Goal: Task Accomplishment & Management: Manage account settings

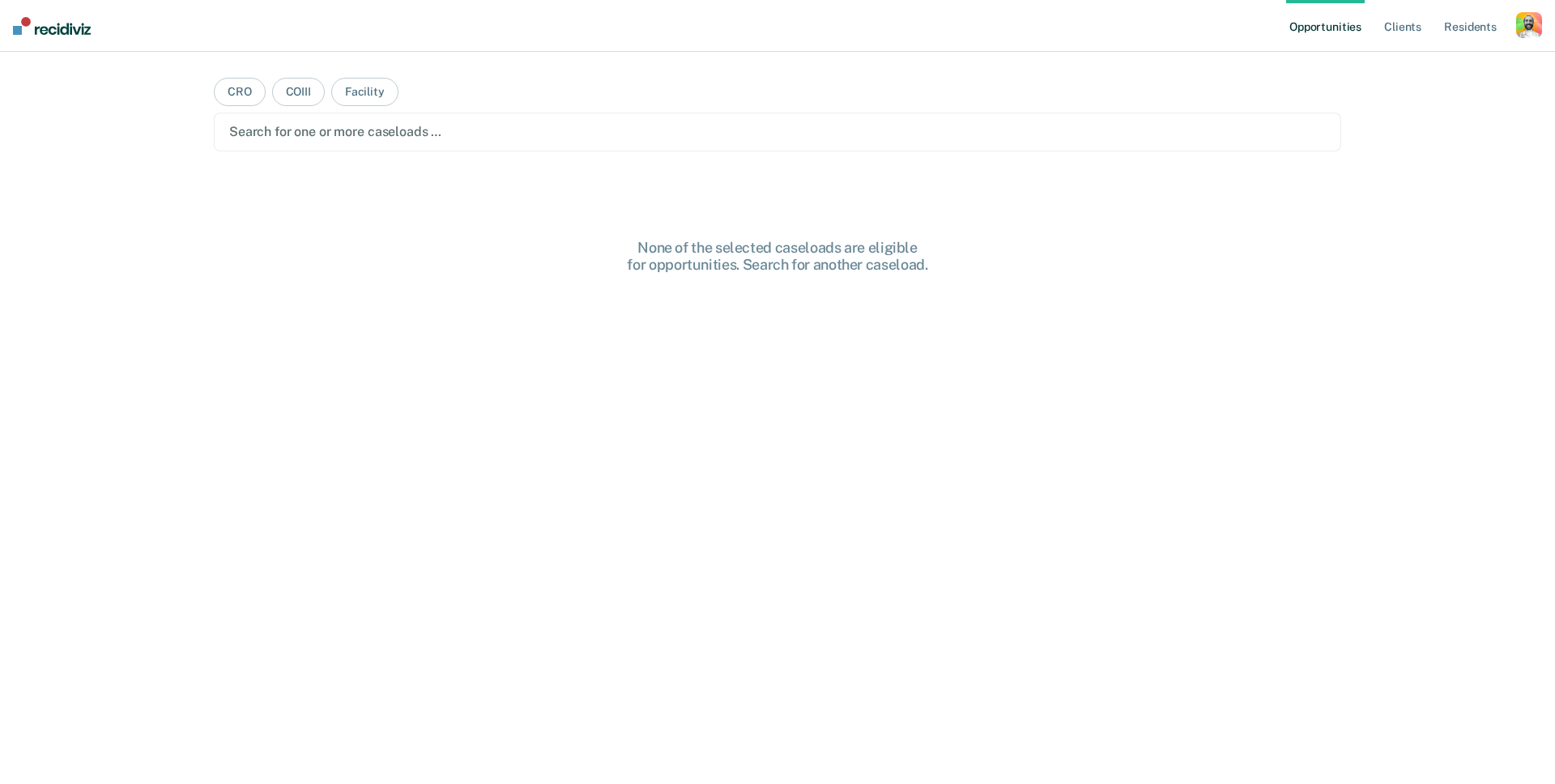
click at [1536, 28] on div "button" at bounding box center [1529, 25] width 26 height 26
click at [895, 214] on main "CRO COIII Facility Search for one or more caseloads … None of the selected case…" at bounding box center [778, 398] width 1166 height 693
click at [1517, 30] on div "button" at bounding box center [1529, 25] width 26 height 26
click at [1471, 56] on div "Profile How it works Log Out" at bounding box center [1464, 86] width 157 height 80
click at [1458, 63] on link "Profile" at bounding box center [1464, 66] width 130 height 14
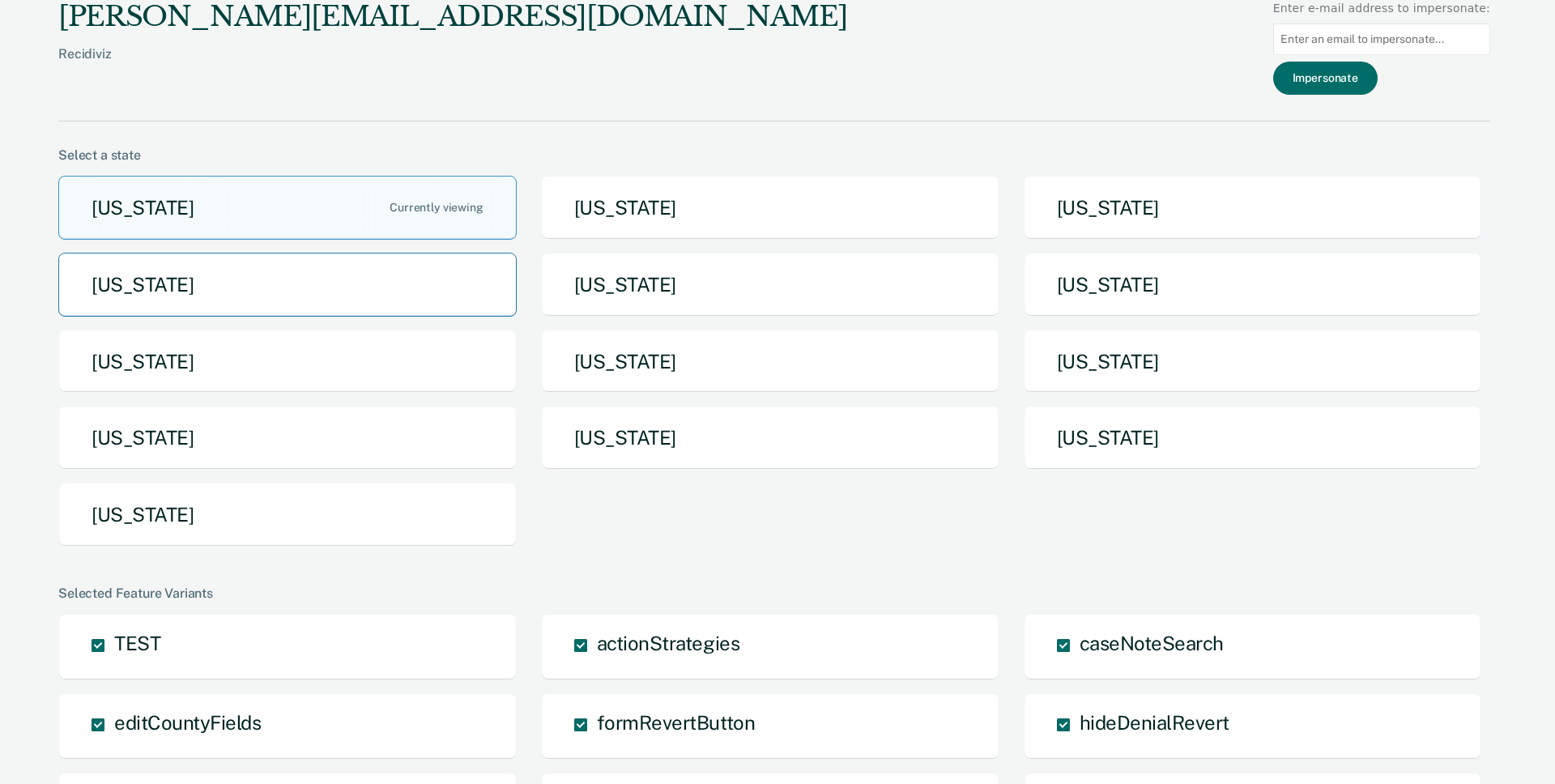
click at [416, 301] on button "[US_STATE]" at bounding box center [287, 284] width 458 height 64
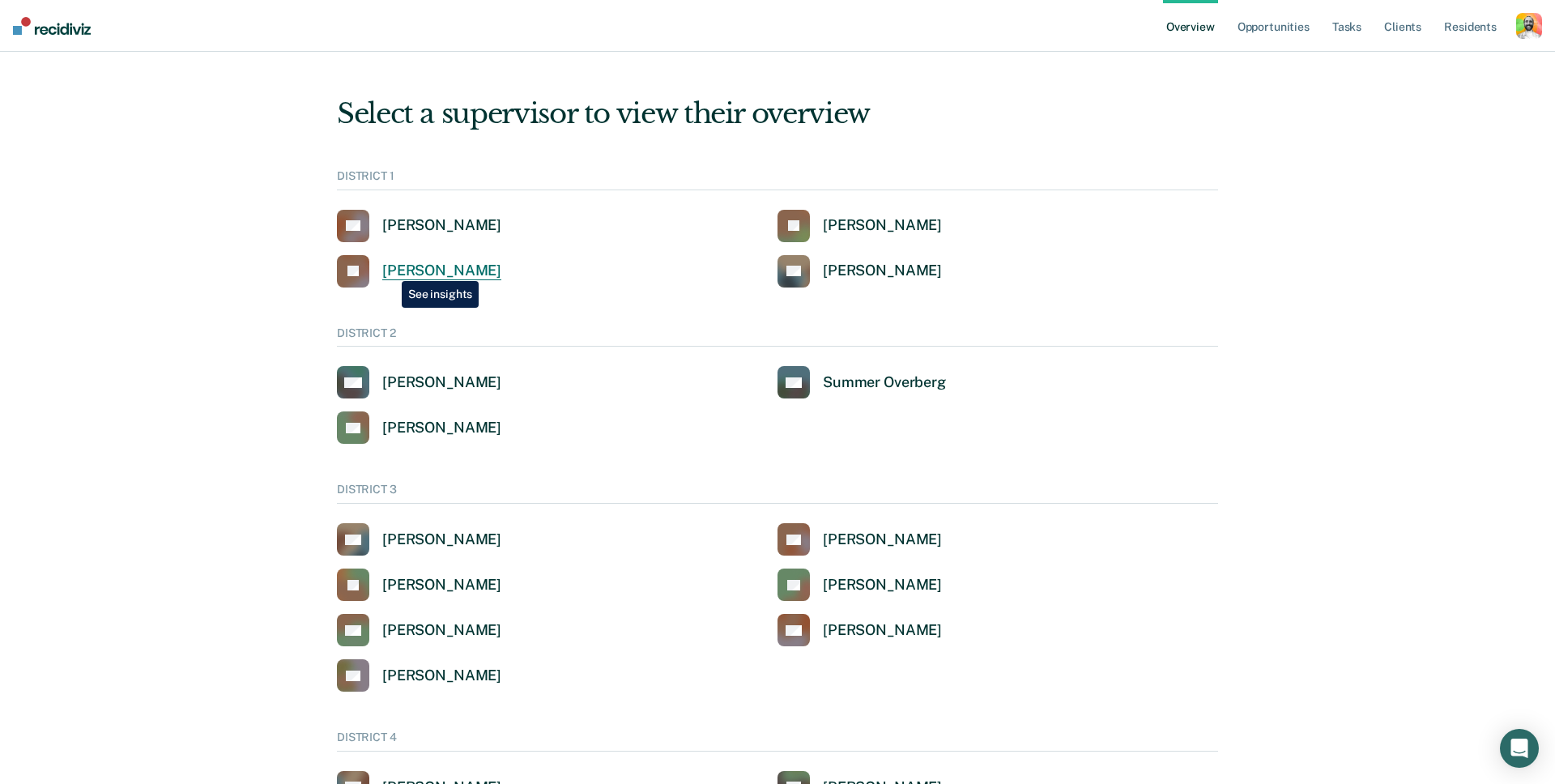
click at [390, 269] on div "John Andrich" at bounding box center [441, 271] width 119 height 19
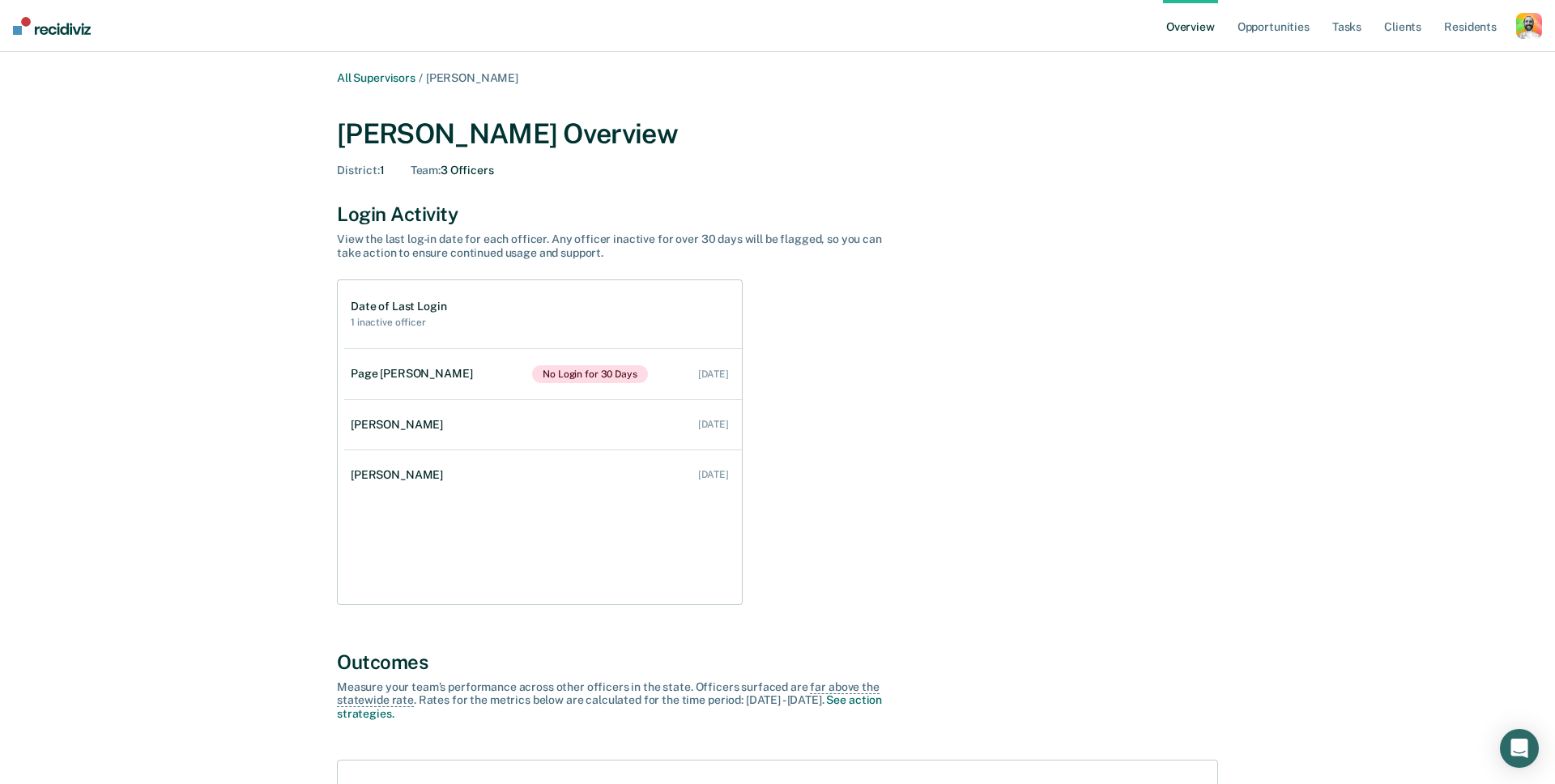
scroll to position [2, 0]
click at [385, 82] on link "All Supervisors" at bounding box center [376, 76] width 79 height 14
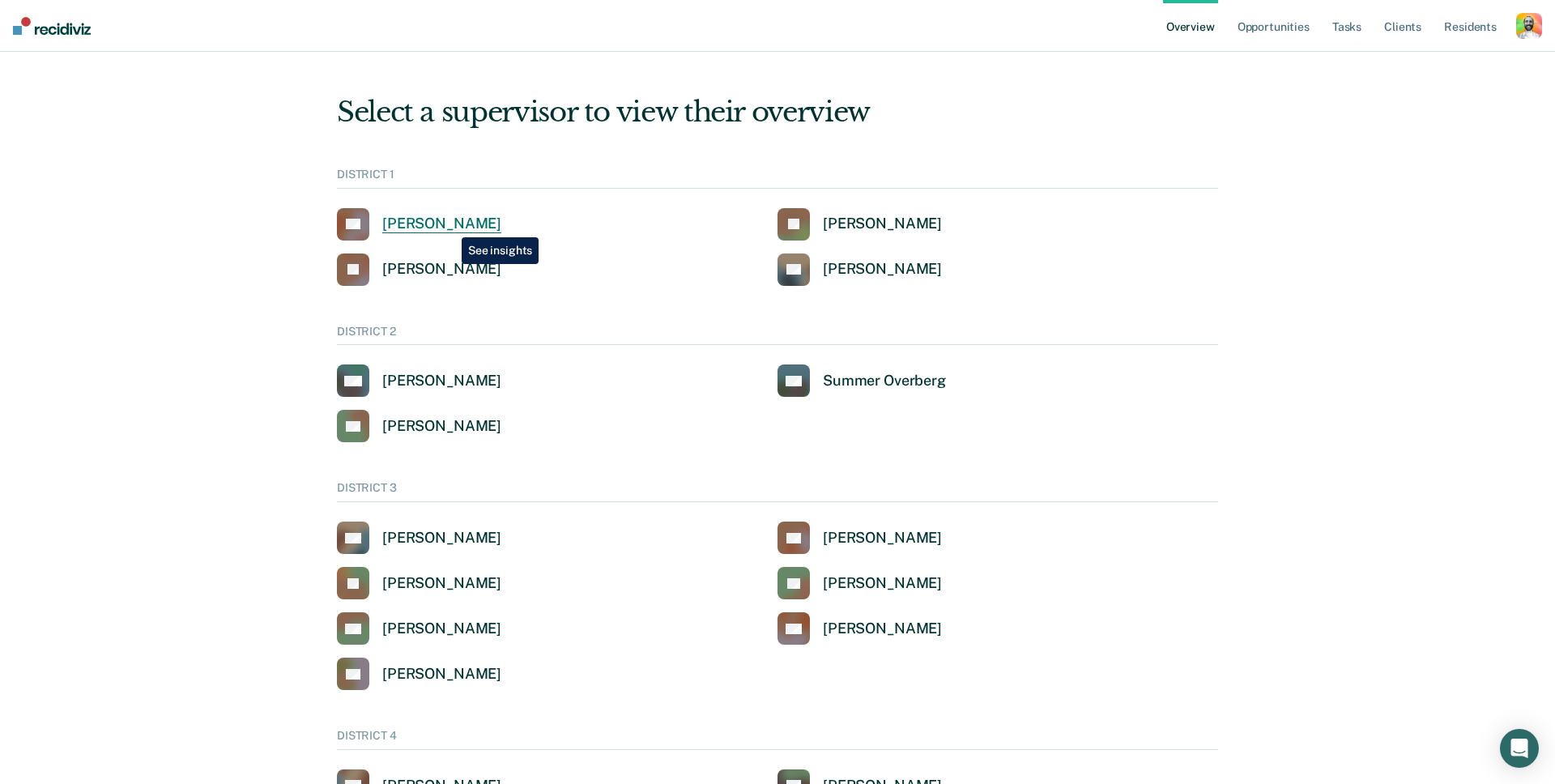
click at [450, 225] on div "Clinton Blettner" at bounding box center [441, 224] width 119 height 19
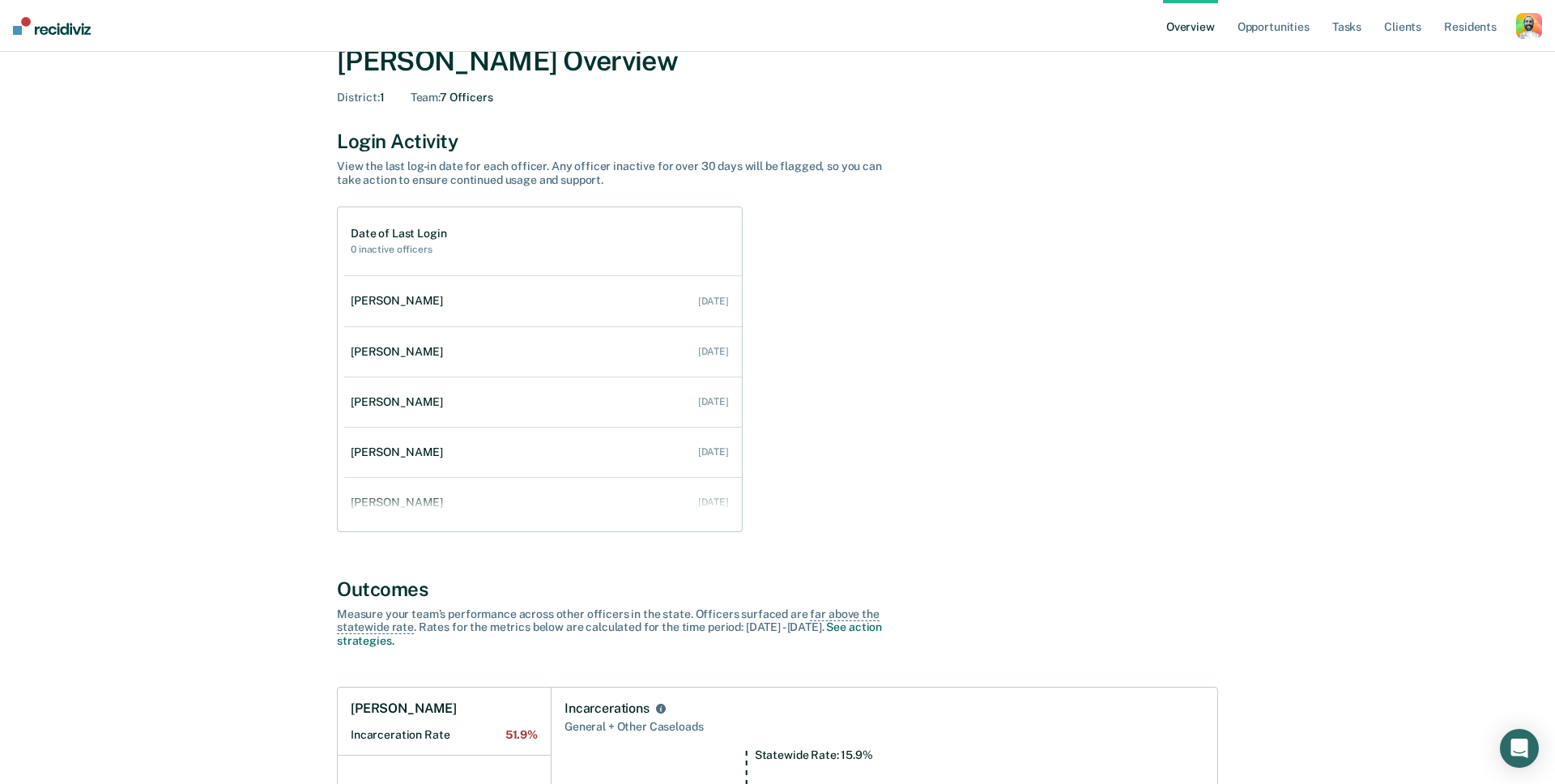
scroll to position [75, 0]
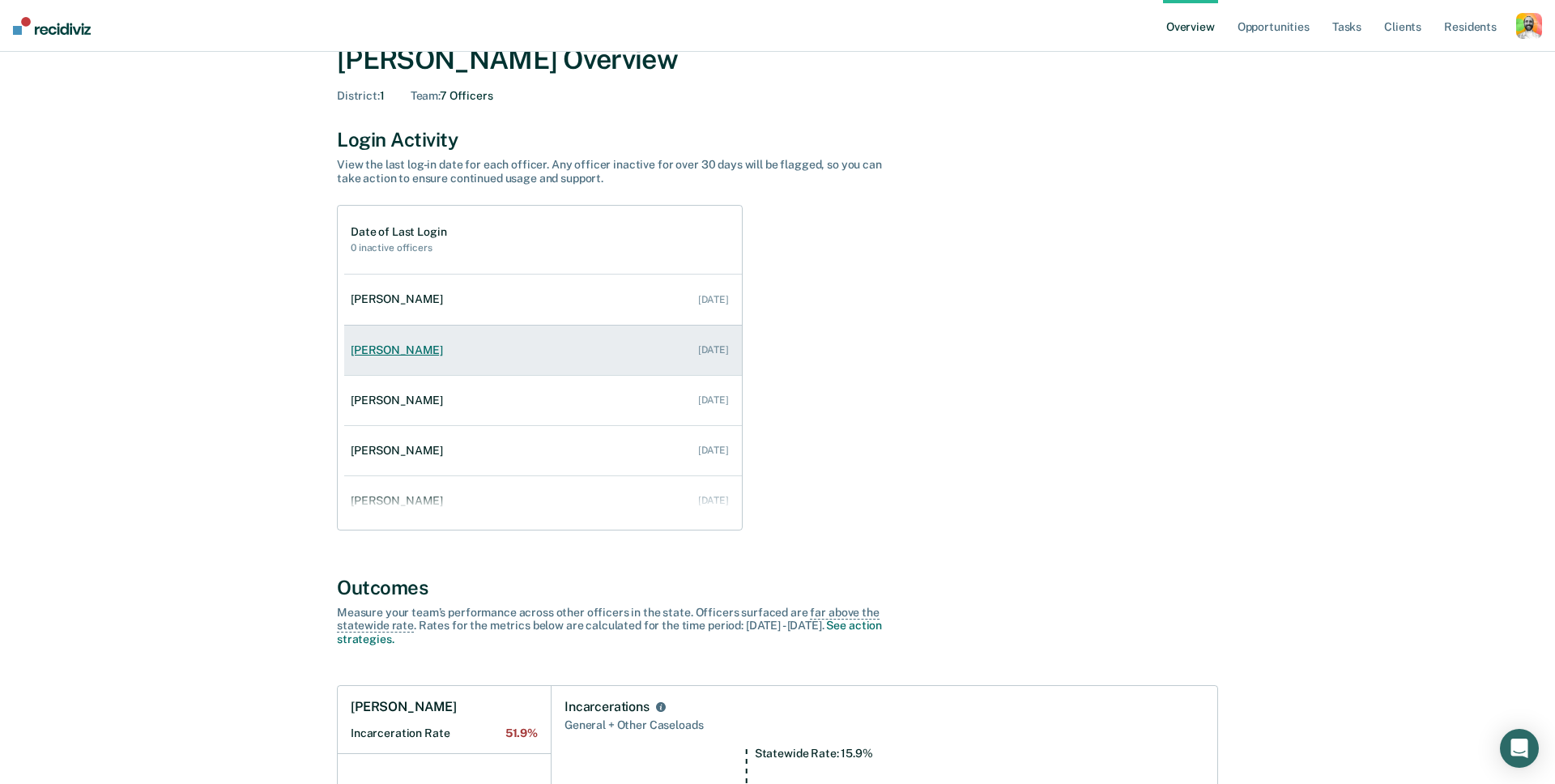
click at [410, 346] on div "Nikolas Hanson" at bounding box center [400, 350] width 99 height 14
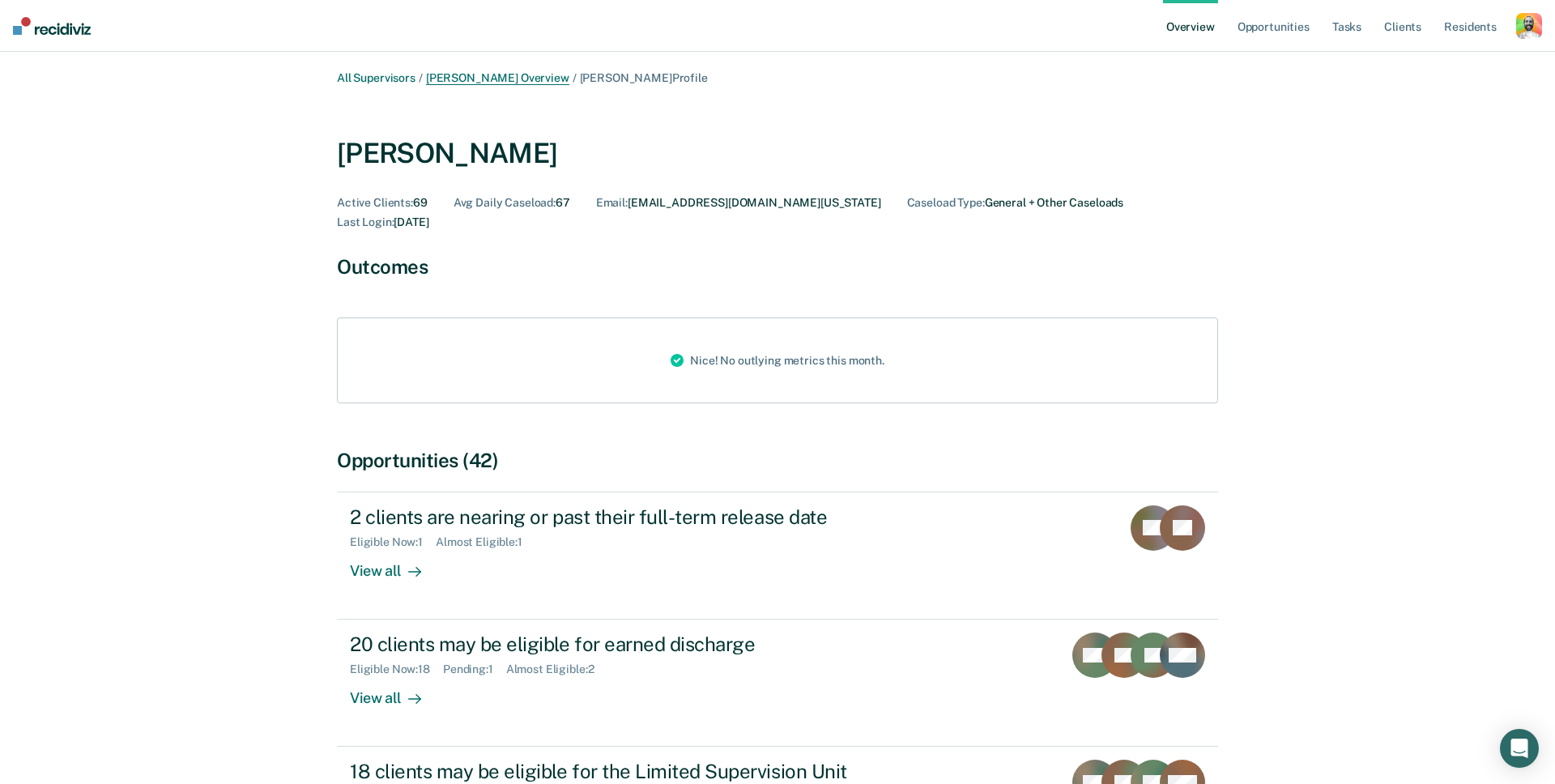
click at [515, 77] on link "Clinton Blettner Overview" at bounding box center [497, 78] width 143 height 14
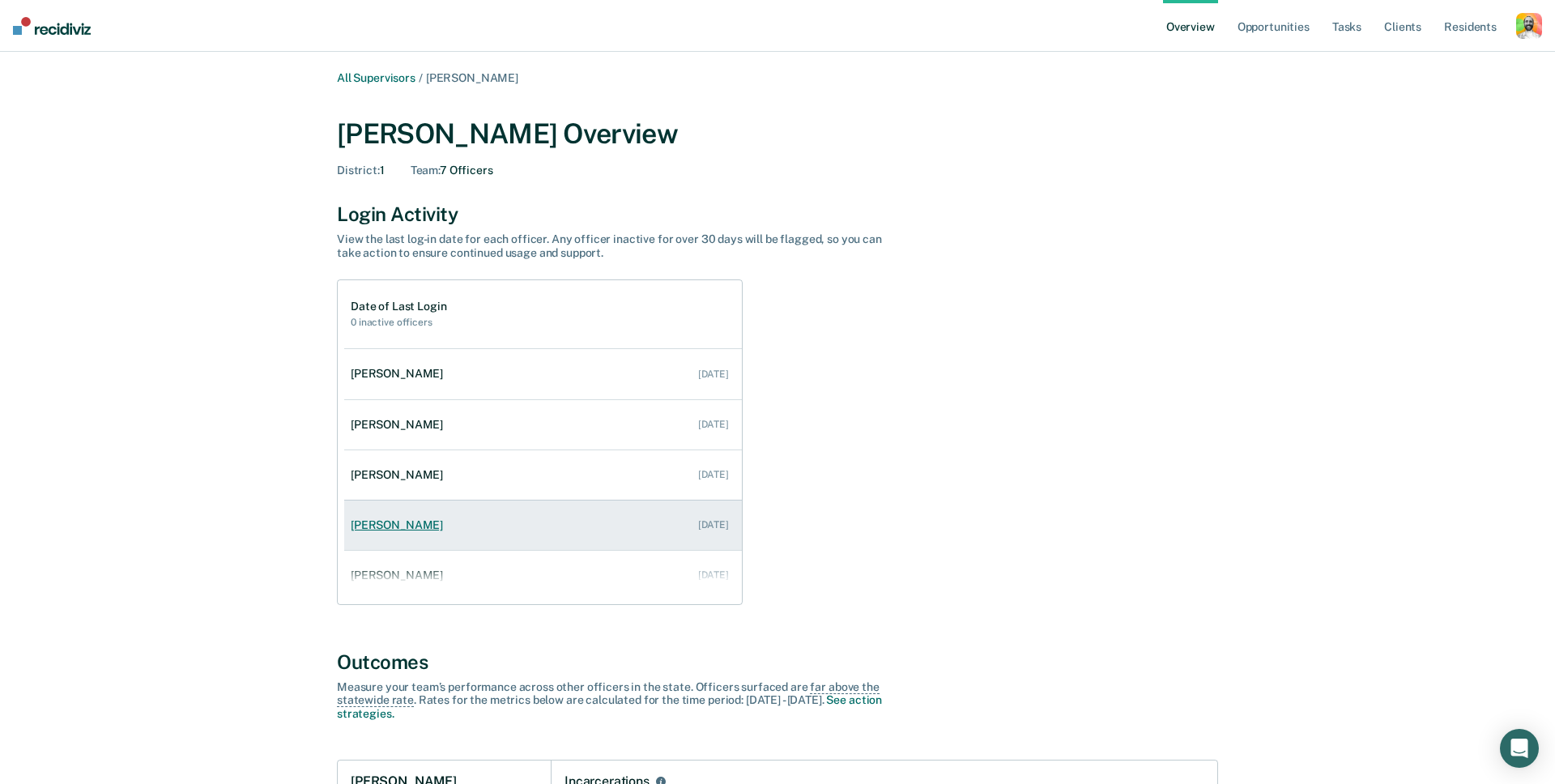
click at [399, 523] on div "Austin Turpin" at bounding box center [400, 525] width 99 height 14
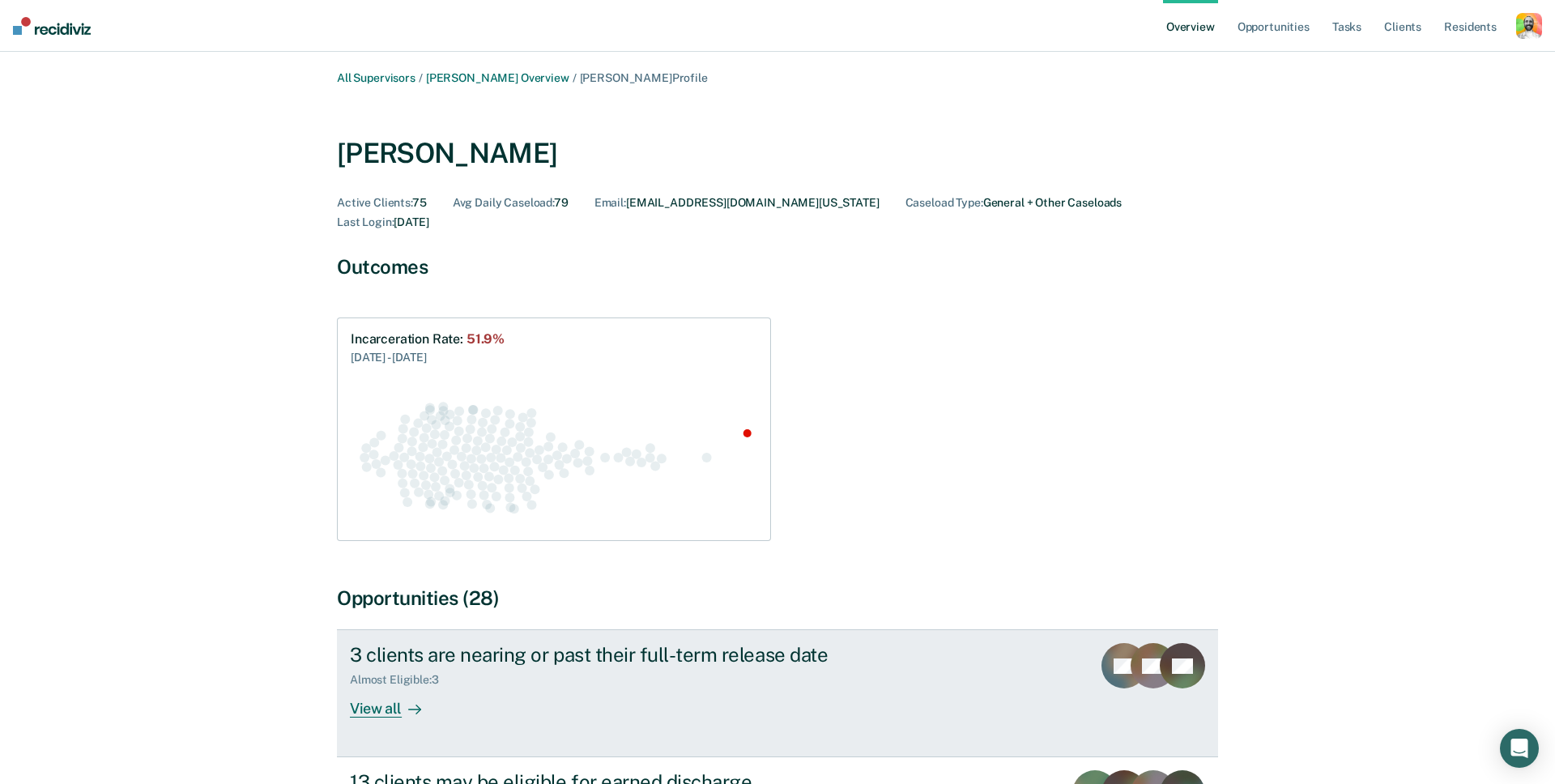
click at [523, 643] on div "3 clients are nearing or past their full-term release date" at bounding box center [634, 654] width 568 height 24
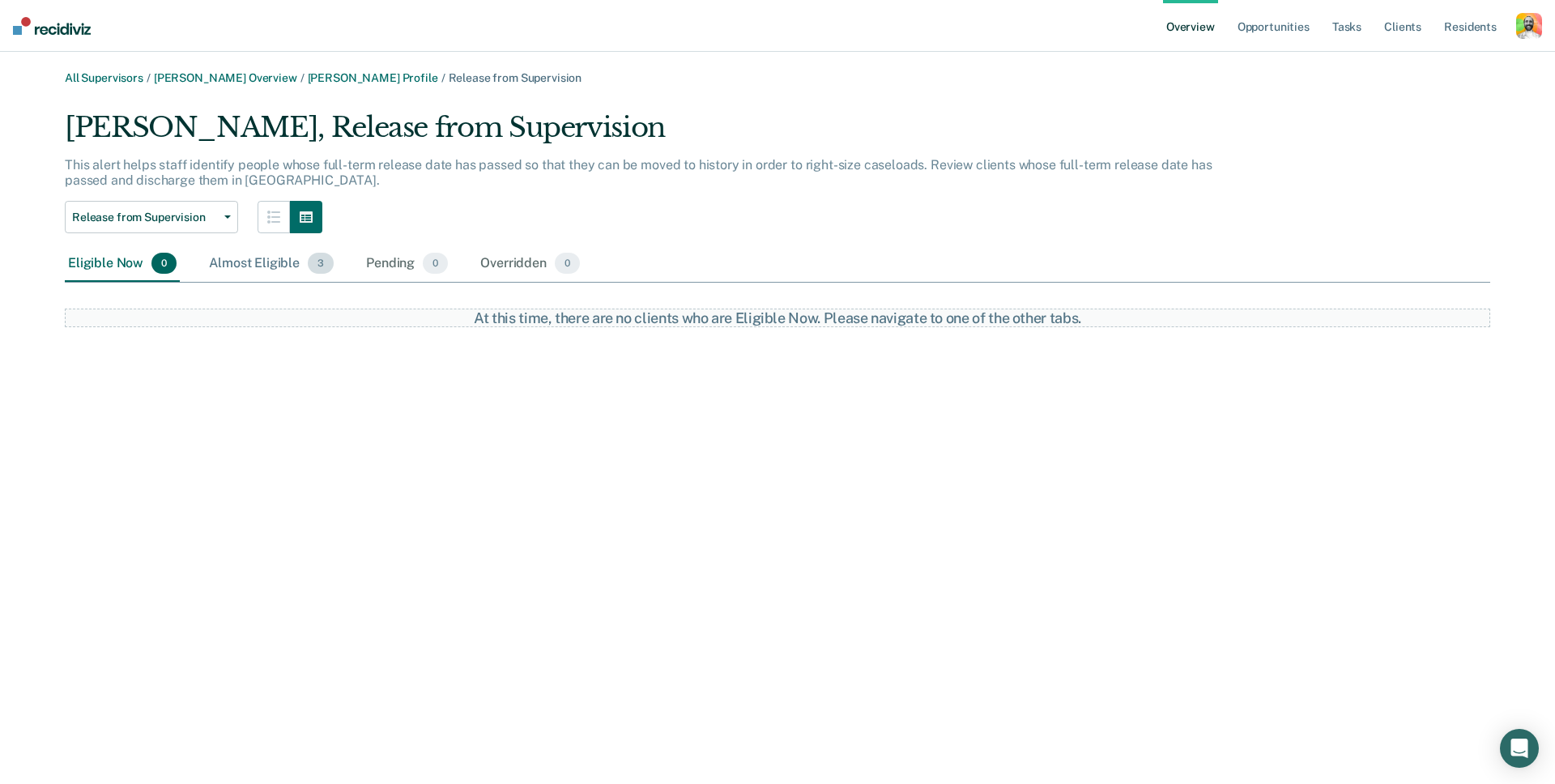
click at [263, 268] on div "Almost Eligible 3" at bounding box center [271, 264] width 131 height 36
click at [356, 72] on link "Austin Turpin Profile" at bounding box center [373, 78] width 130 height 14
click at [276, 267] on div "Almost Eligible 3" at bounding box center [271, 264] width 131 height 36
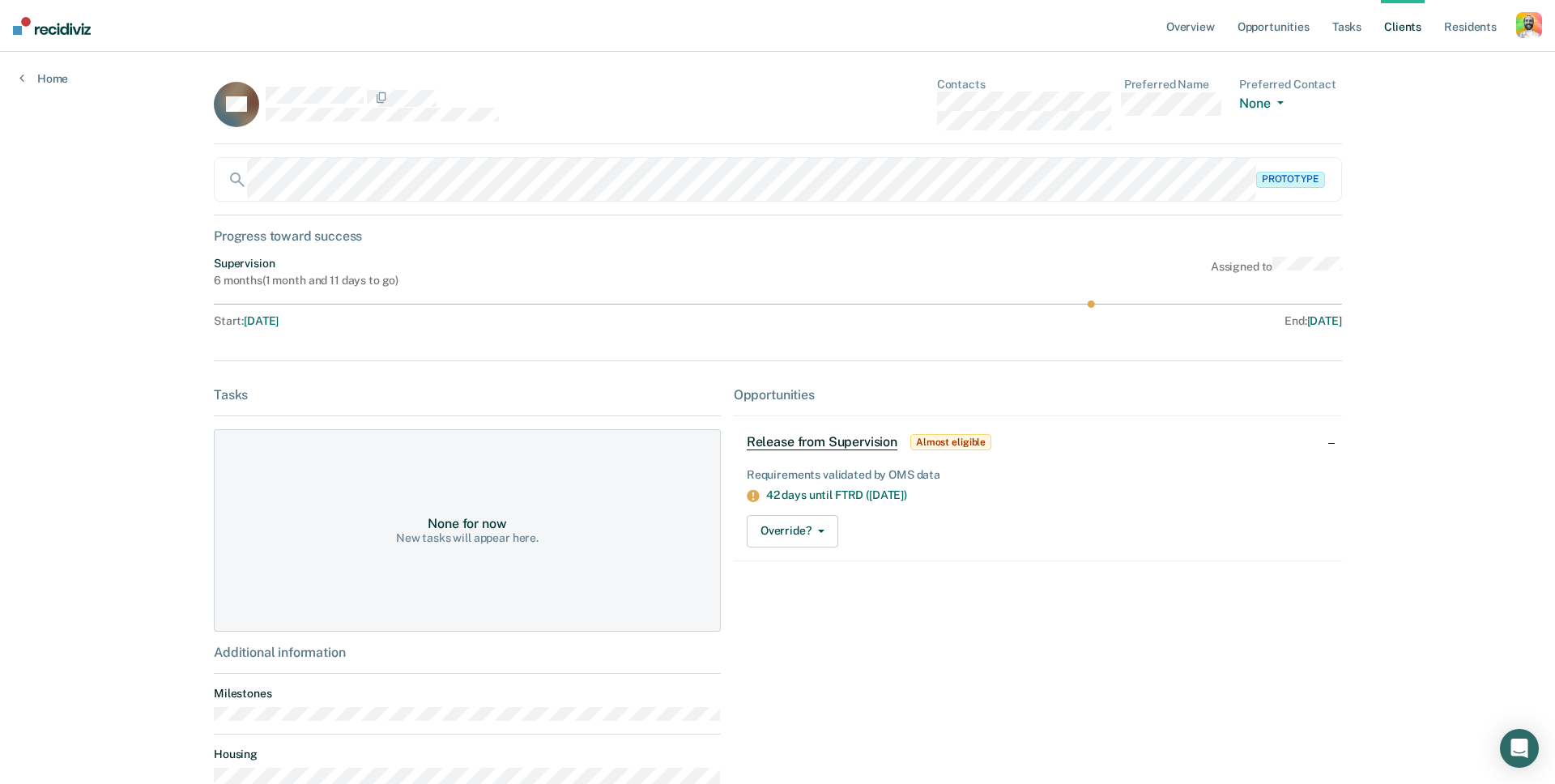
scroll to position [111, 0]
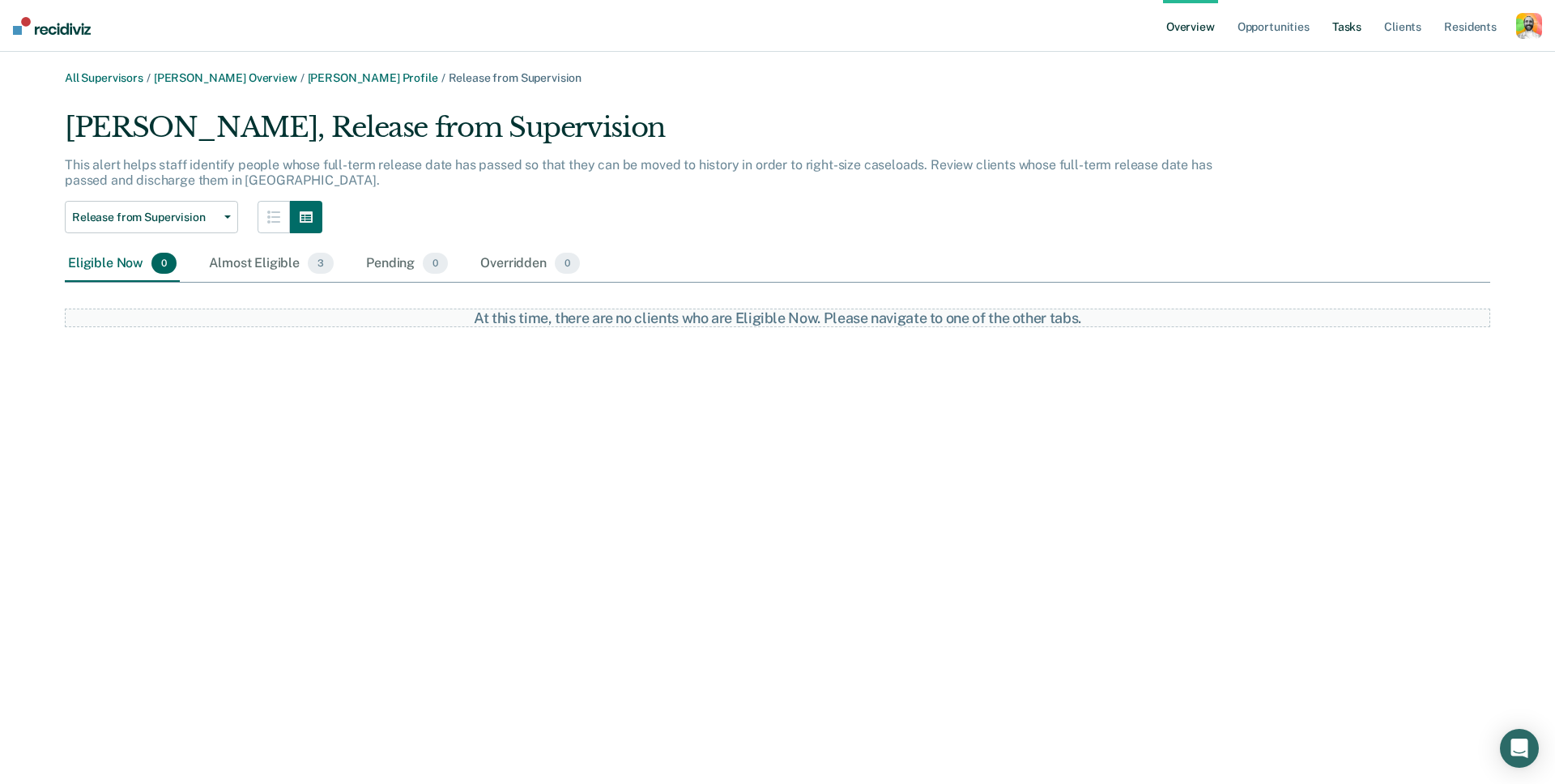
click at [1356, 27] on link "Tasks" at bounding box center [1347, 25] width 36 height 52
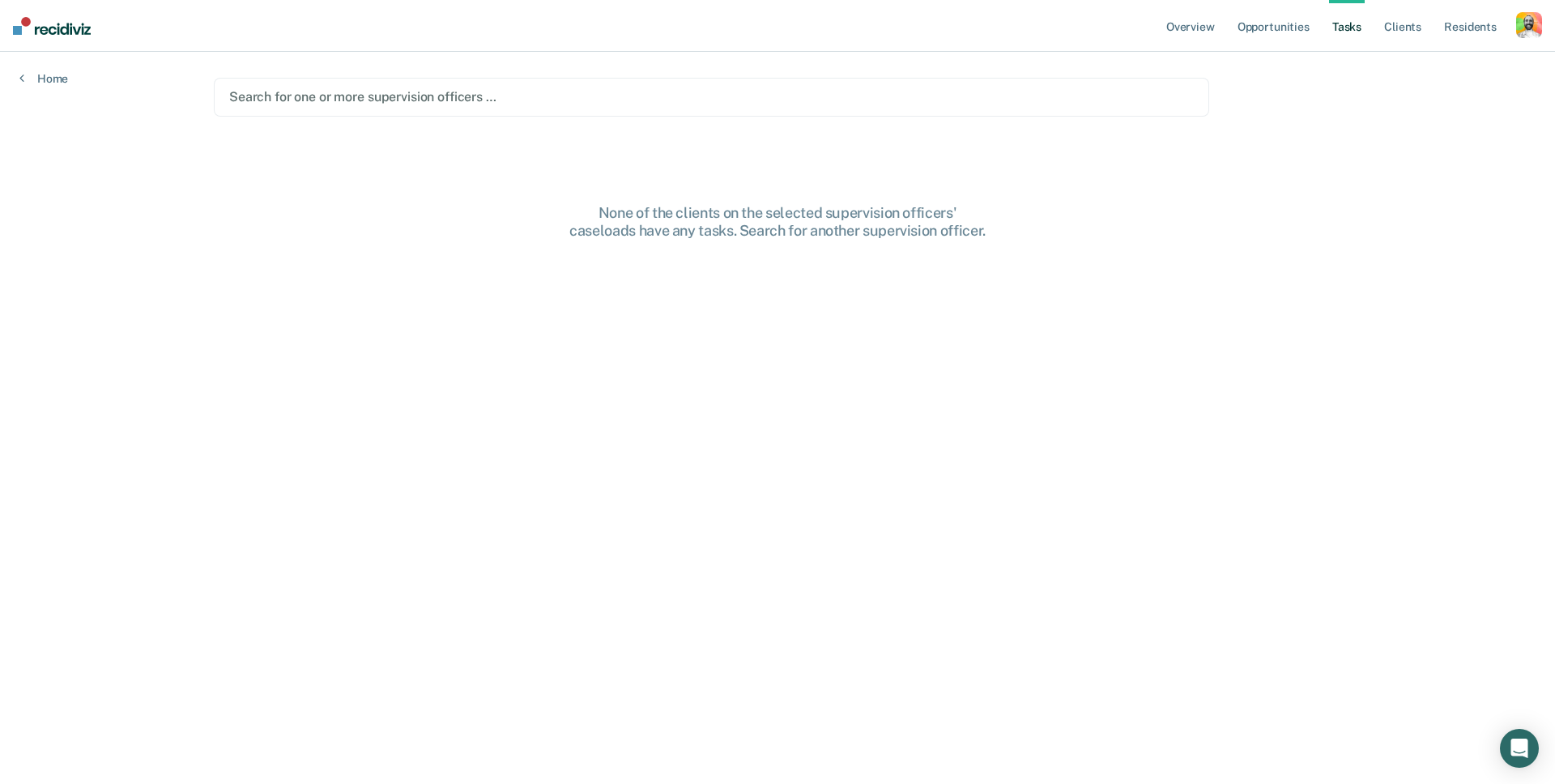
click at [1356, 31] on link "Tasks" at bounding box center [1347, 25] width 36 height 52
click at [453, 108] on div "Search for one or more supervision officers …" at bounding box center [711, 97] width 968 height 22
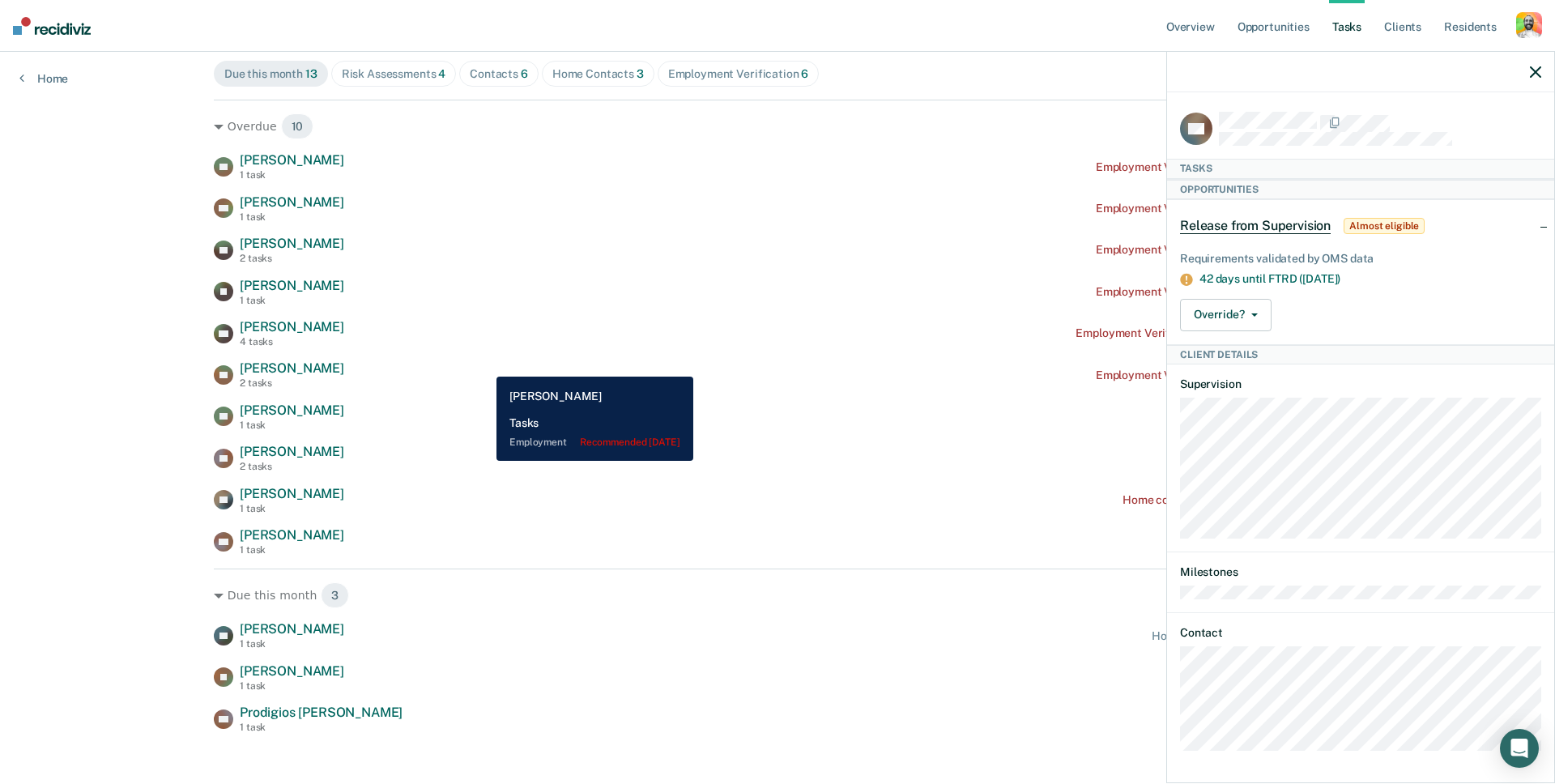
scroll to position [181, 0]
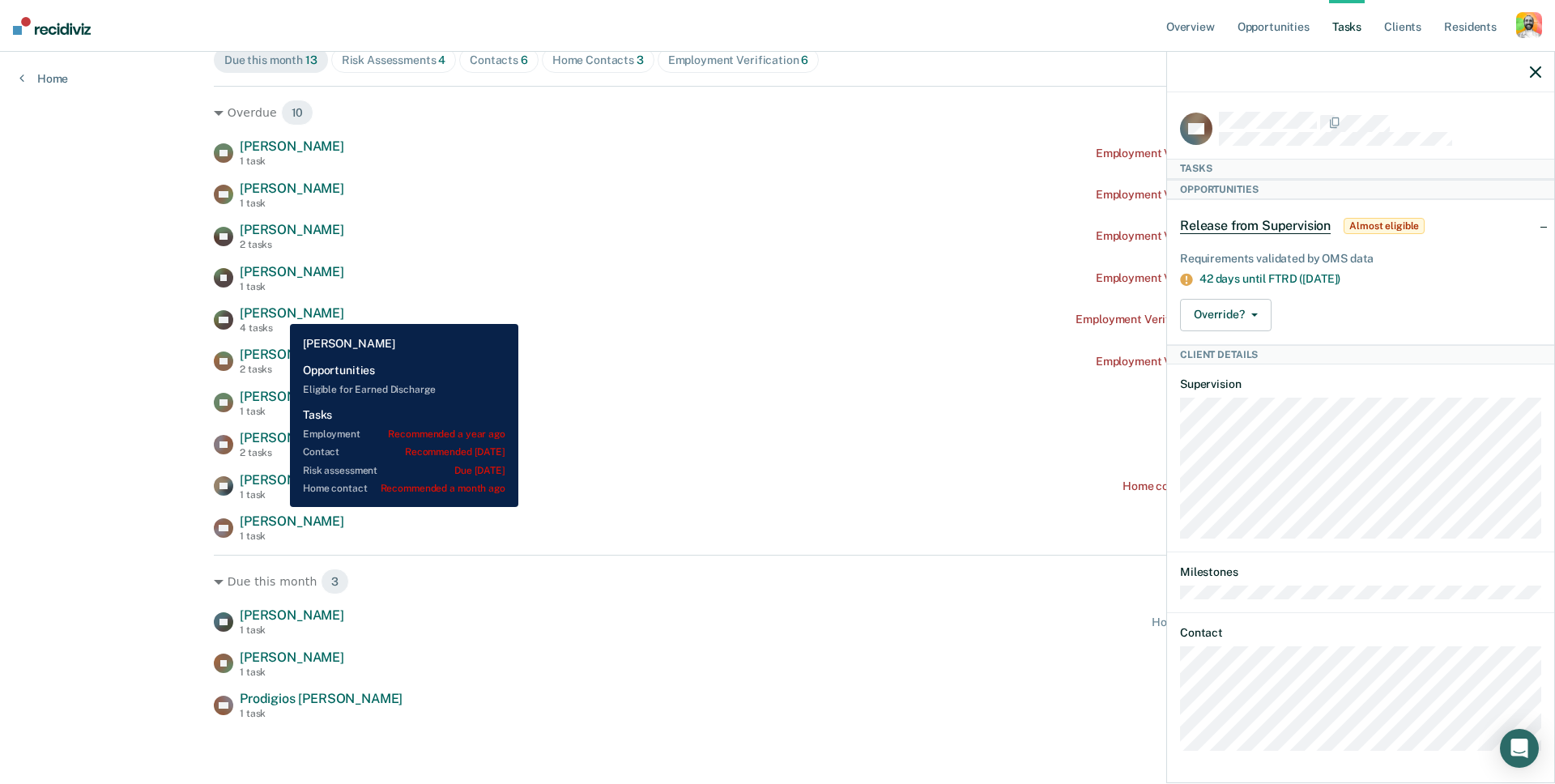
click at [278, 312] on span "Gregory Deason" at bounding box center [291, 313] width 104 height 15
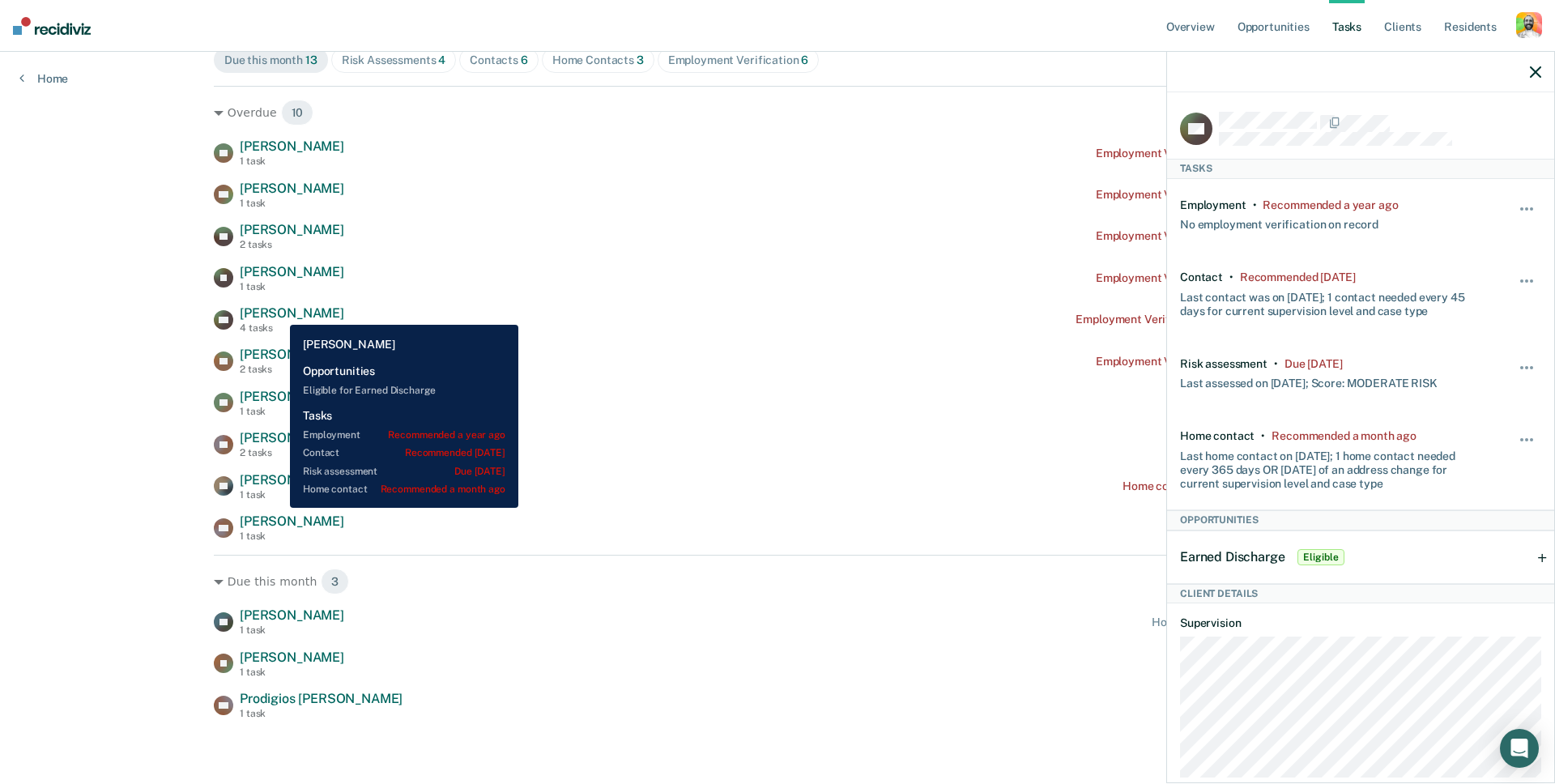
click at [278, 312] on span "Gregory Deason" at bounding box center [291, 313] width 104 height 15
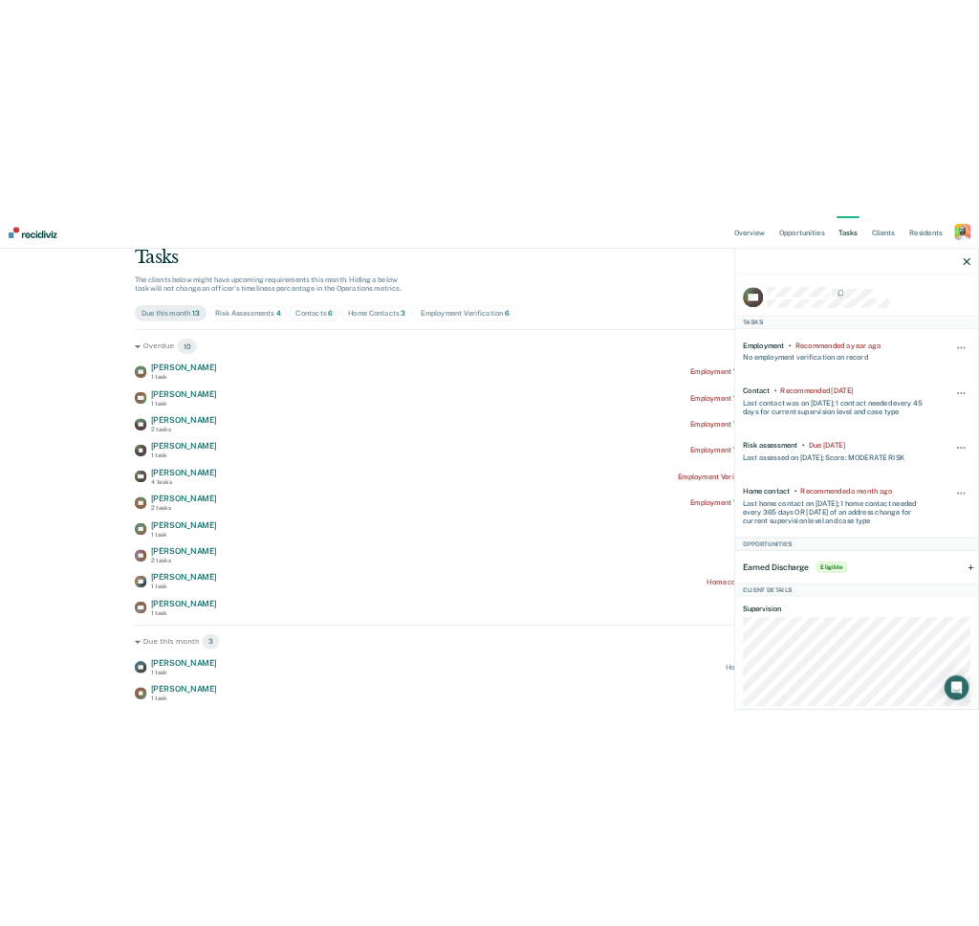
scroll to position [0, 0]
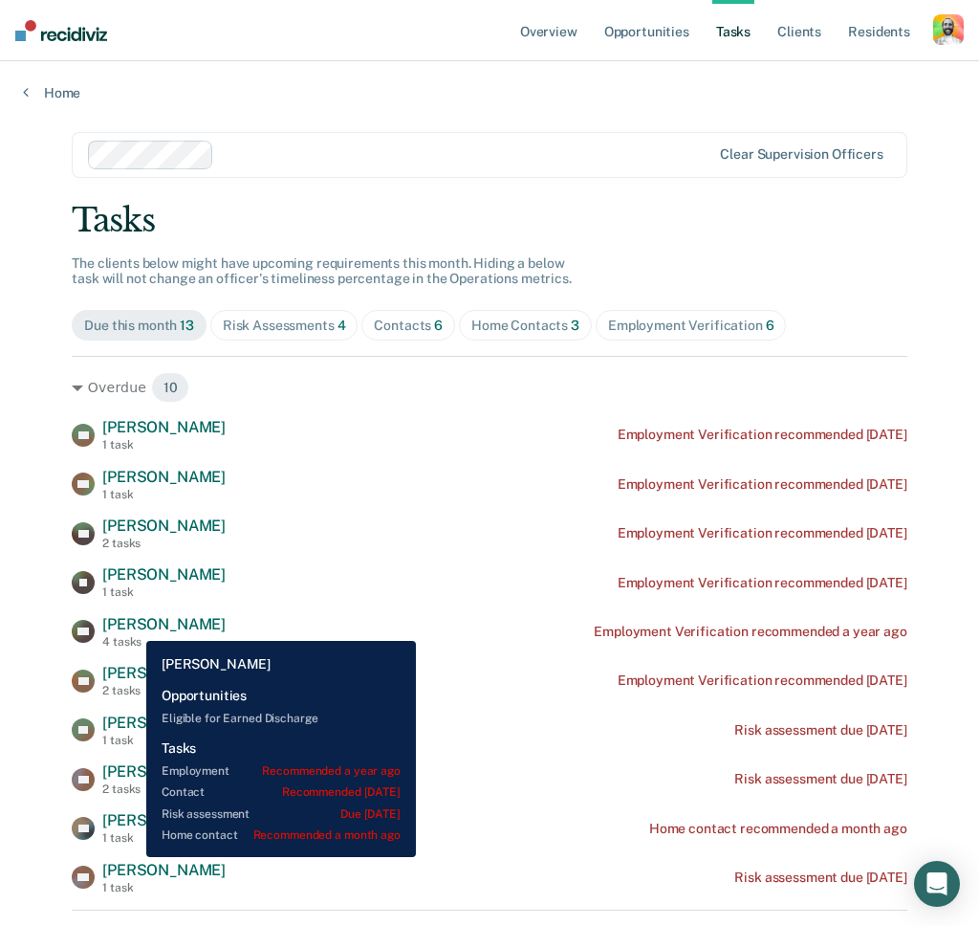
click at [132, 625] on span "[PERSON_NAME]" at bounding box center [163, 624] width 123 height 18
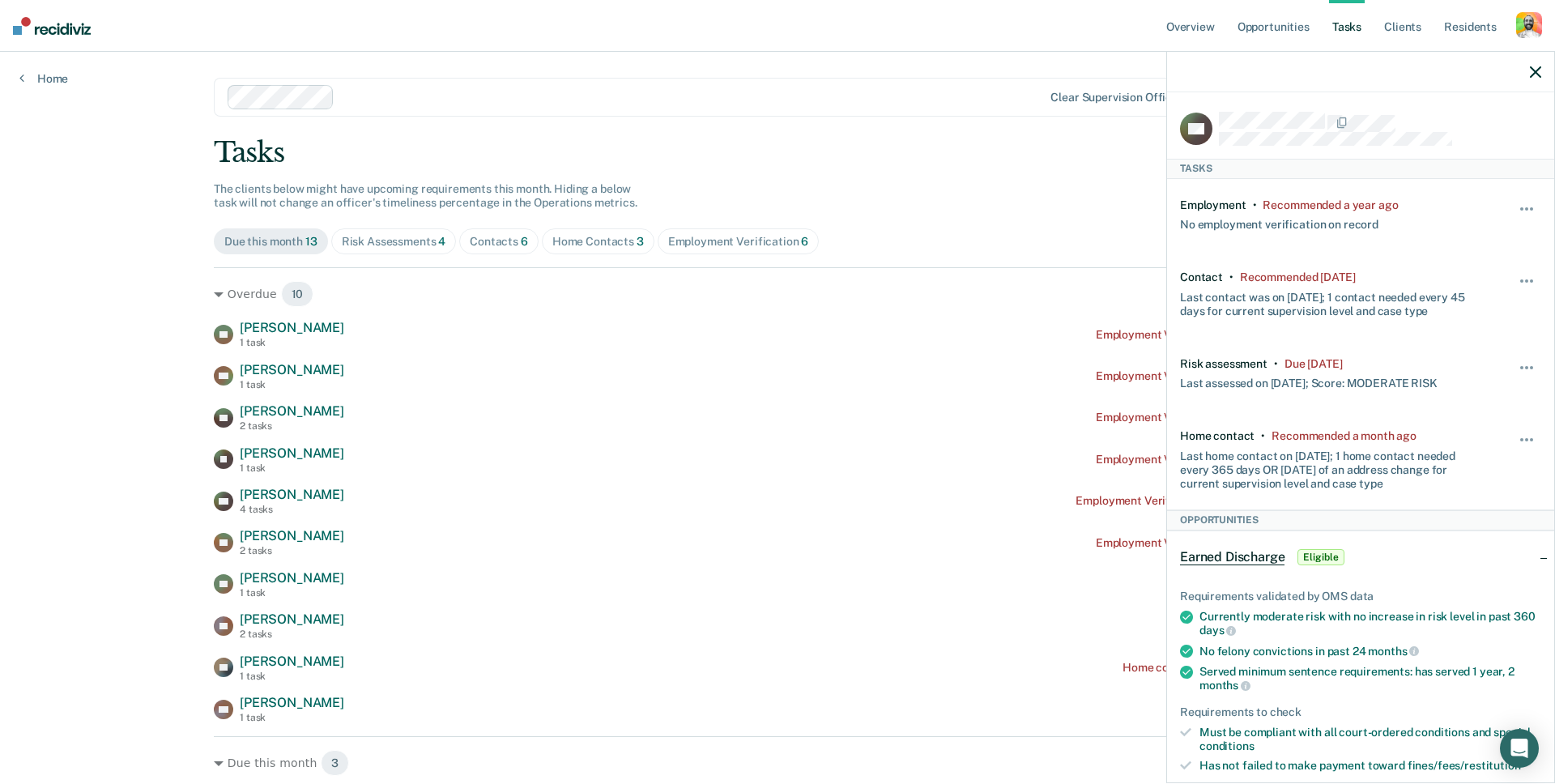
click at [828, 24] on div "button" at bounding box center [1529, 25] width 26 height 26
click at [828, 61] on link "Profile" at bounding box center [1460, 66] width 138 height 14
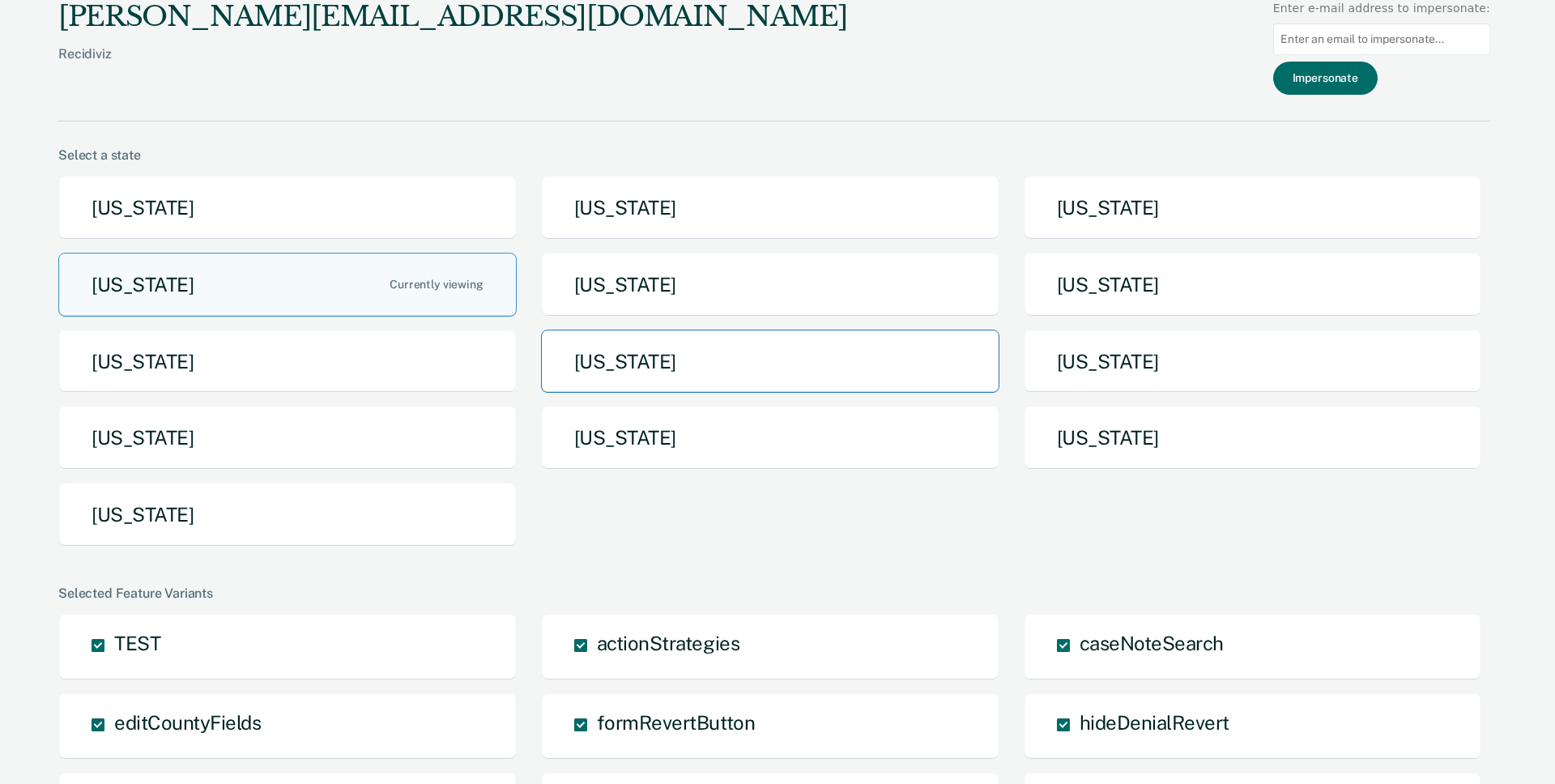
click at [639, 350] on button "[US_STATE]" at bounding box center [770, 362] width 458 height 64
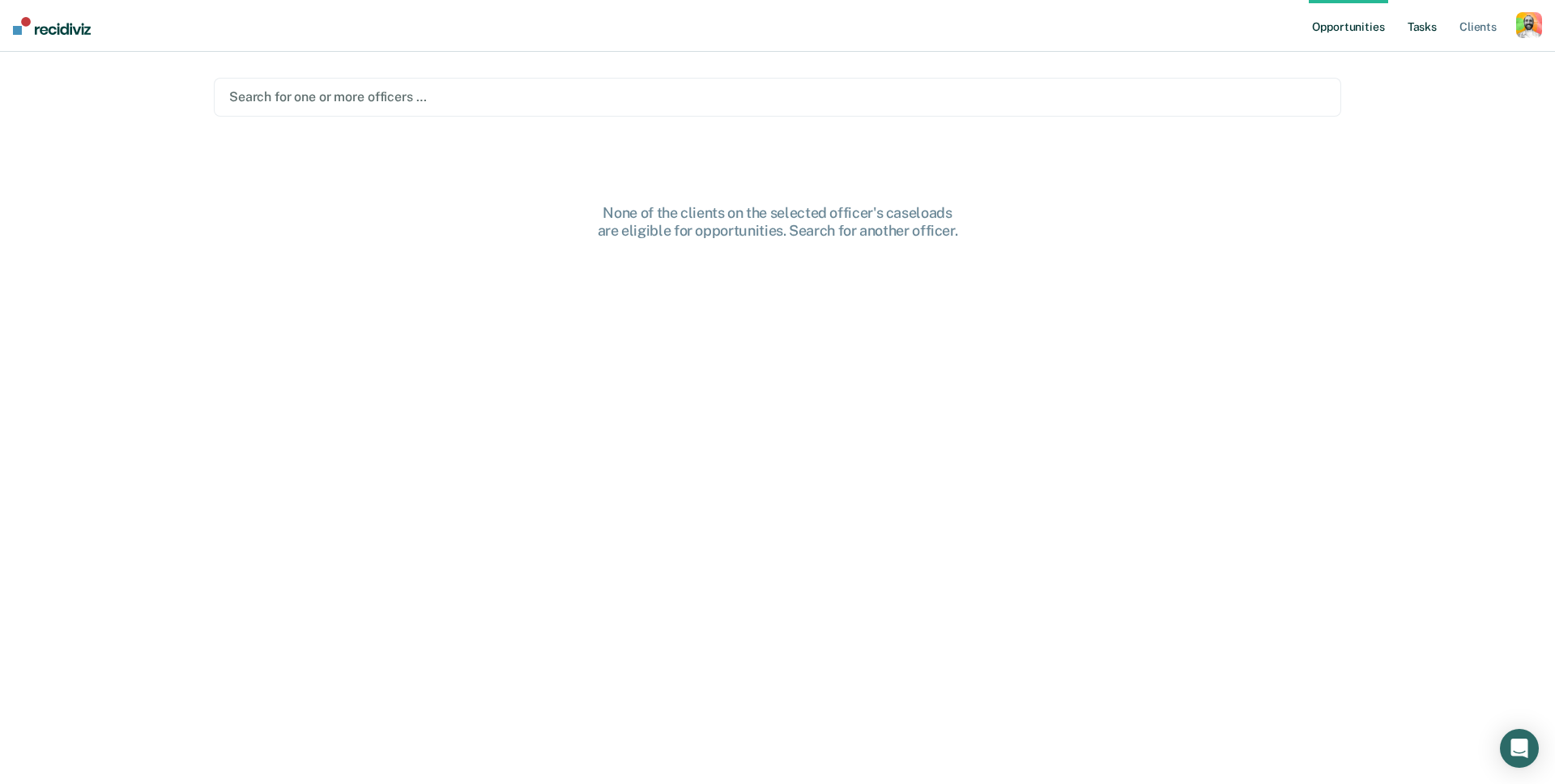
click at [828, 27] on link "Tasks" at bounding box center [1422, 25] width 36 height 52
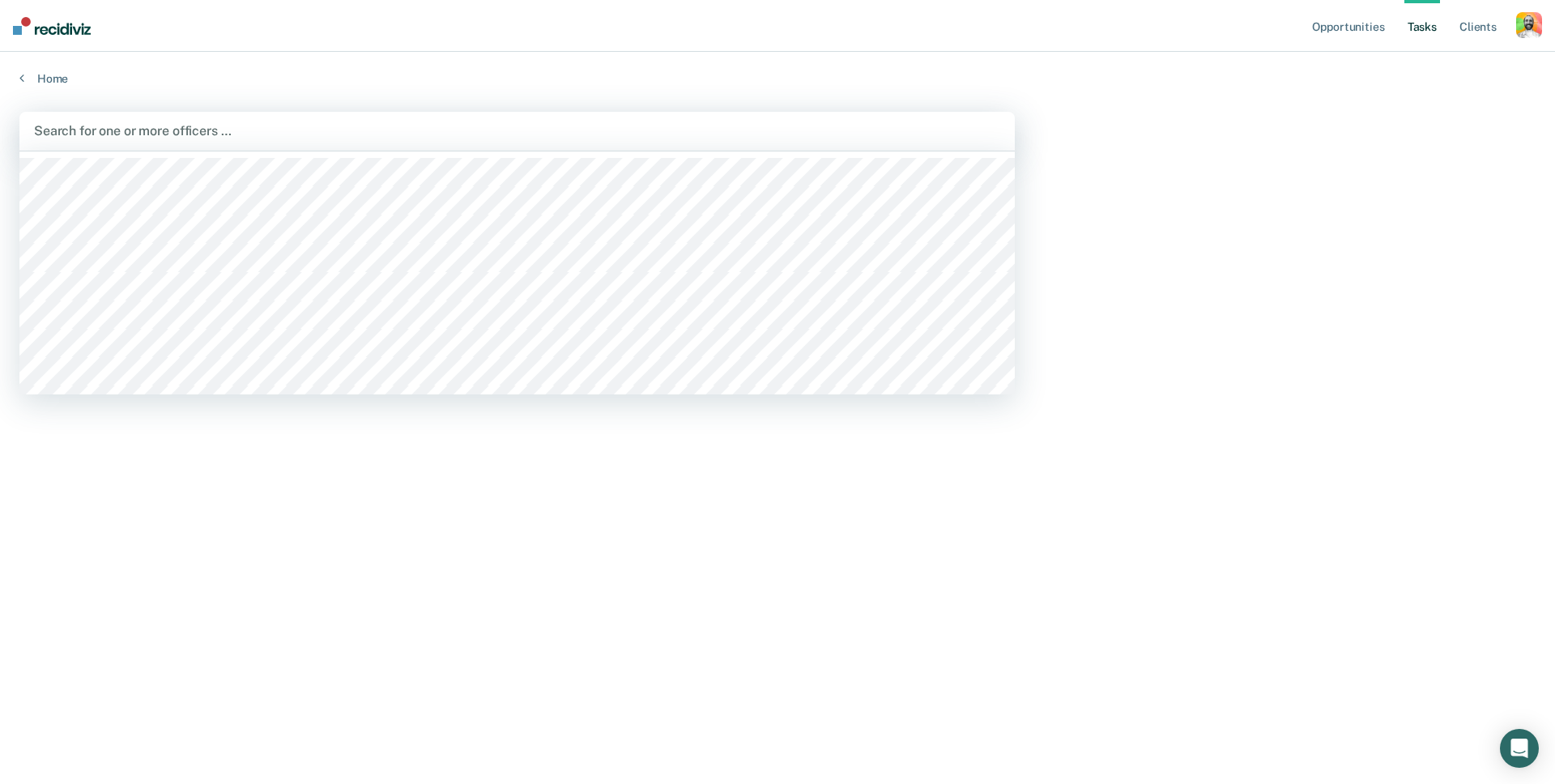
click at [259, 122] on div at bounding box center [517, 130] width 966 height 19
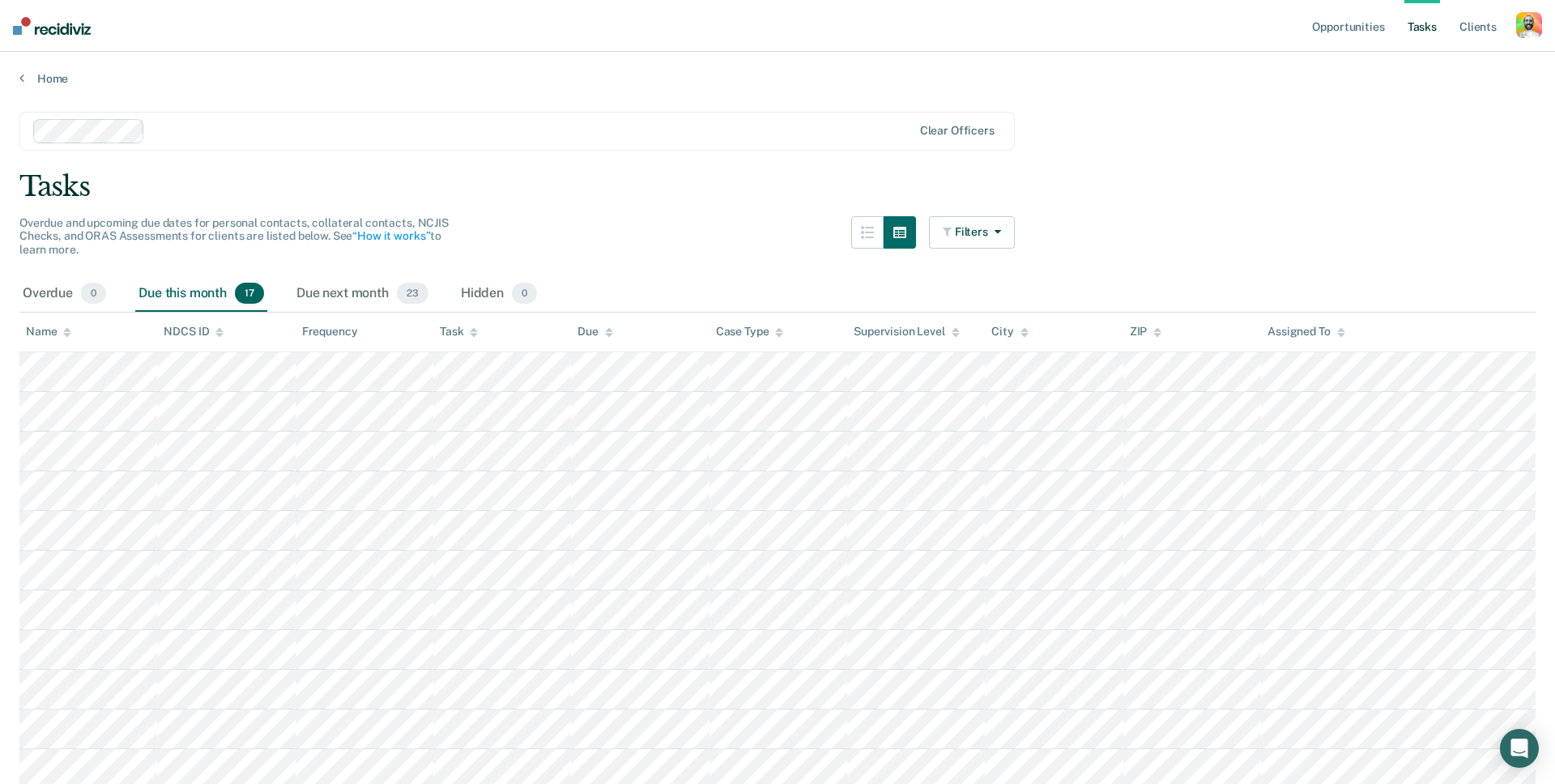
click at [828, 23] on div "button" at bounding box center [1529, 25] width 26 height 26
click at [828, 65] on link "Profile" at bounding box center [1464, 66] width 130 height 14
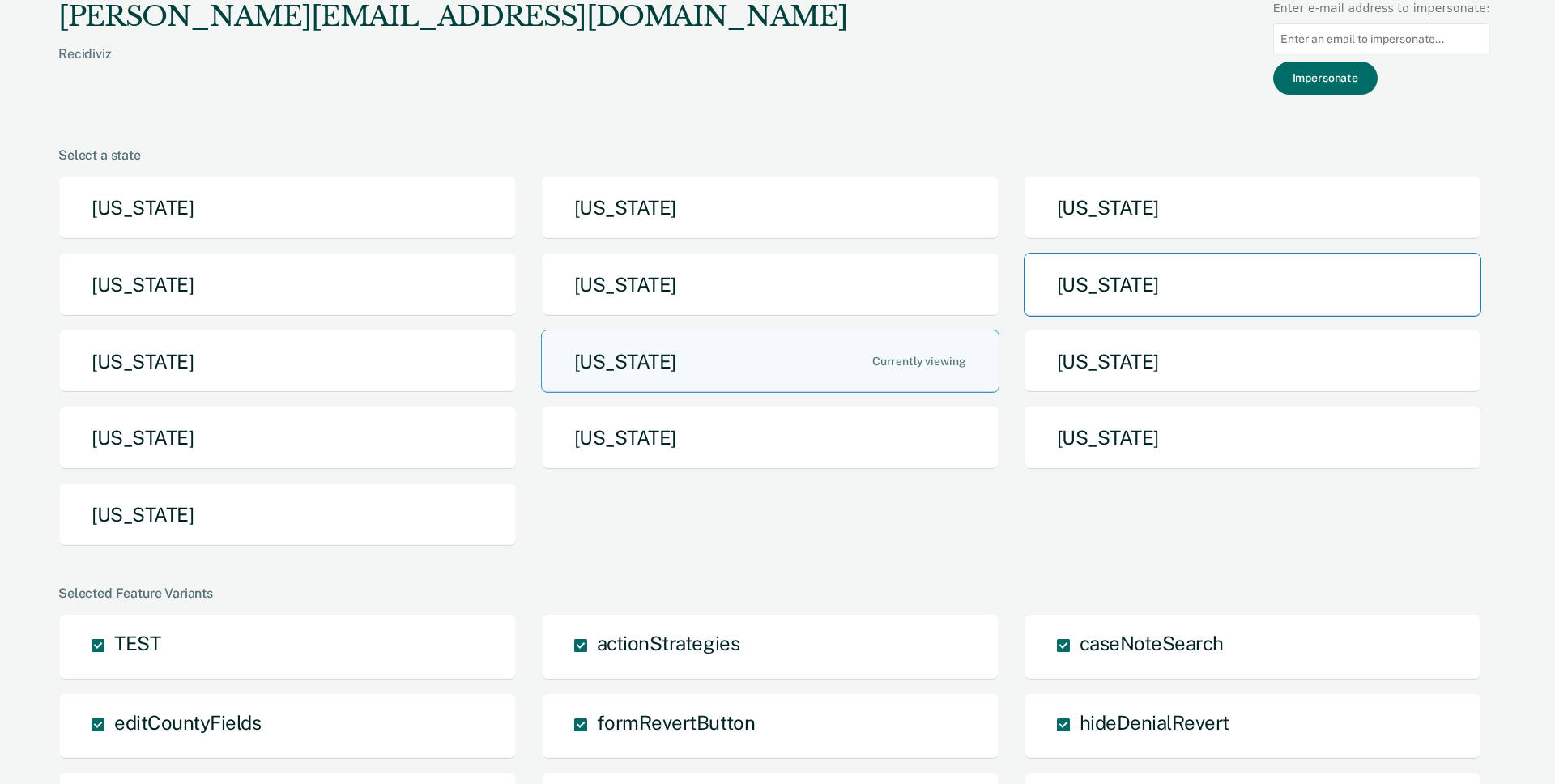
click at [828, 284] on button "[US_STATE]" at bounding box center [1253, 284] width 458 height 64
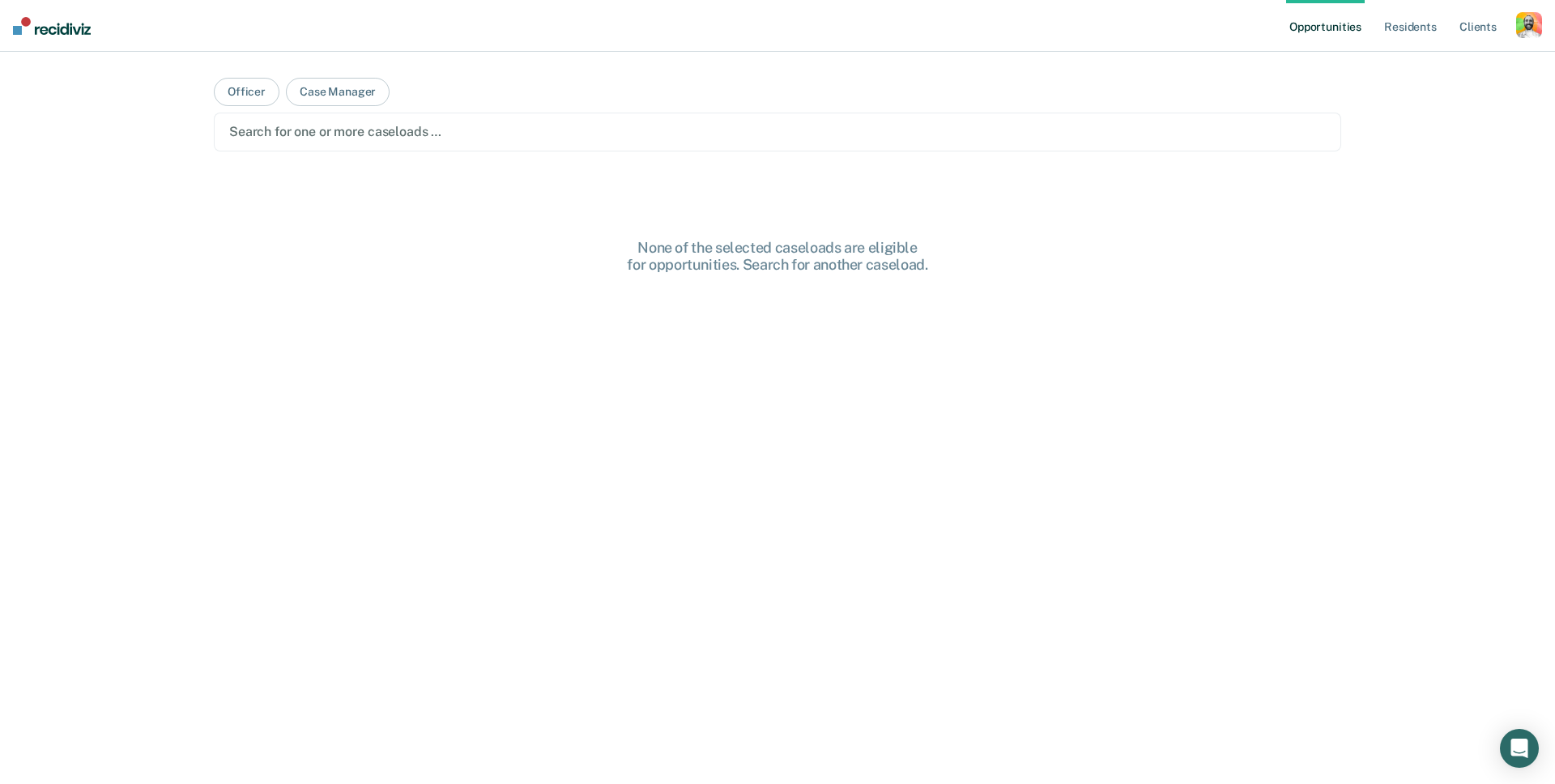
click at [828, 38] on div "Profile How it works Log Out" at bounding box center [1529, 27] width 26 height 30
click at [828, 25] on div "button" at bounding box center [1529, 25] width 26 height 26
click at [828, 63] on link "Profile" at bounding box center [1464, 66] width 130 height 14
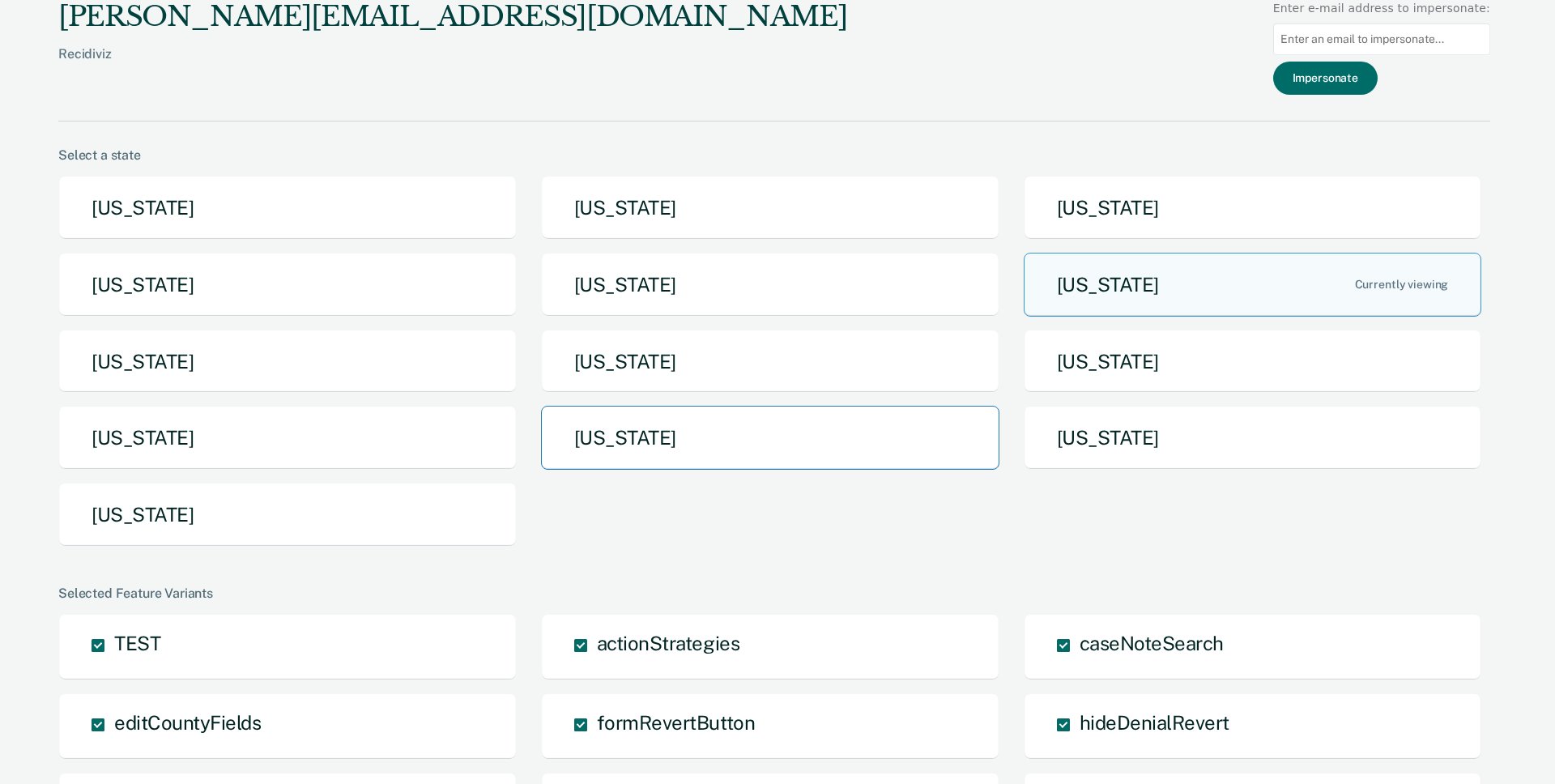
click at [612, 444] on button "[US_STATE]" at bounding box center [770, 438] width 458 height 64
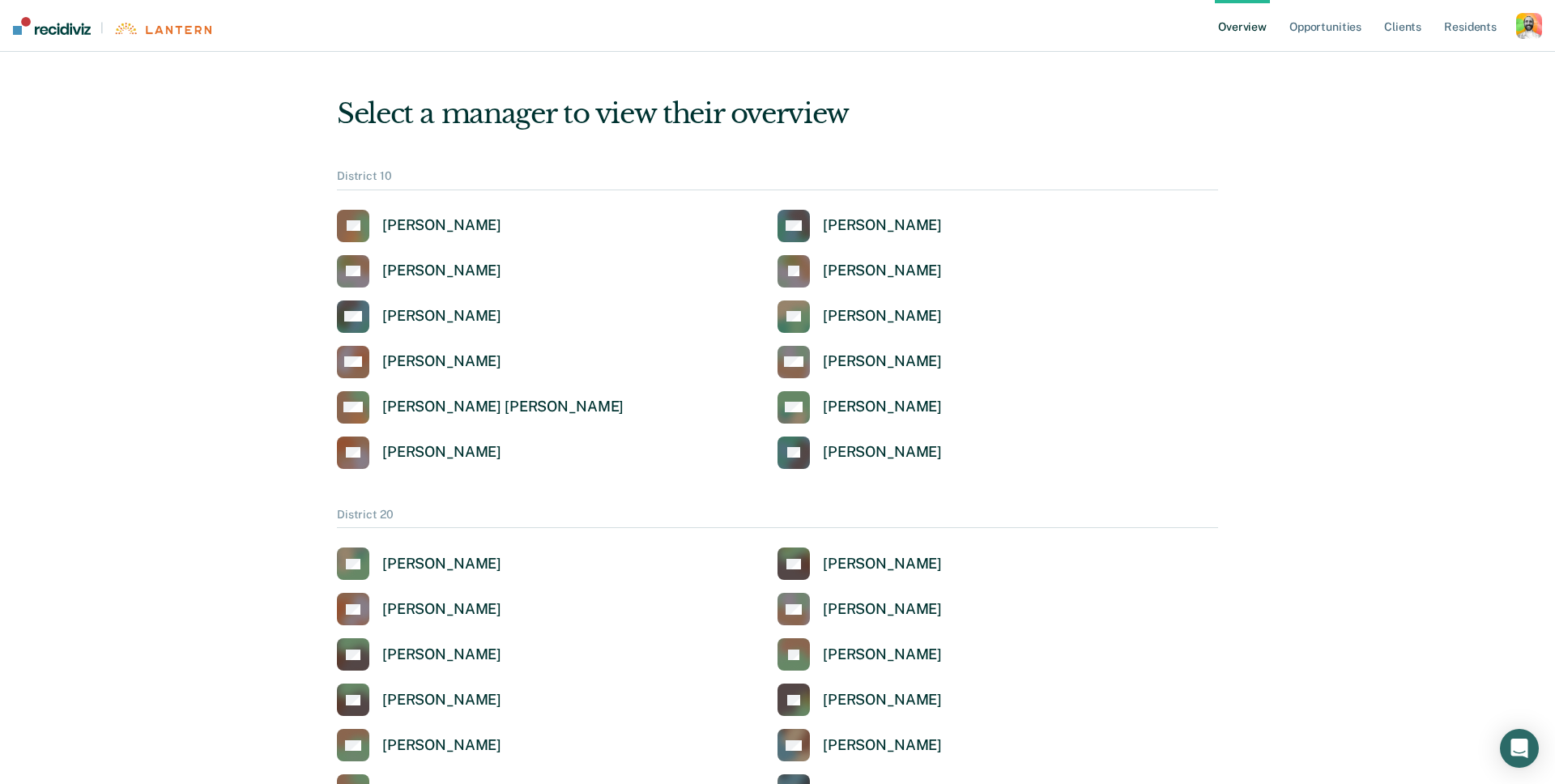
click at [1523, 31] on div "button" at bounding box center [1529, 25] width 26 height 26
click at [1419, 60] on link "Profile" at bounding box center [1464, 65] width 130 height 14
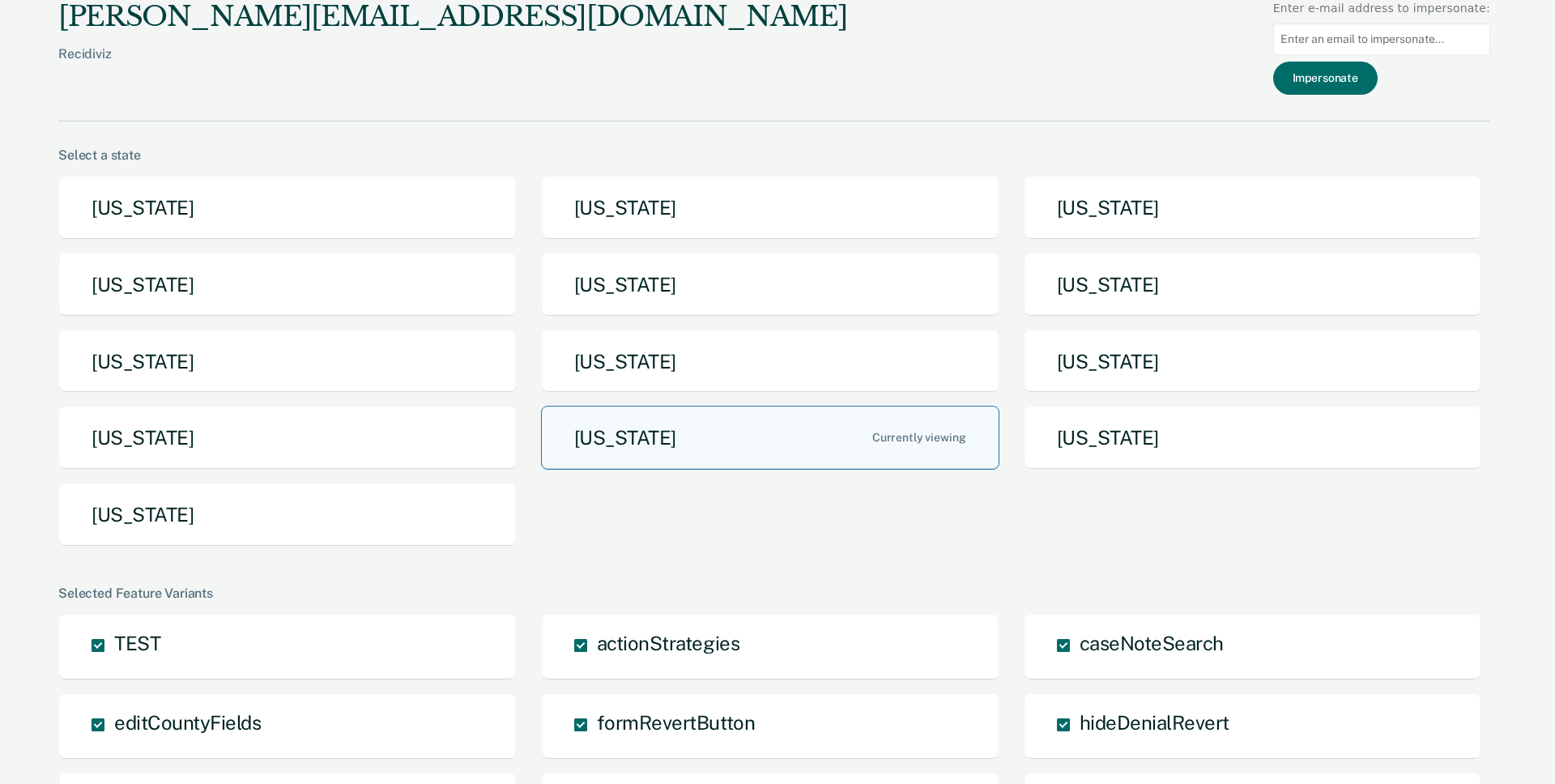
click at [849, 426] on button "[US_STATE]" at bounding box center [770, 438] width 458 height 64
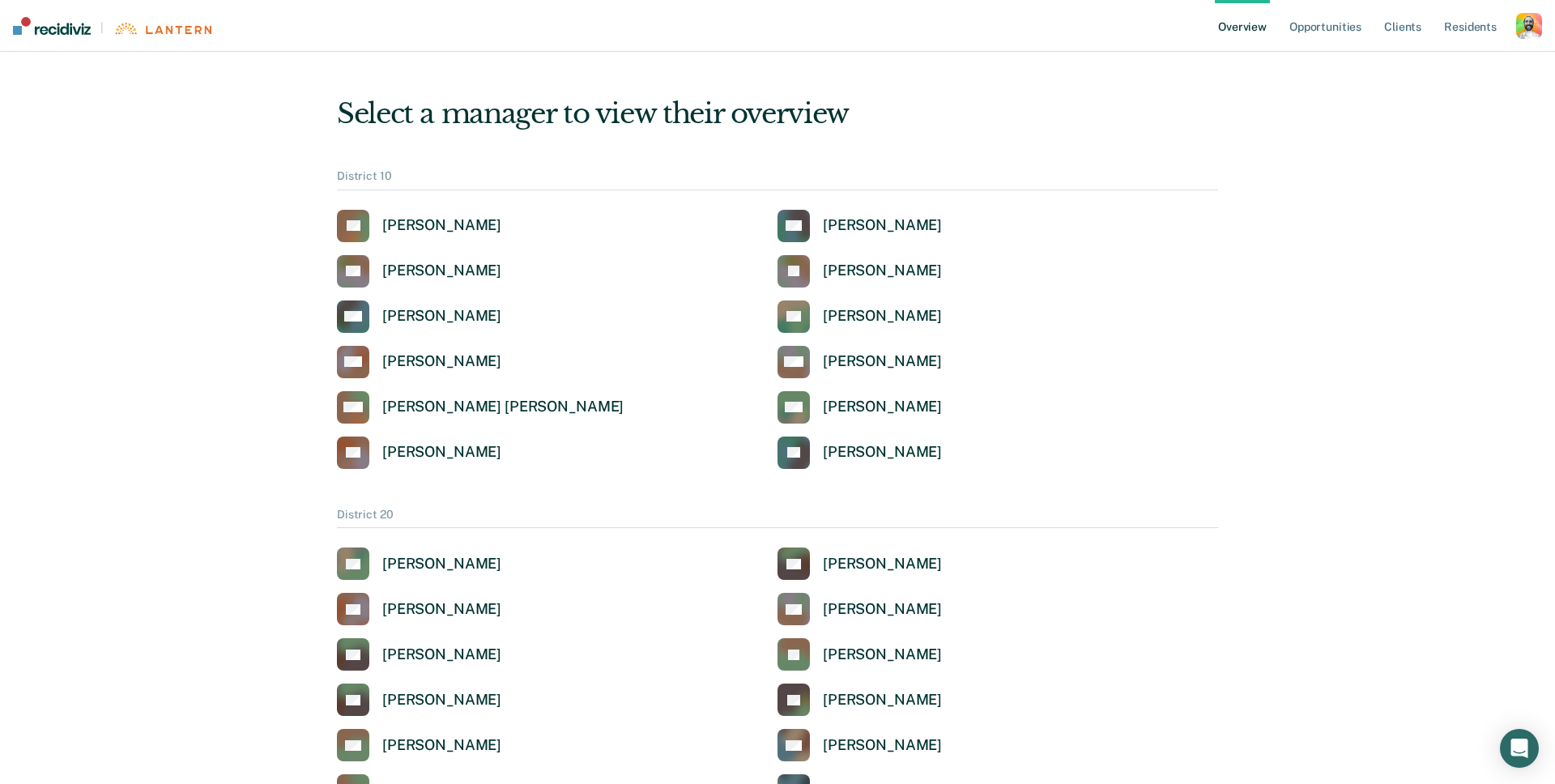
click at [1530, 28] on div "button" at bounding box center [1529, 25] width 26 height 26
click at [1419, 61] on link "Profile" at bounding box center [1464, 65] width 130 height 14
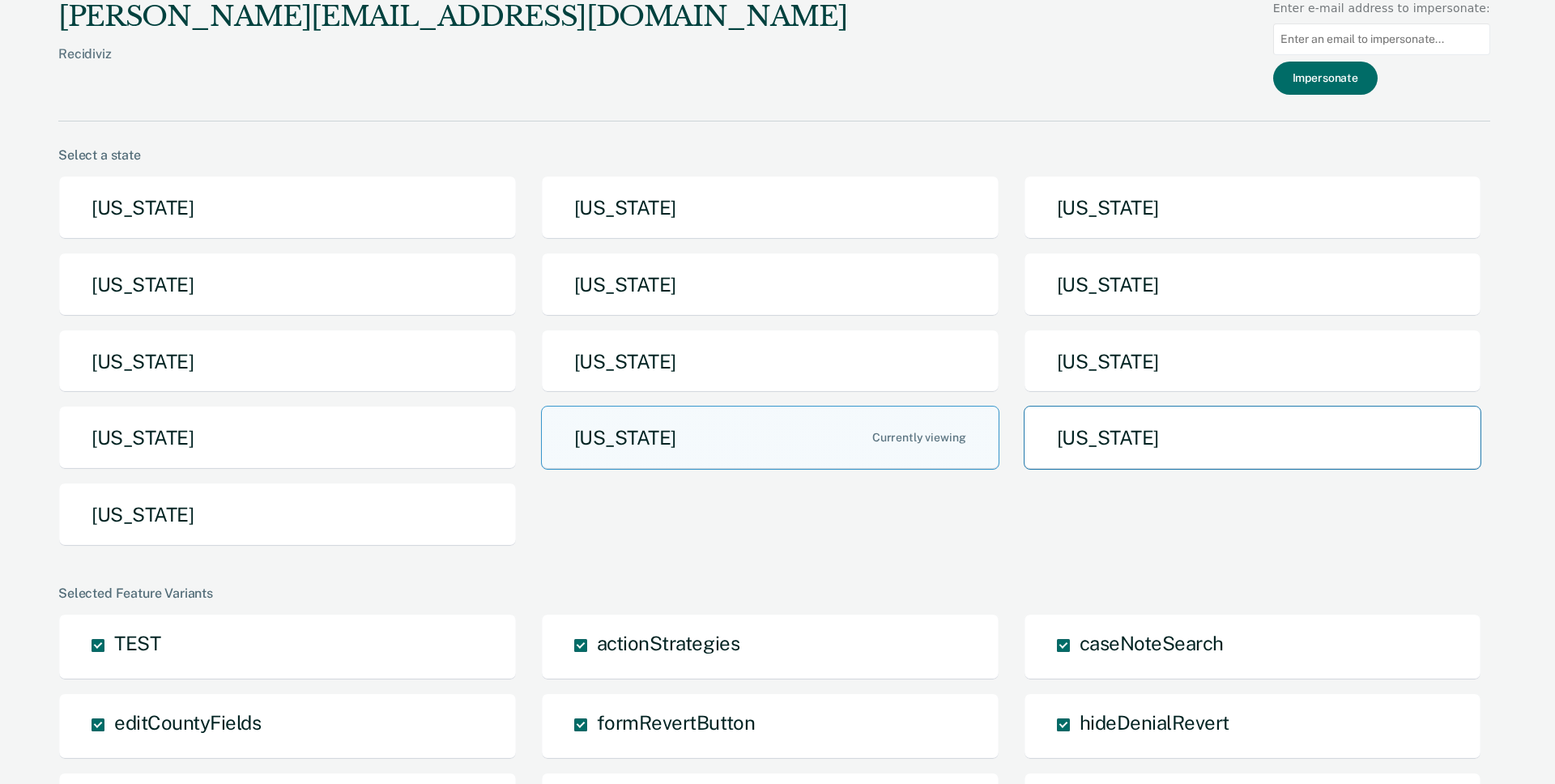
click at [1125, 452] on button "[US_STATE]" at bounding box center [1253, 438] width 458 height 64
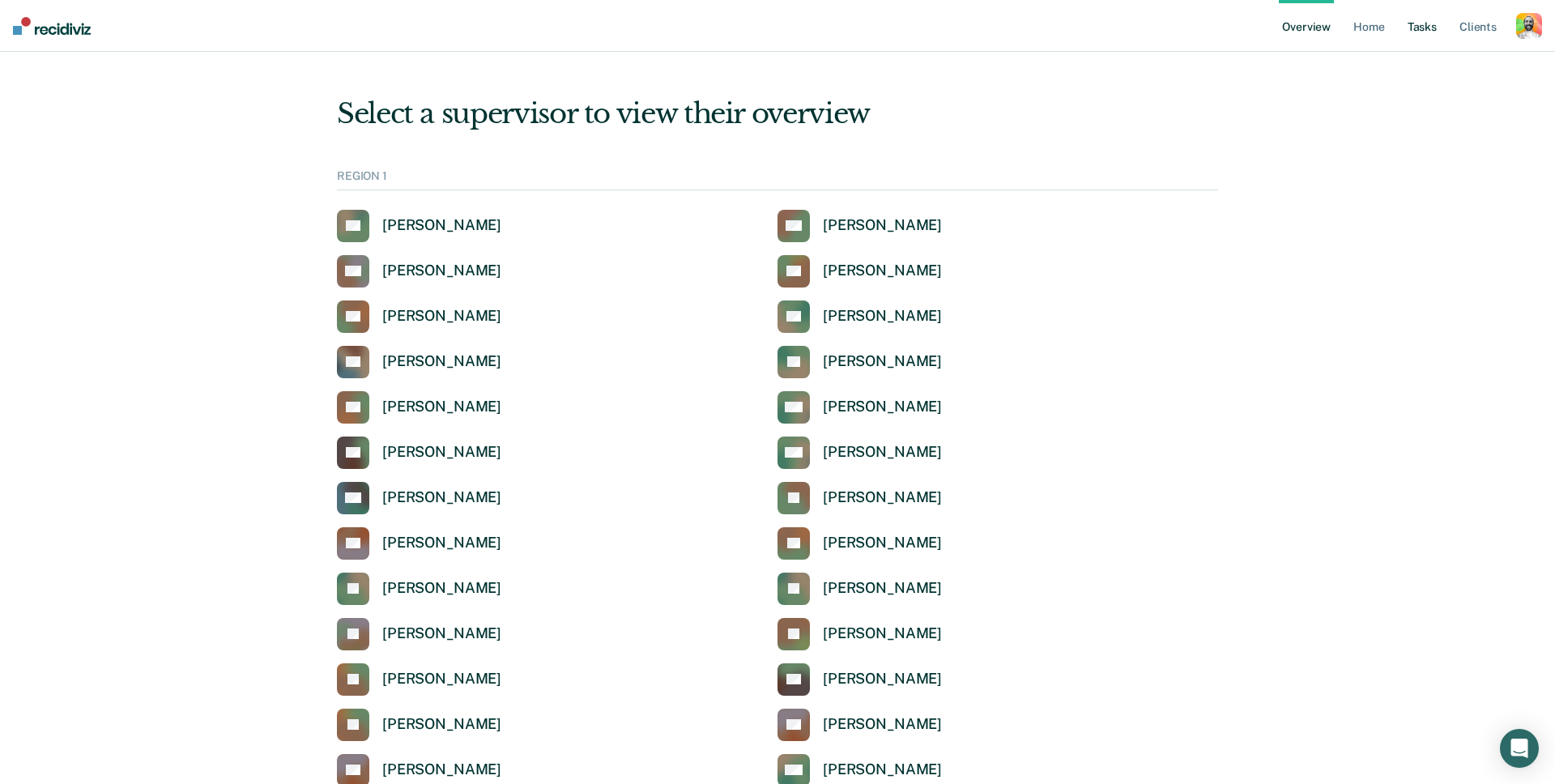
click at [1419, 26] on link "Tasks" at bounding box center [1422, 25] width 36 height 52
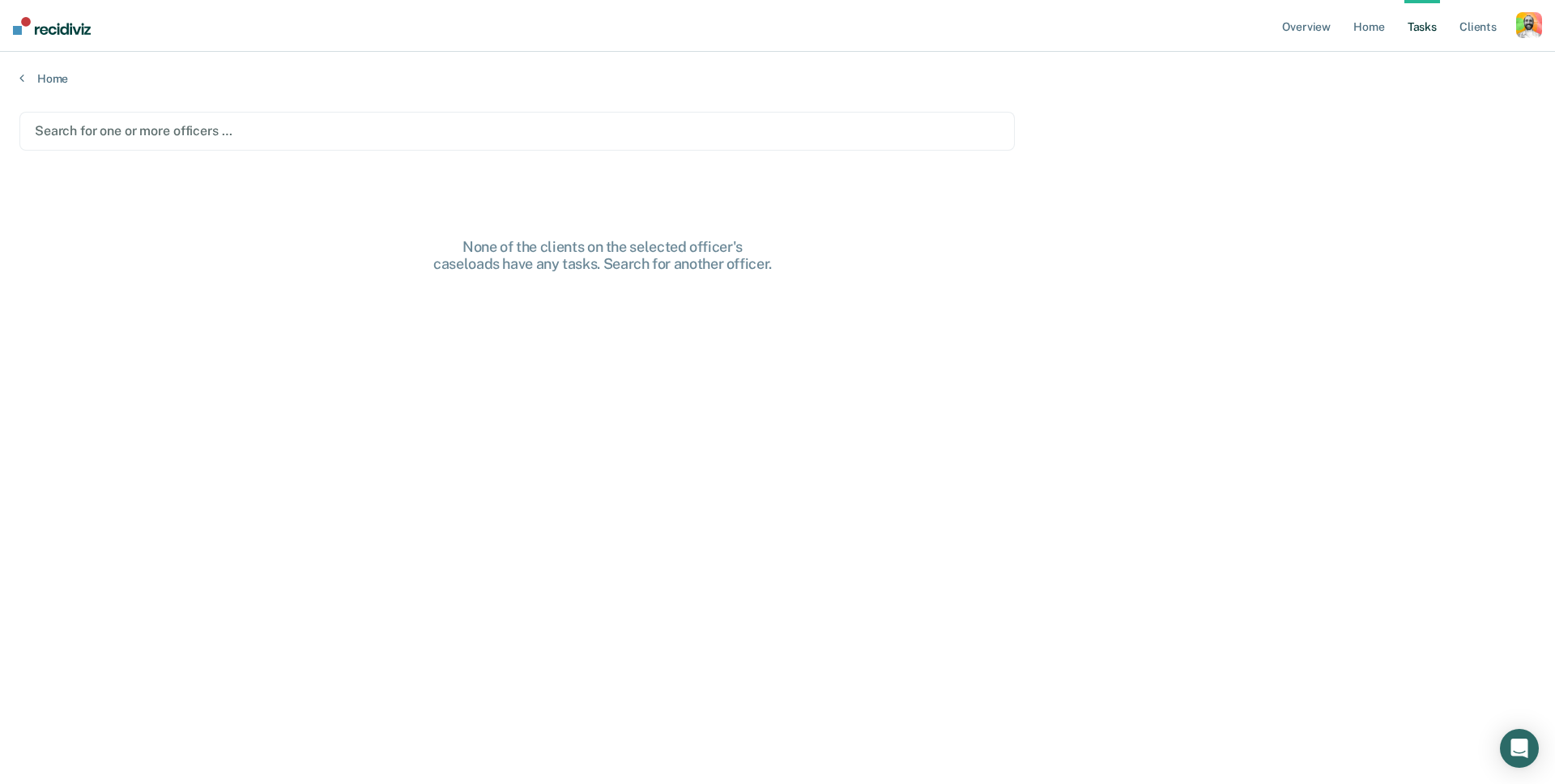
click at [368, 127] on div at bounding box center [517, 130] width 965 height 19
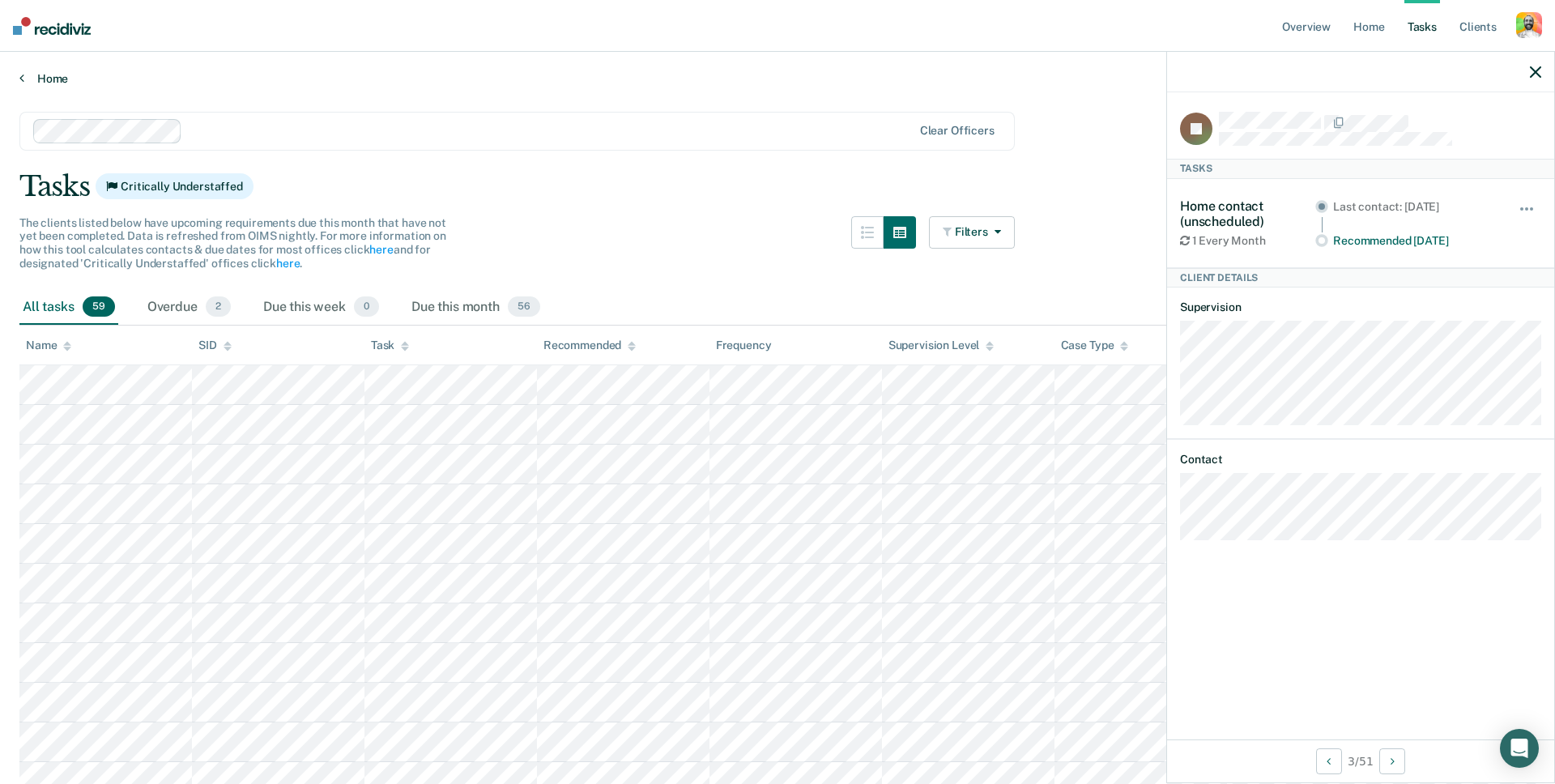
click at [48, 75] on link "Home" at bounding box center [778, 78] width 1516 height 14
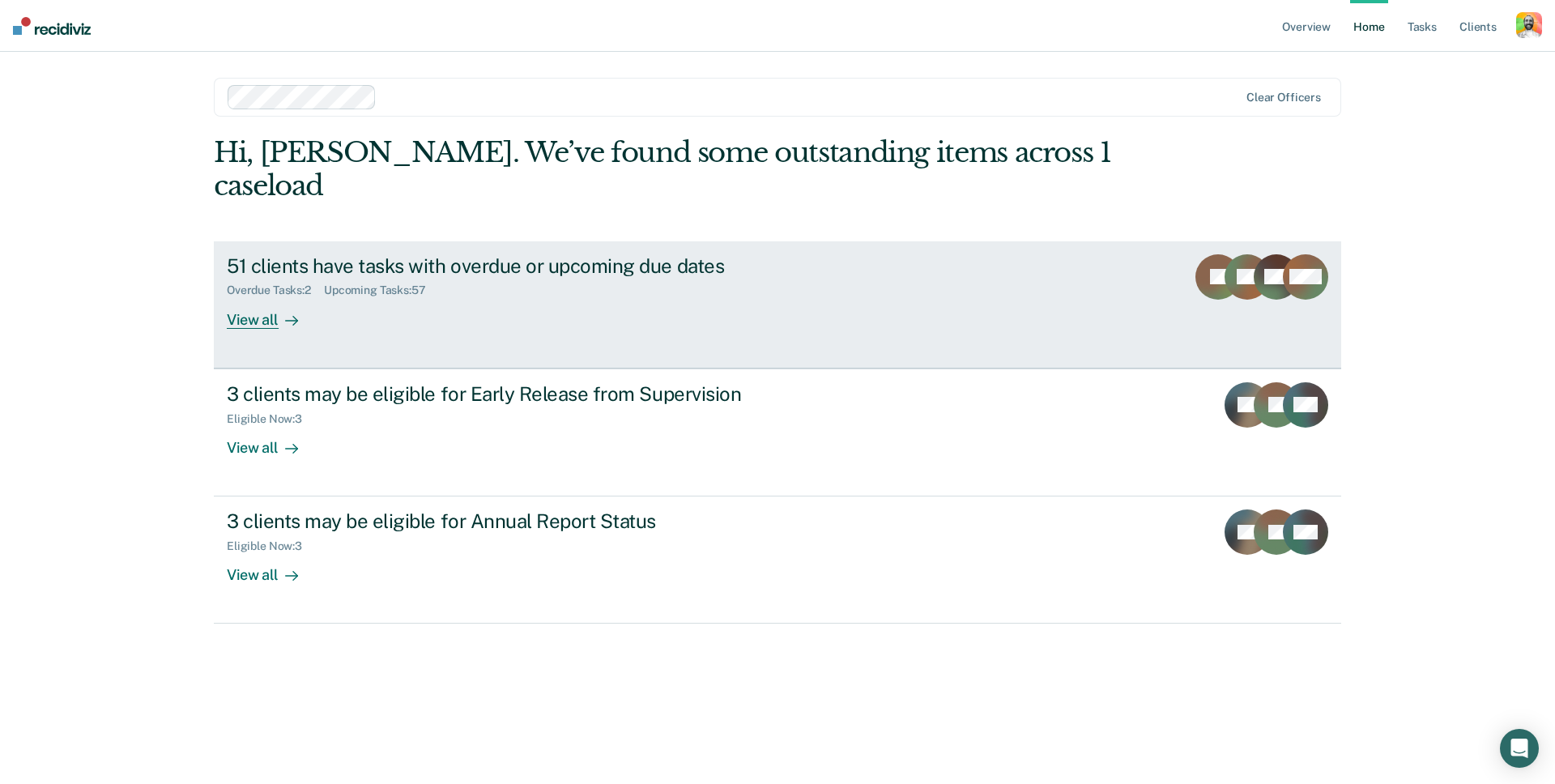
click at [433, 284] on div "Upcoming Tasks : 57" at bounding box center [382, 290] width 115 height 14
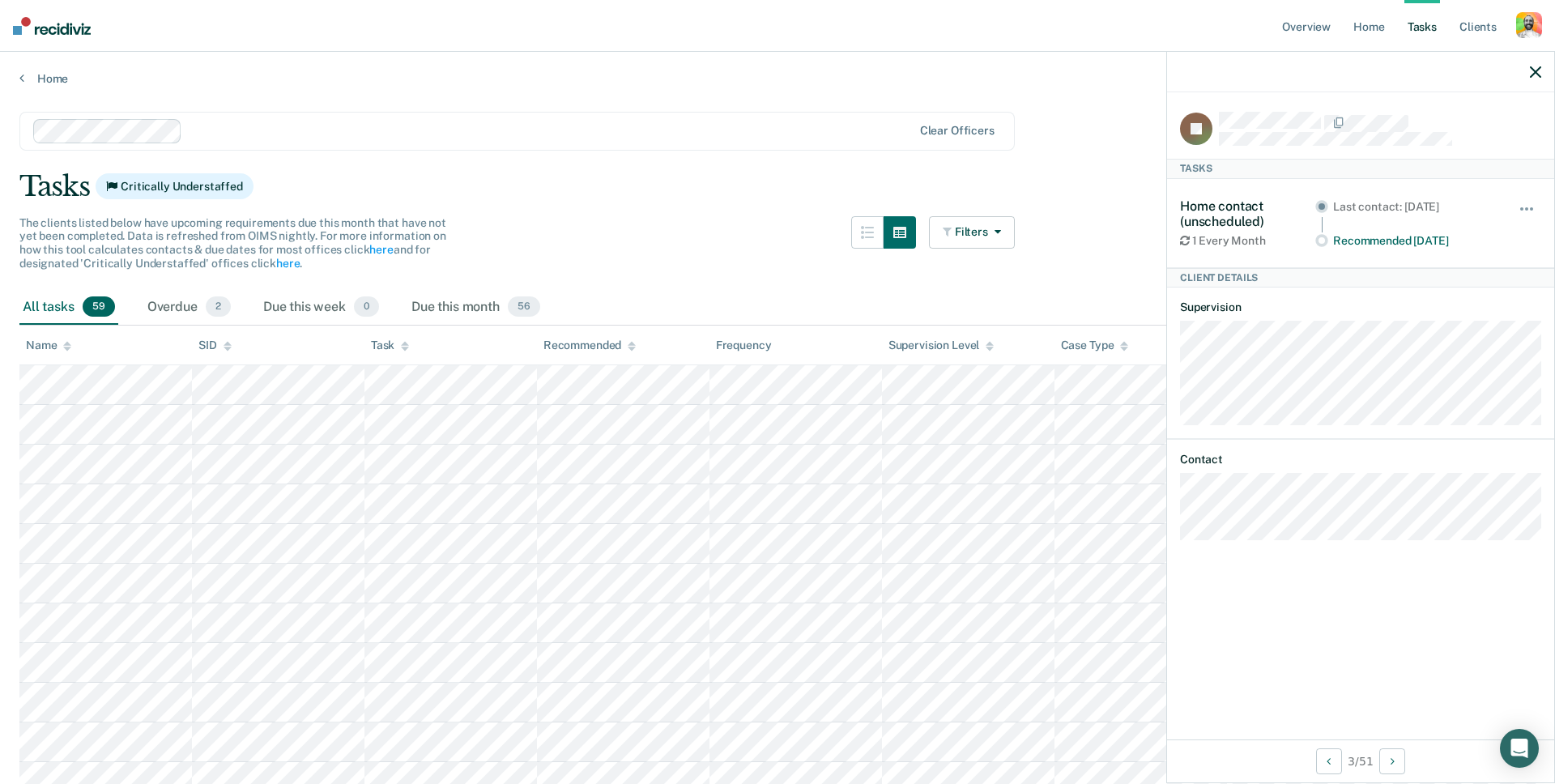
click at [1534, 65] on button "button" at bounding box center [1536, 72] width 11 height 14
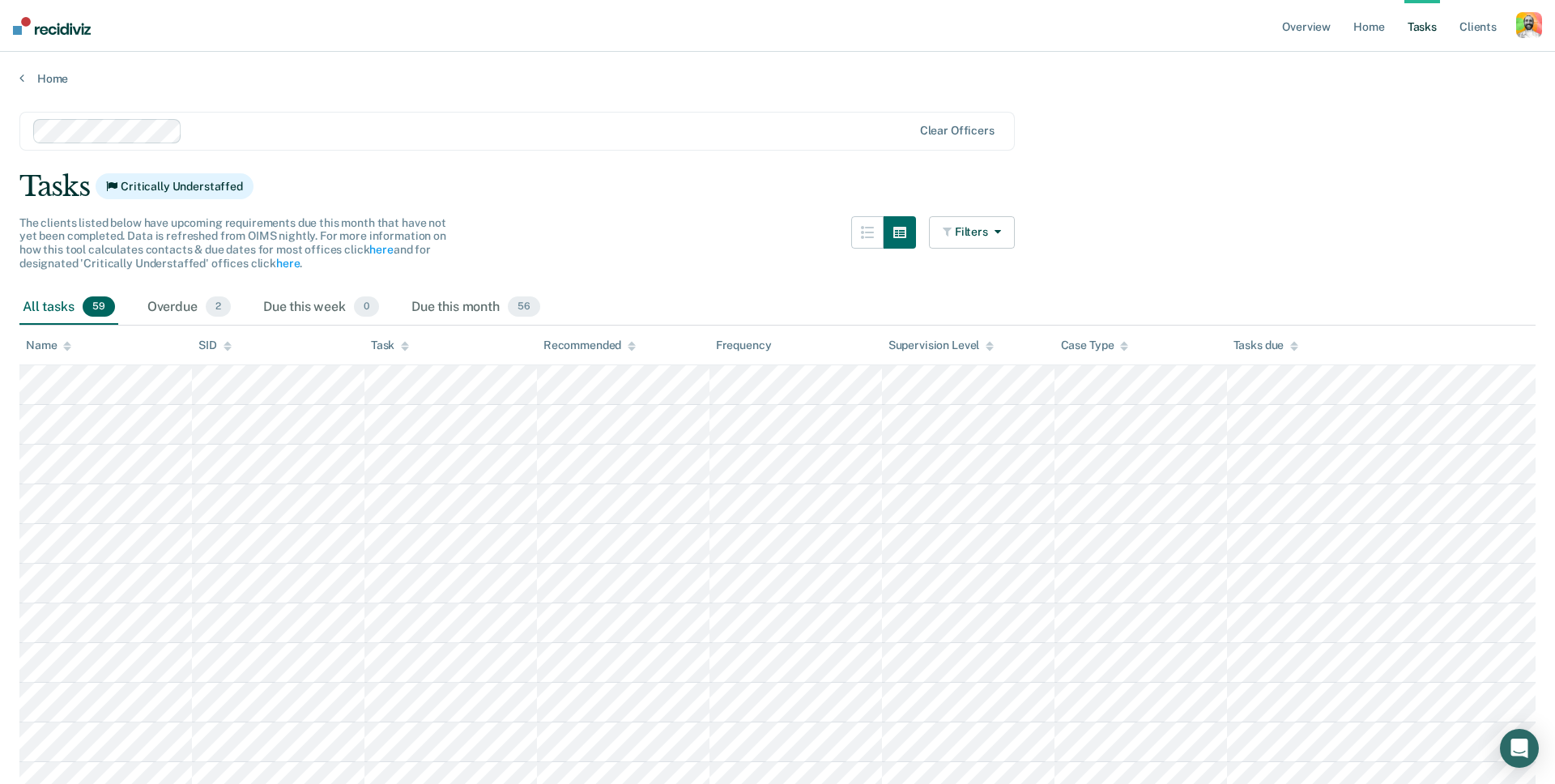
click at [1530, 23] on div "button" at bounding box center [1529, 25] width 26 height 26
click at [1534, 19] on div "button" at bounding box center [1529, 25] width 26 height 26
click at [1422, 60] on link "Profile" at bounding box center [1464, 66] width 130 height 14
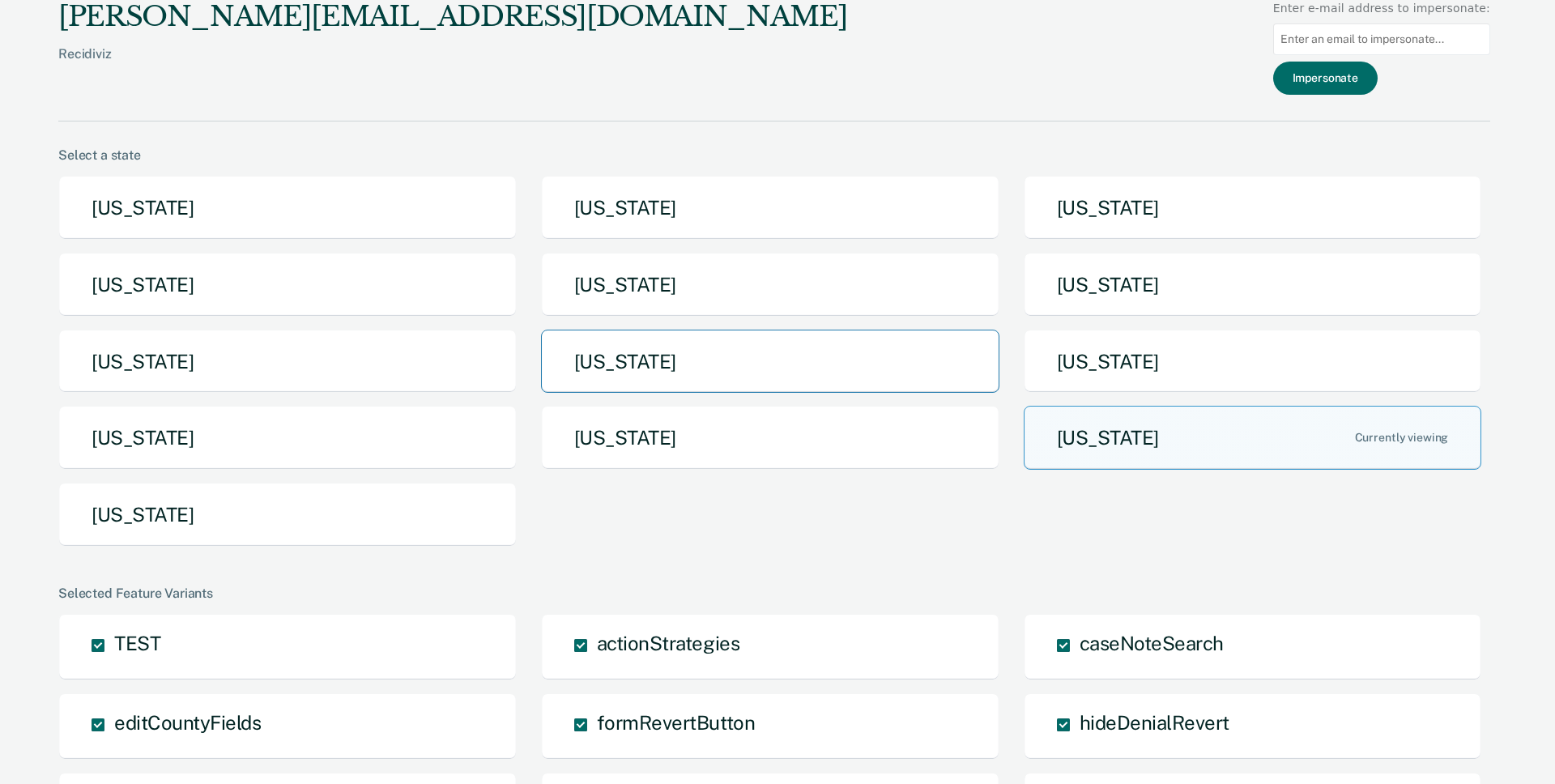
click at [662, 384] on button "Nebraska" at bounding box center [770, 362] width 458 height 64
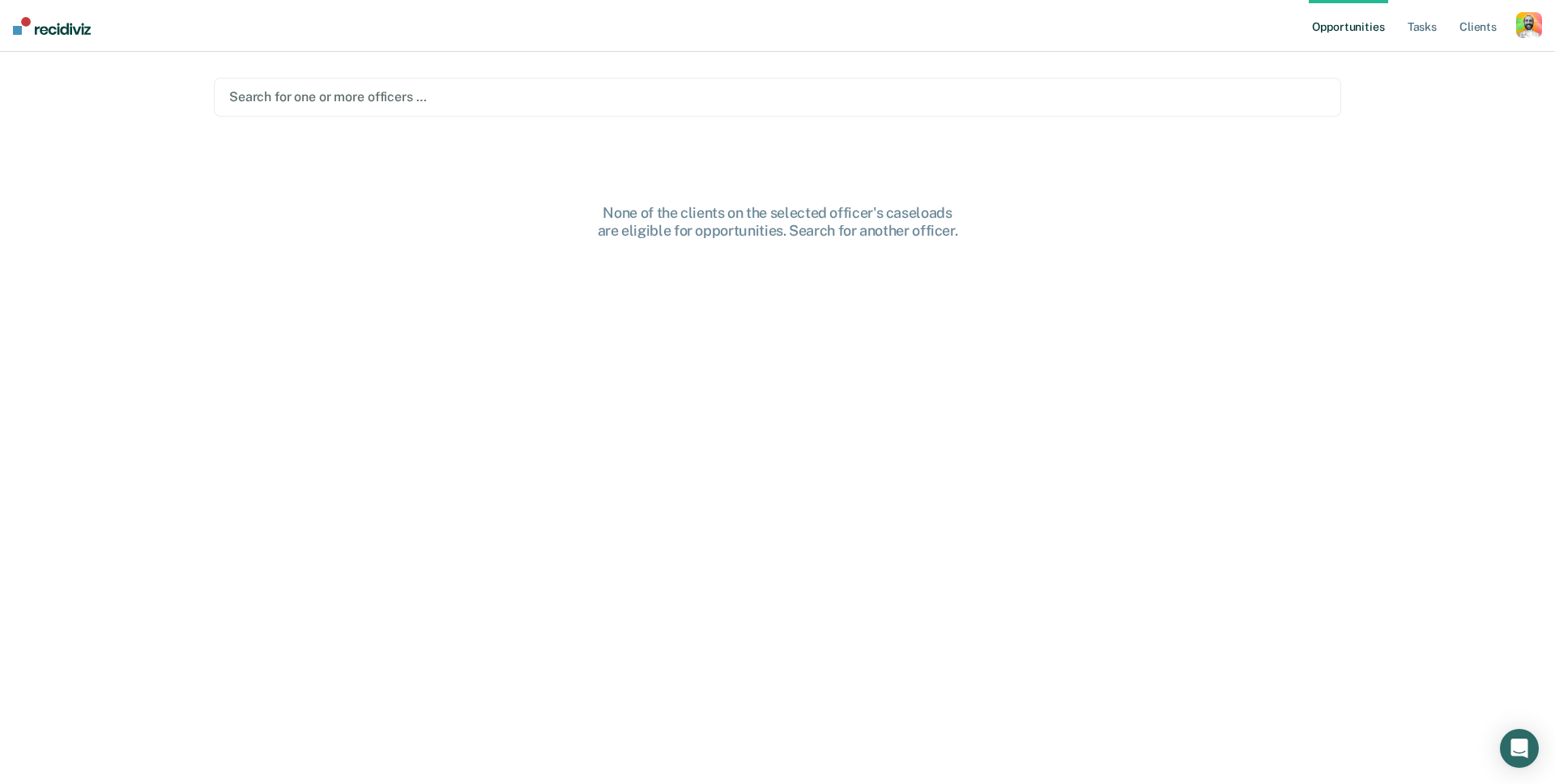
click at [466, 101] on div at bounding box center [778, 97] width 1097 height 19
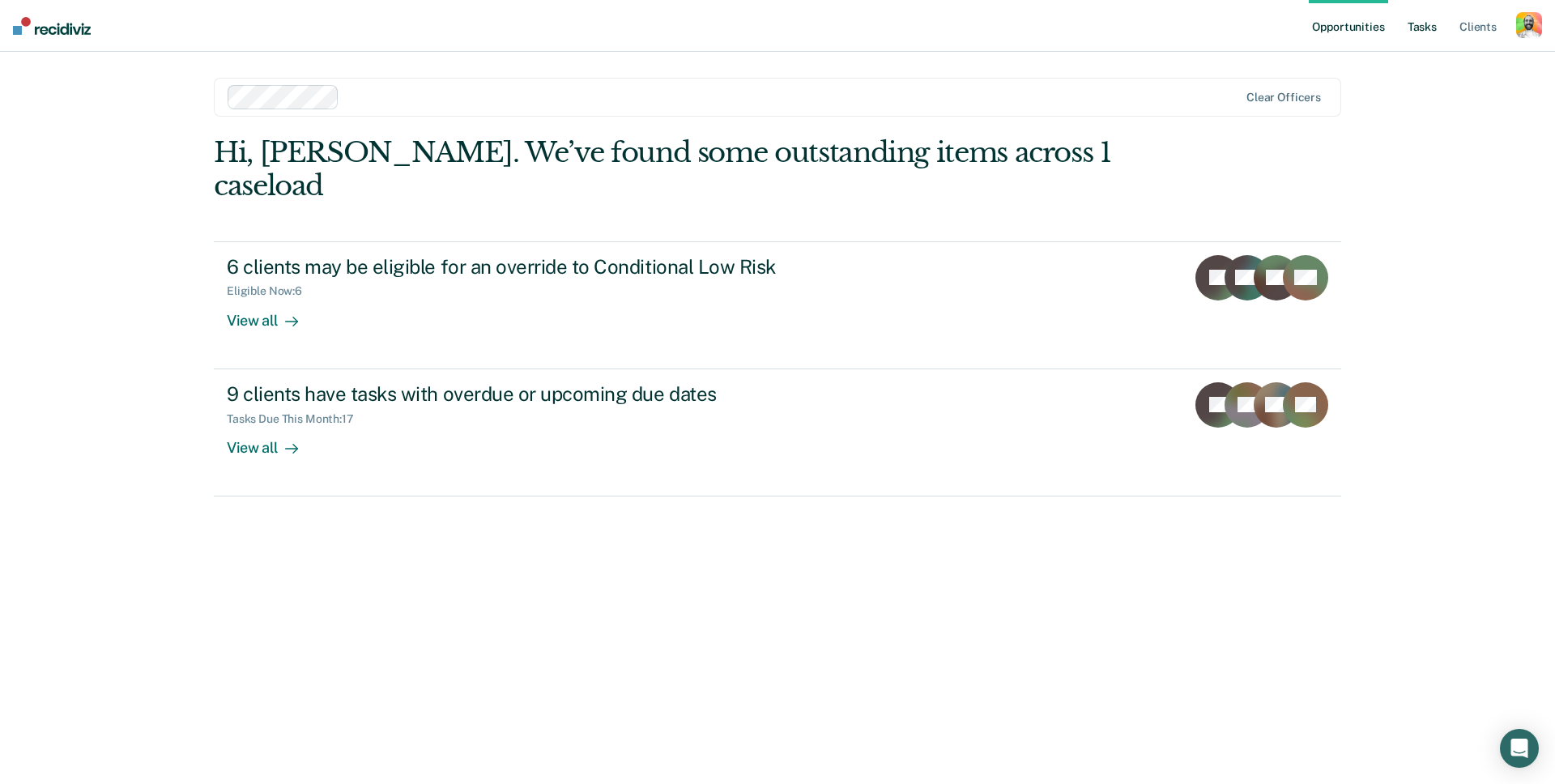
click at [1424, 19] on link "Tasks" at bounding box center [1422, 25] width 36 height 52
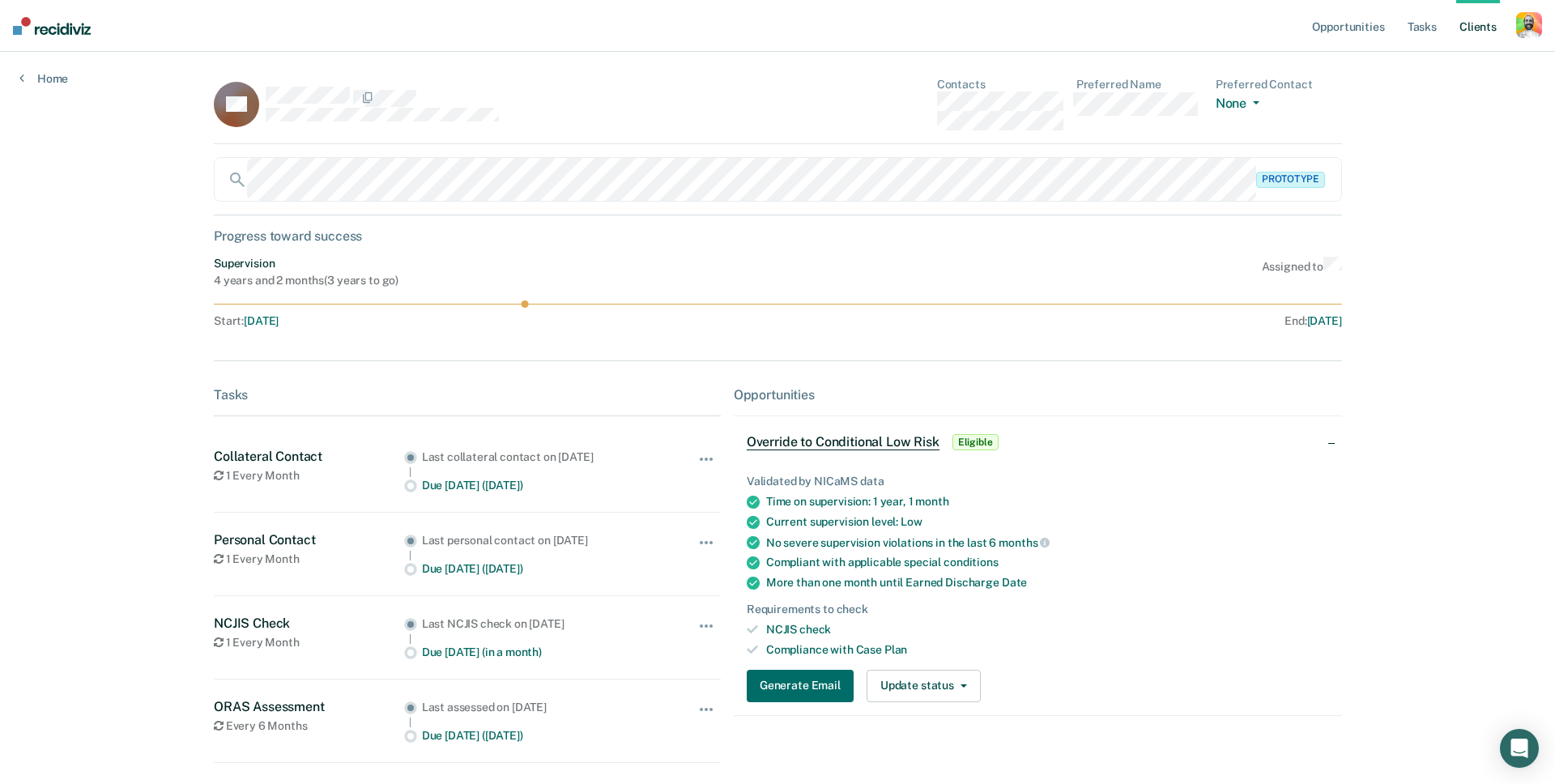
click at [61, 65] on div "Home" at bounding box center [43, 69] width 87 height 34
click at [53, 79] on link "Home" at bounding box center [43, 78] width 48 height 14
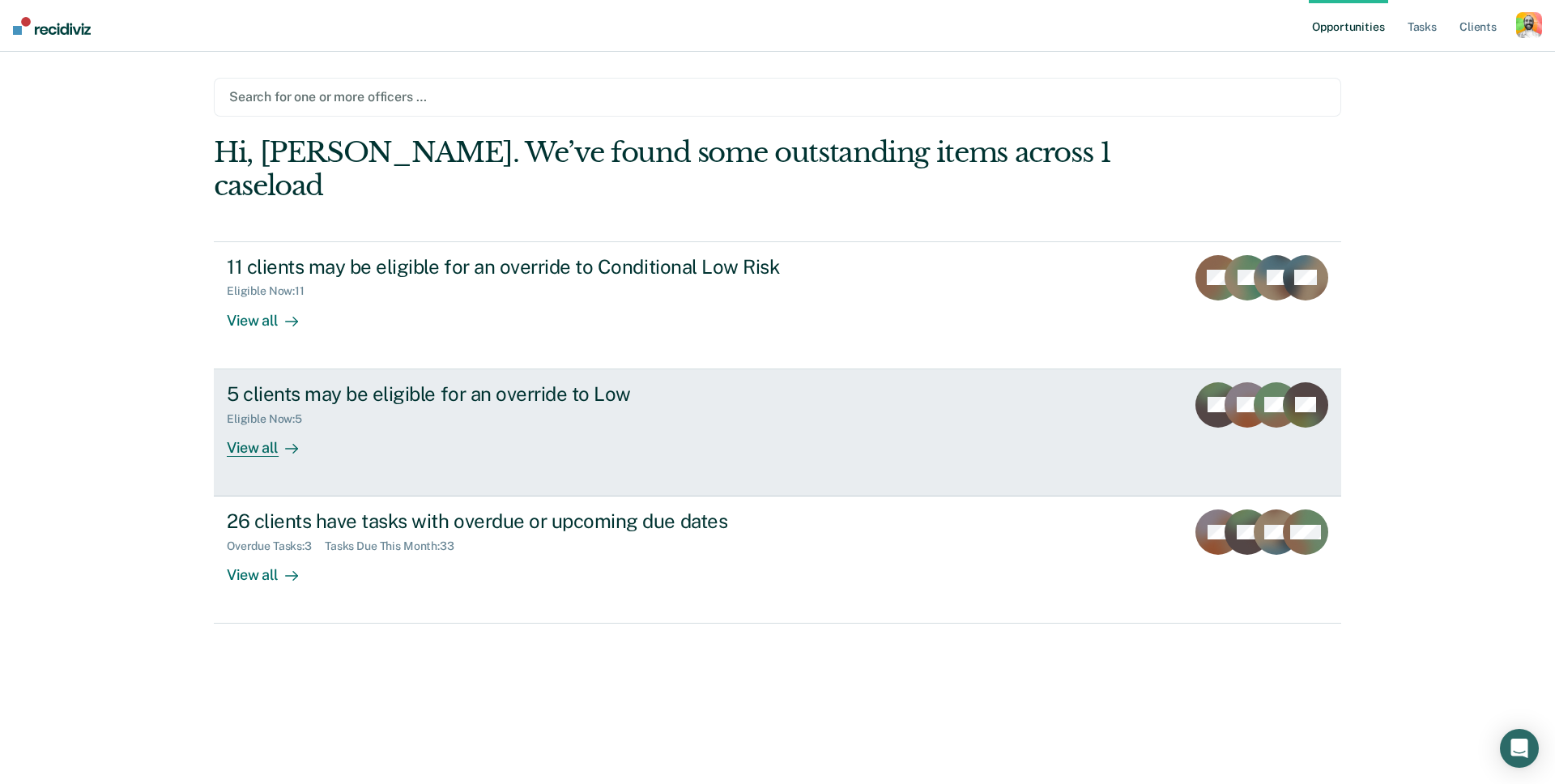
click at [295, 382] on div "5 clients may be eligible for an override to Low" at bounding box center [511, 394] width 568 height 24
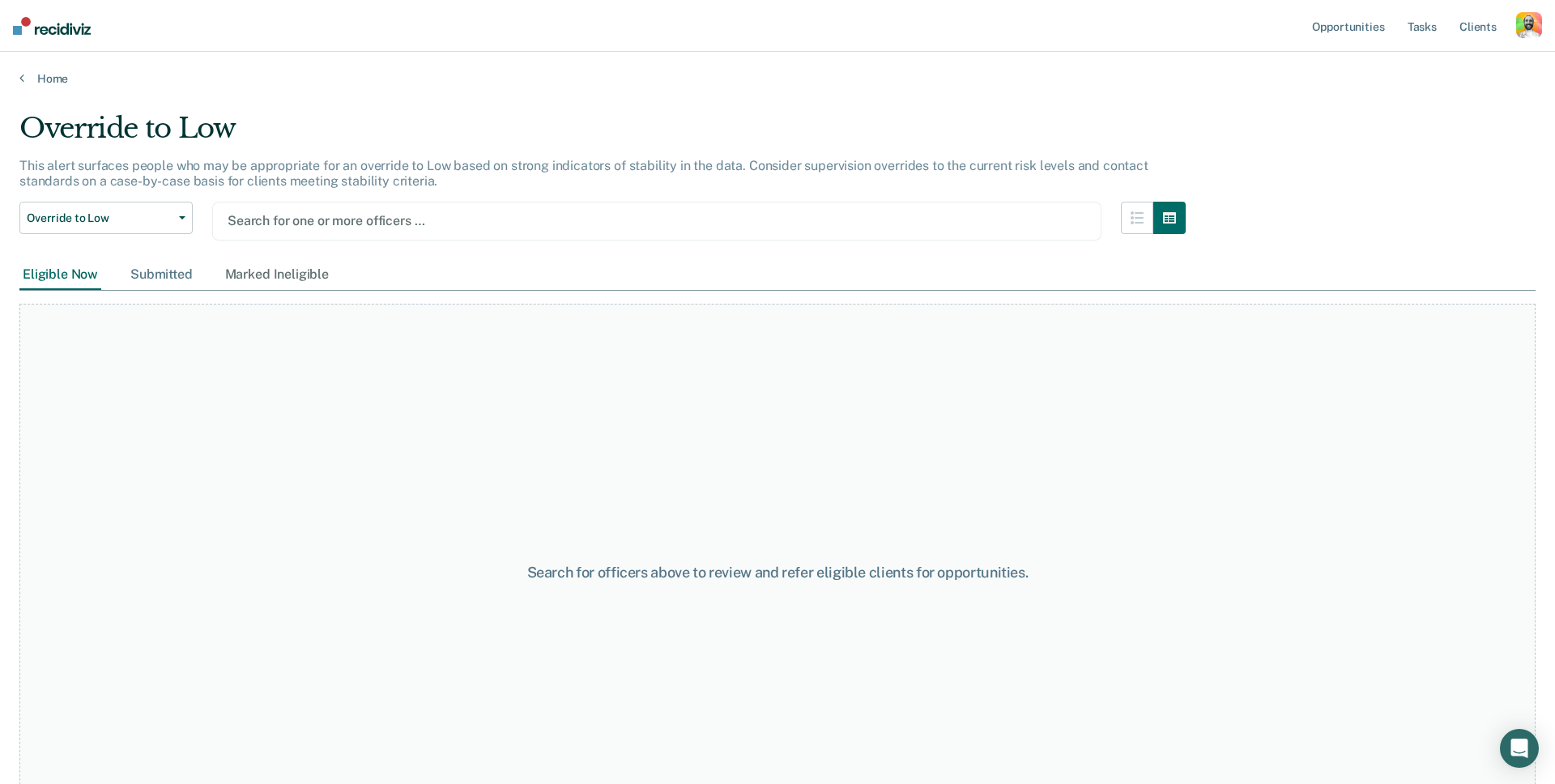
click at [163, 278] on div "Submitted" at bounding box center [161, 274] width 69 height 30
click at [69, 270] on div "Eligible Now" at bounding box center [60, 274] width 82 height 30
click at [49, 72] on link "Home" at bounding box center [778, 78] width 1516 height 14
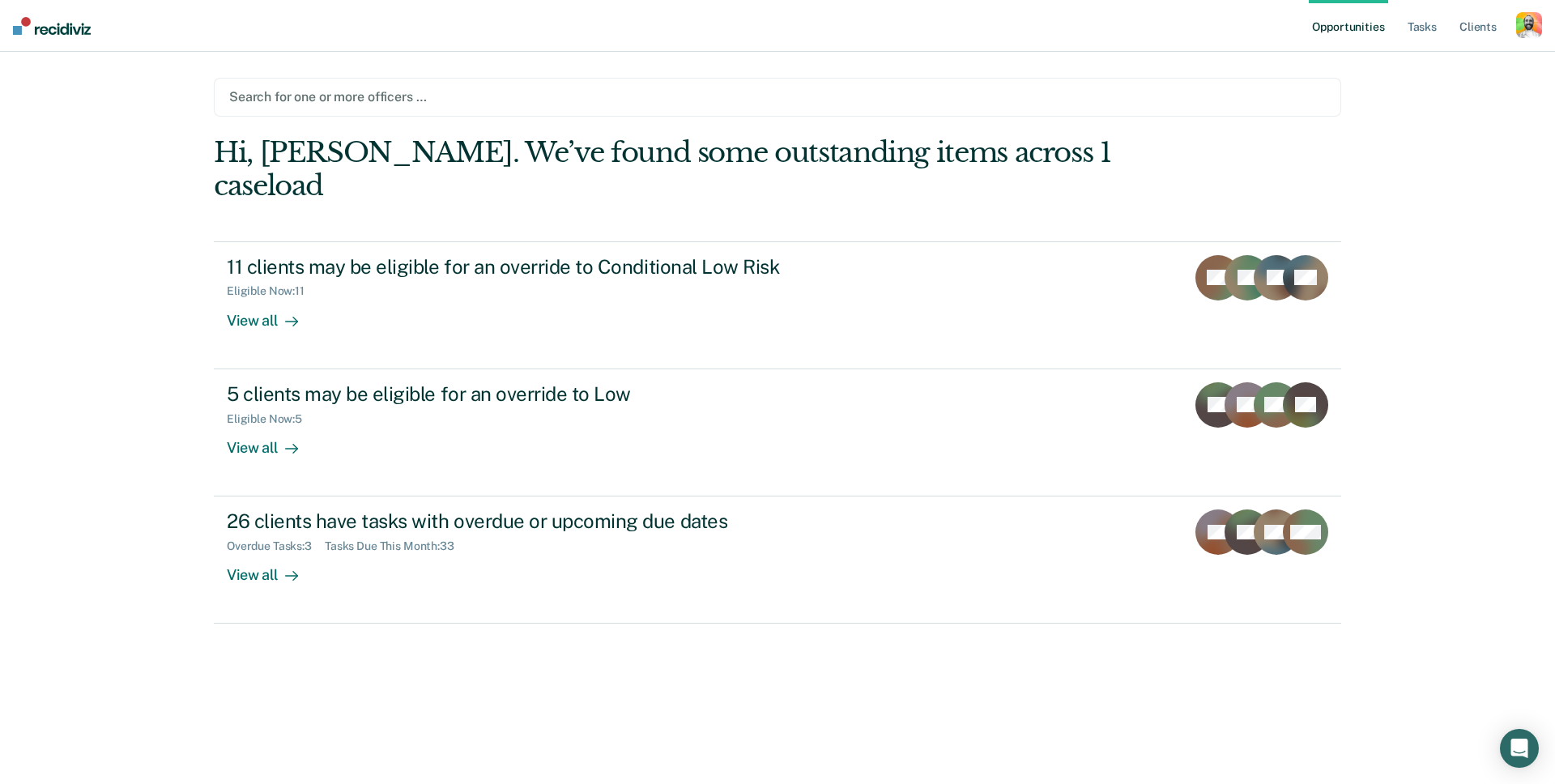
click at [1527, 22] on div "button" at bounding box center [1529, 25] width 26 height 26
click at [1436, 65] on link "Profile" at bounding box center [1464, 66] width 130 height 14
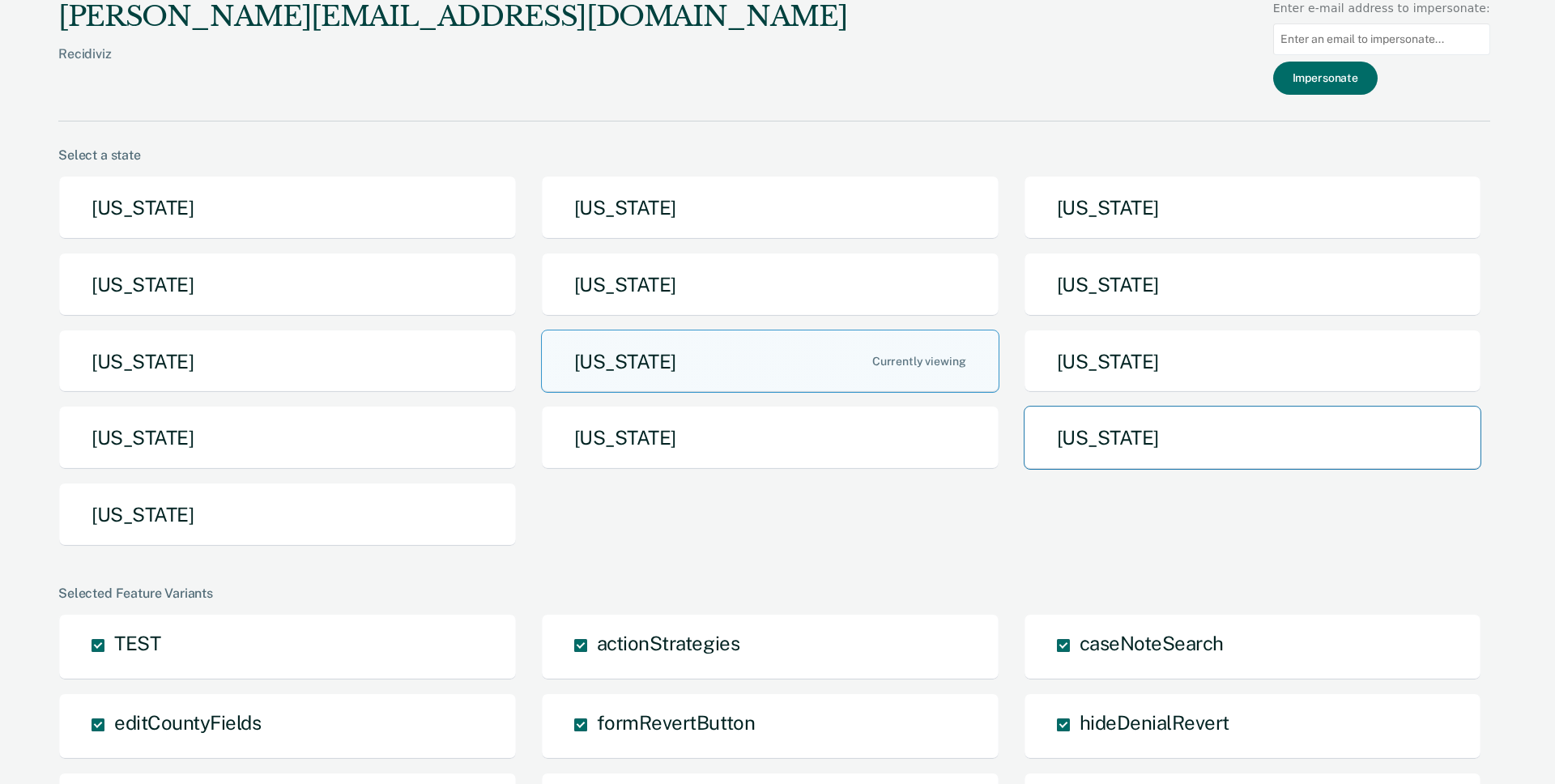
click at [1100, 433] on button "[US_STATE]" at bounding box center [1253, 438] width 458 height 64
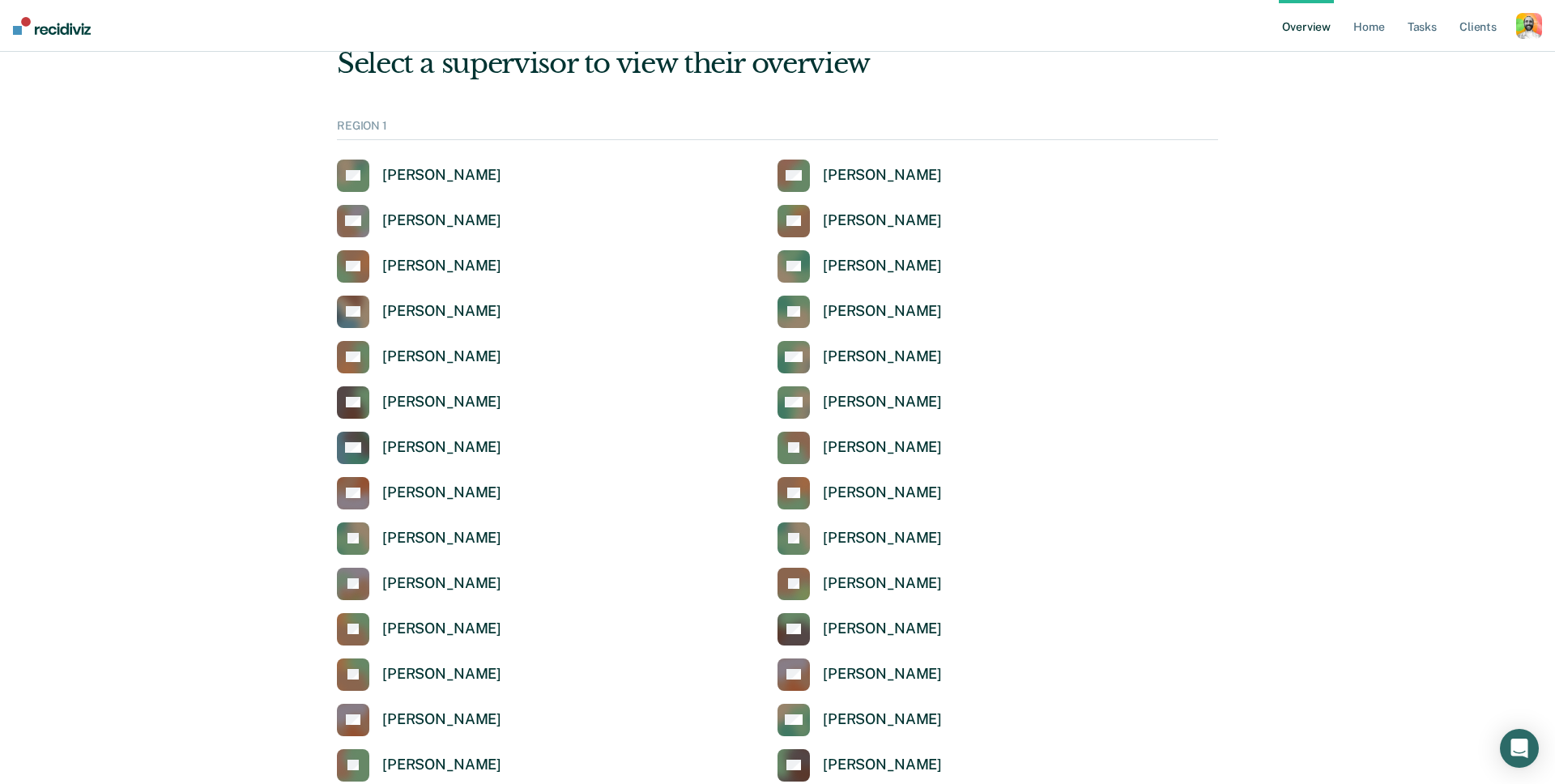
scroll to position [30, 0]
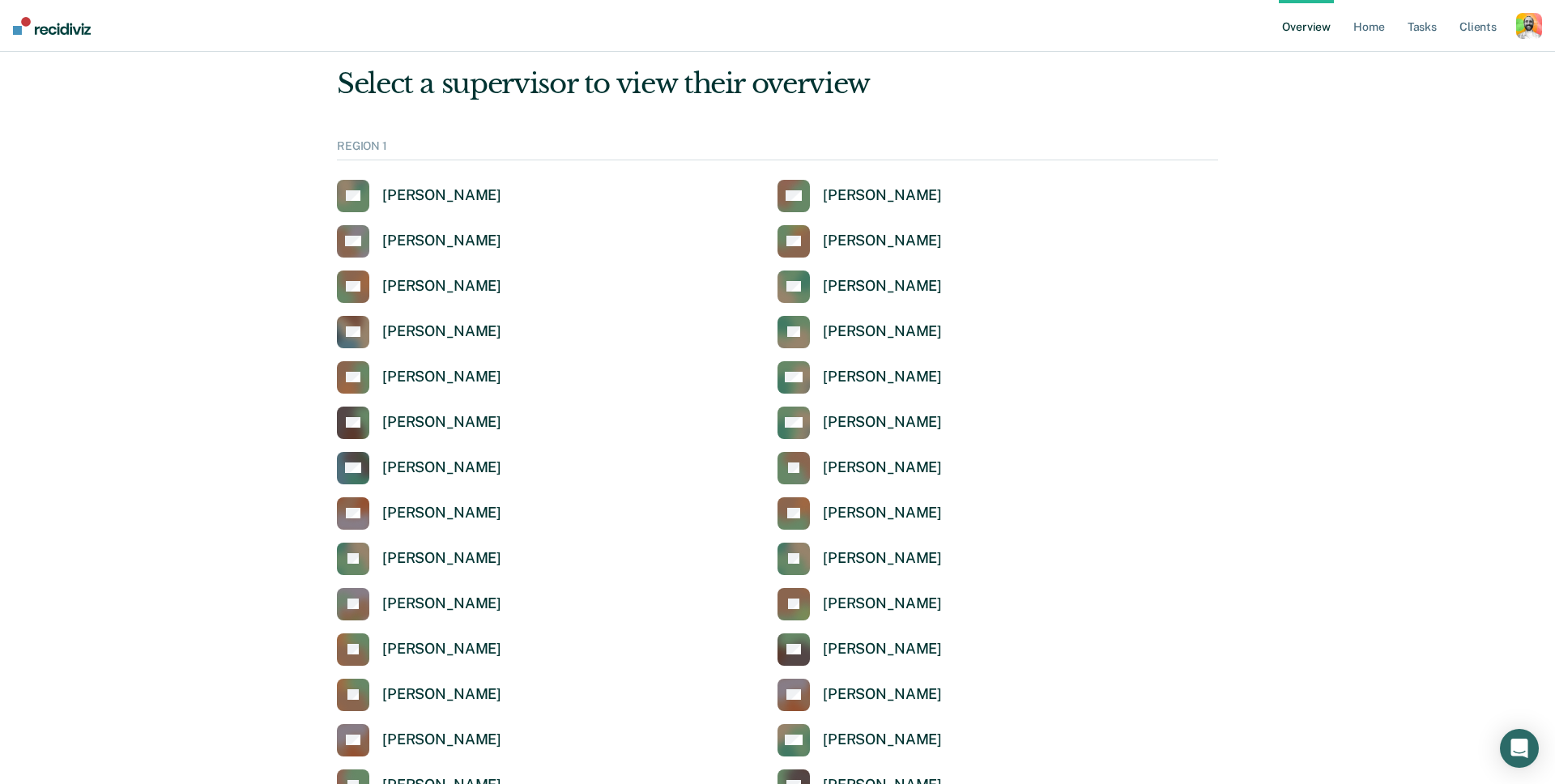
click at [1536, 31] on div "button" at bounding box center [1529, 25] width 26 height 26
click at [1421, 62] on link "Profile" at bounding box center [1464, 65] width 130 height 14
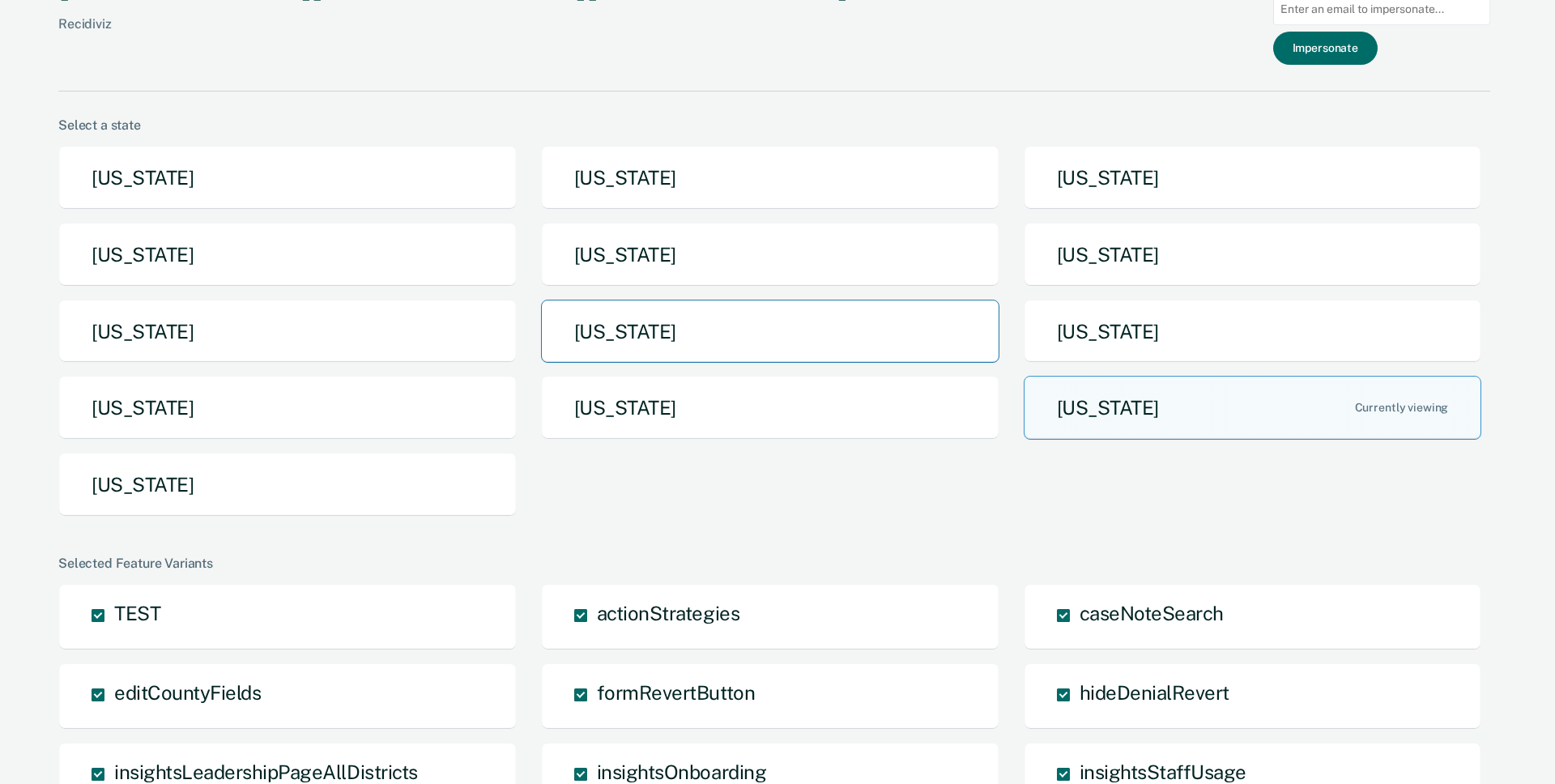
click at [659, 331] on button "Nebraska" at bounding box center [770, 332] width 458 height 64
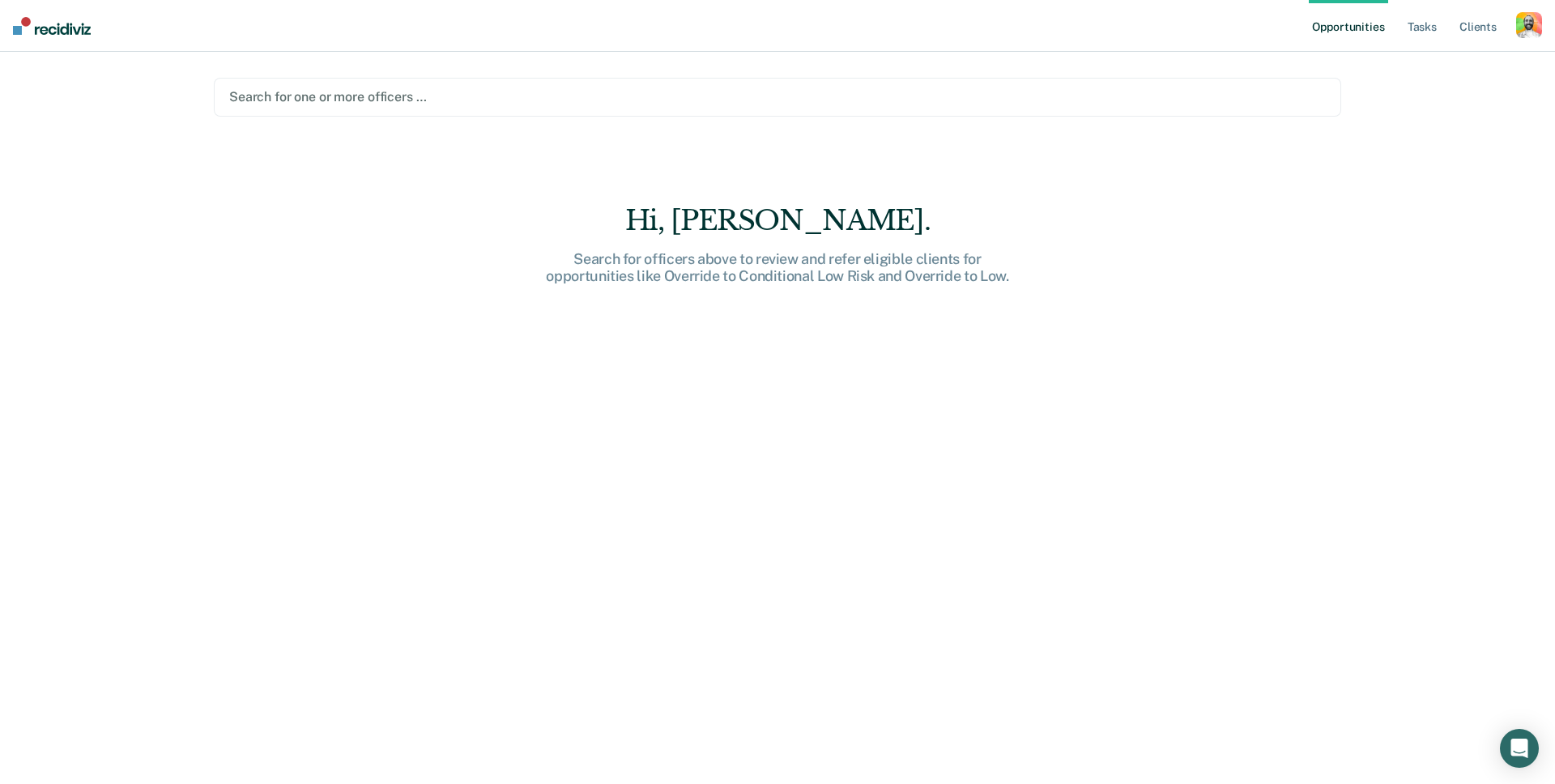
click at [325, 101] on div at bounding box center [778, 97] width 1097 height 19
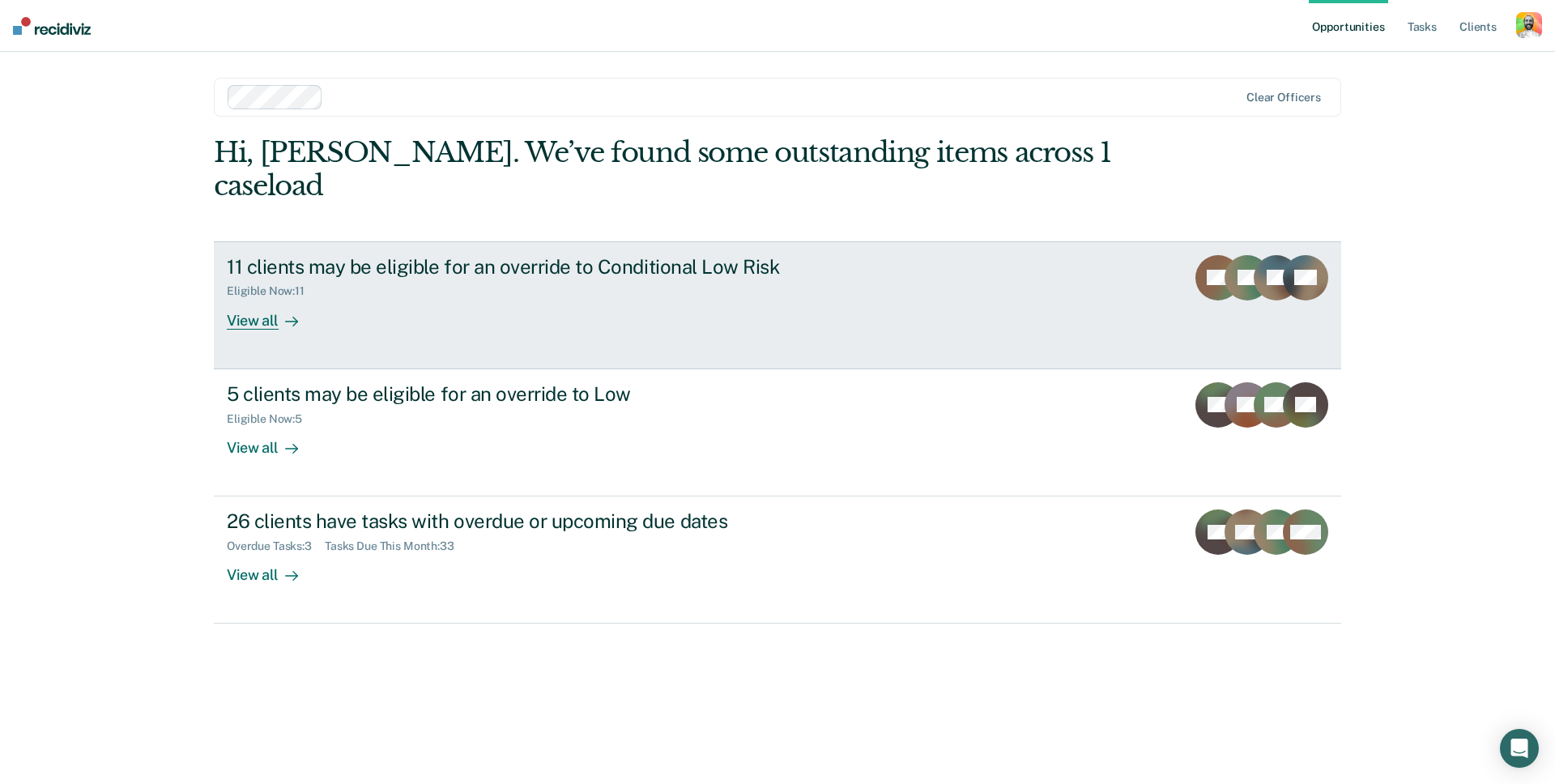
click at [418, 266] on div "11 clients may be eligible for an override to Conditional Low Risk Eligible Now…" at bounding box center [530, 292] width 607 height 75
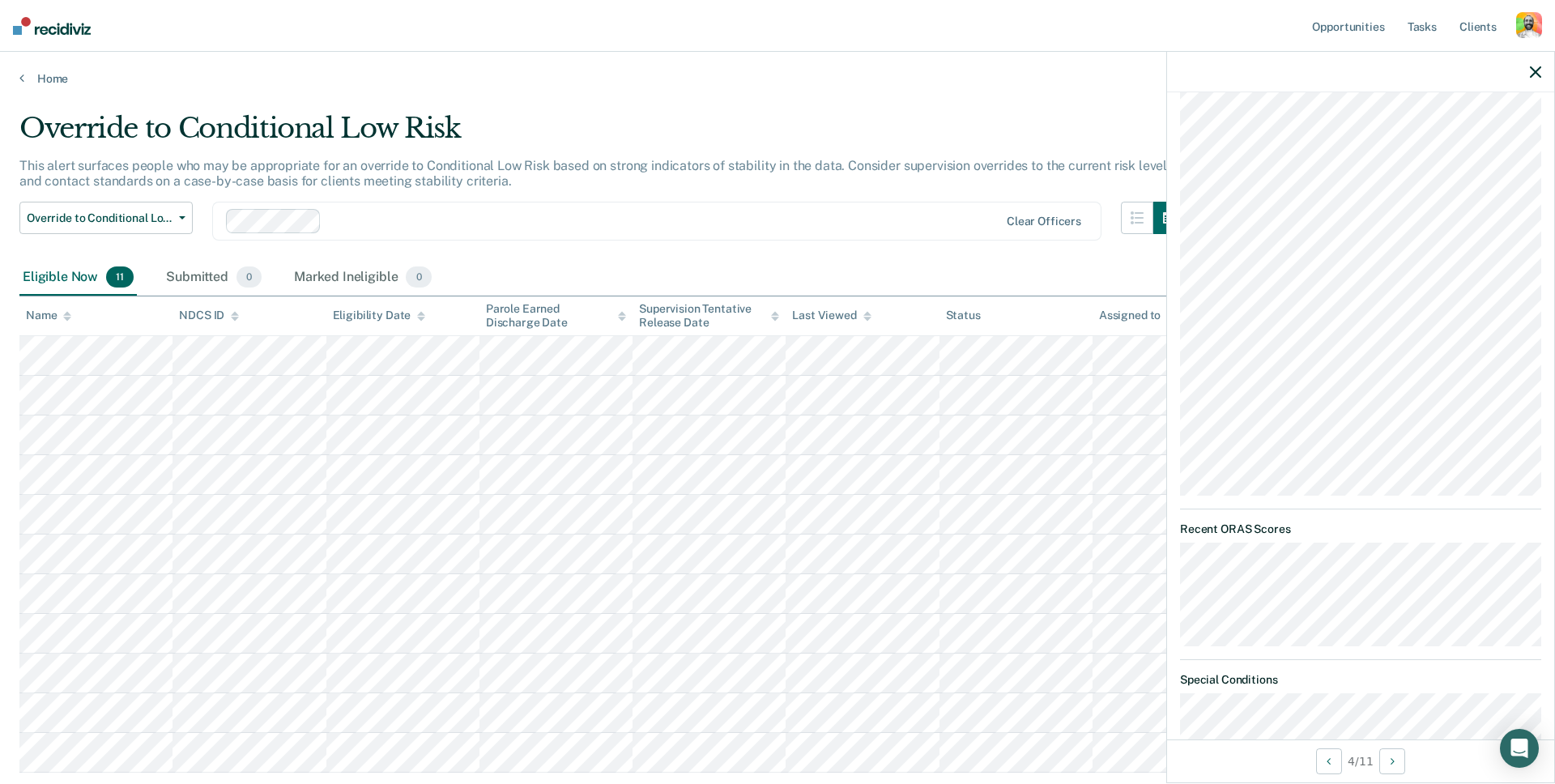
scroll to position [1829, 0]
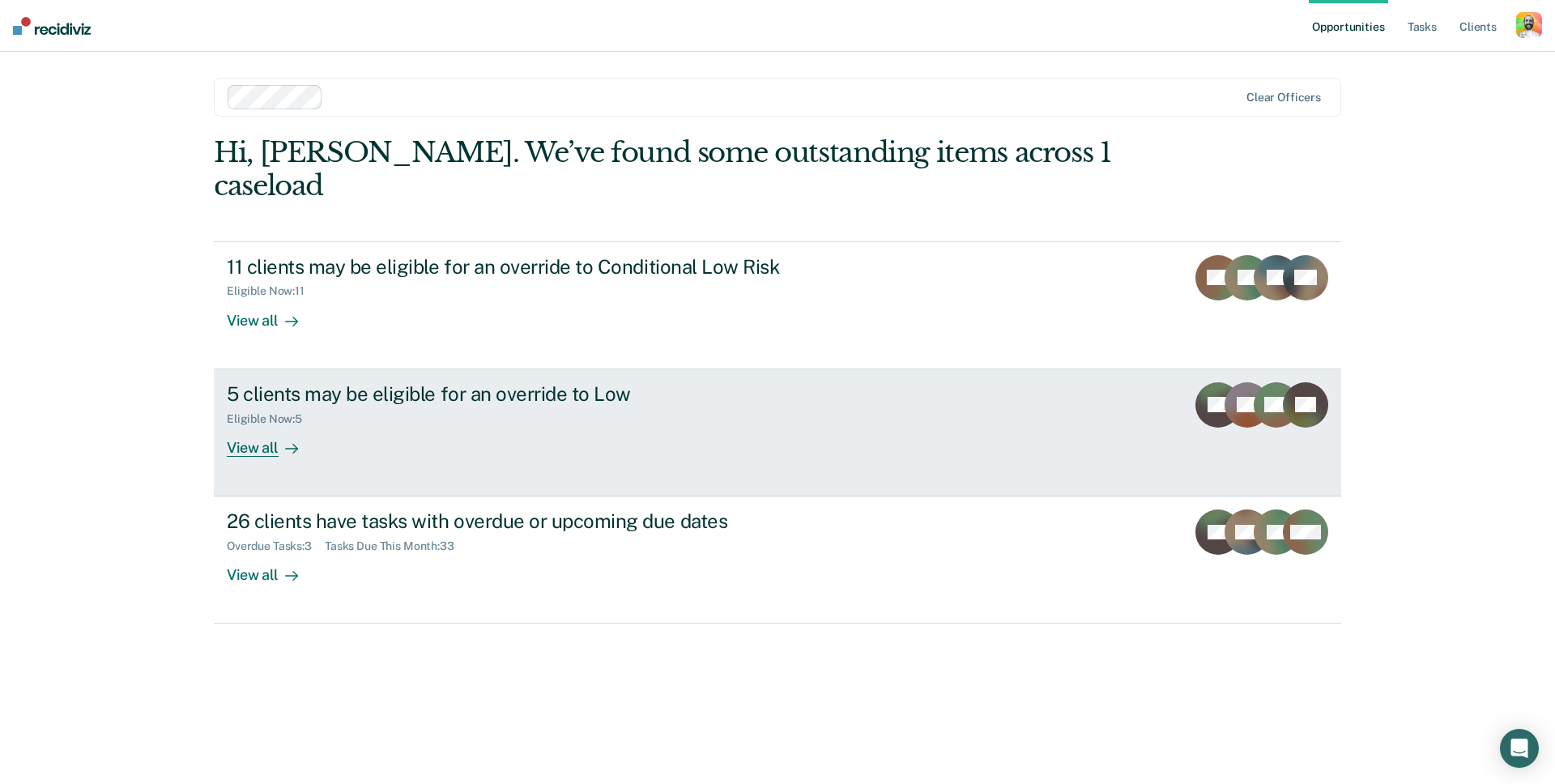
click at [514, 417] on div "5 clients may be eligible for an override to Low Eligible Now : 5 View all" at bounding box center [530, 419] width 607 height 75
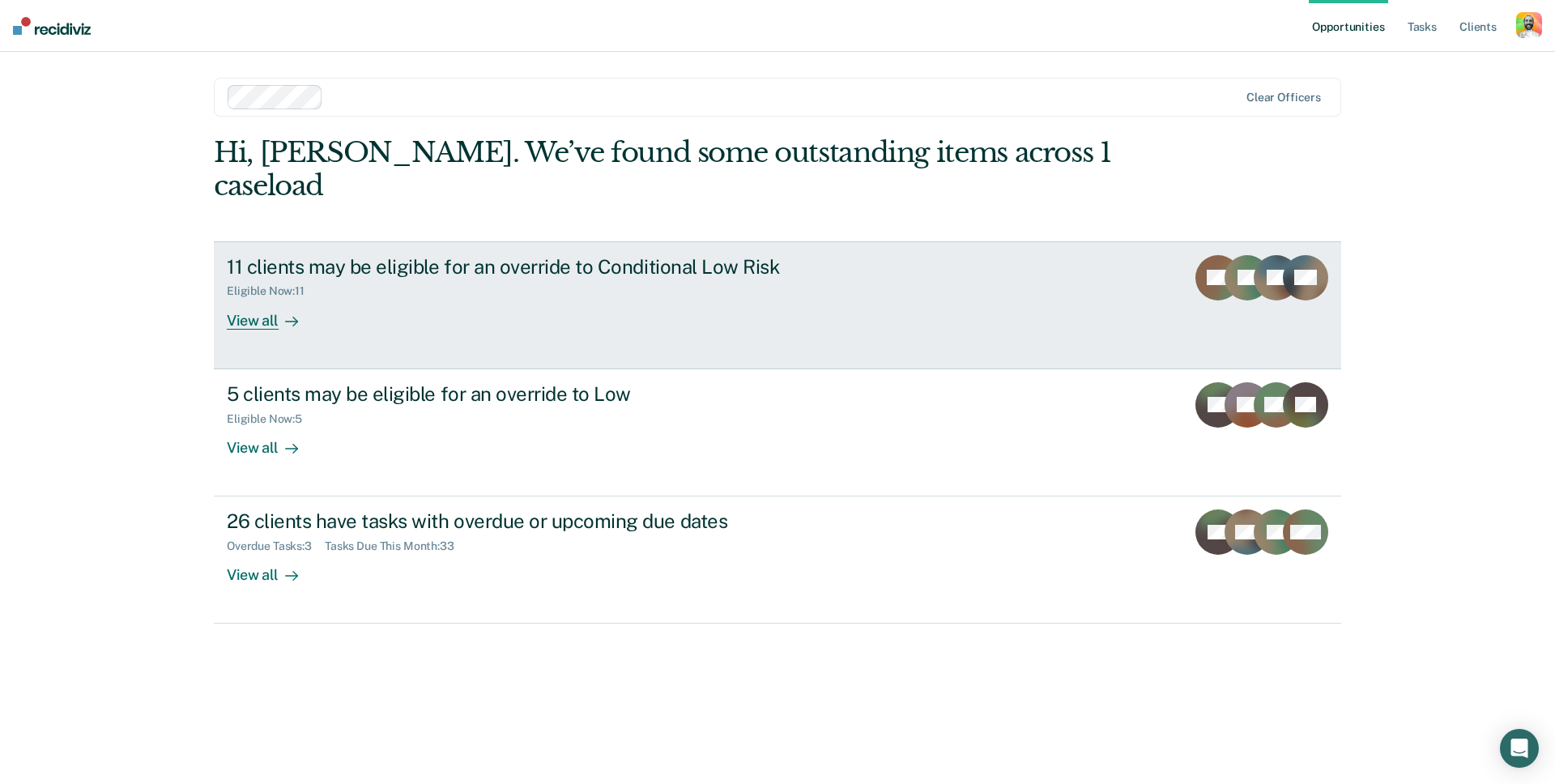
click at [358, 269] on div "11 clients may be eligible for an override to Conditional Low Risk Eligible Now…" at bounding box center [530, 292] width 607 height 75
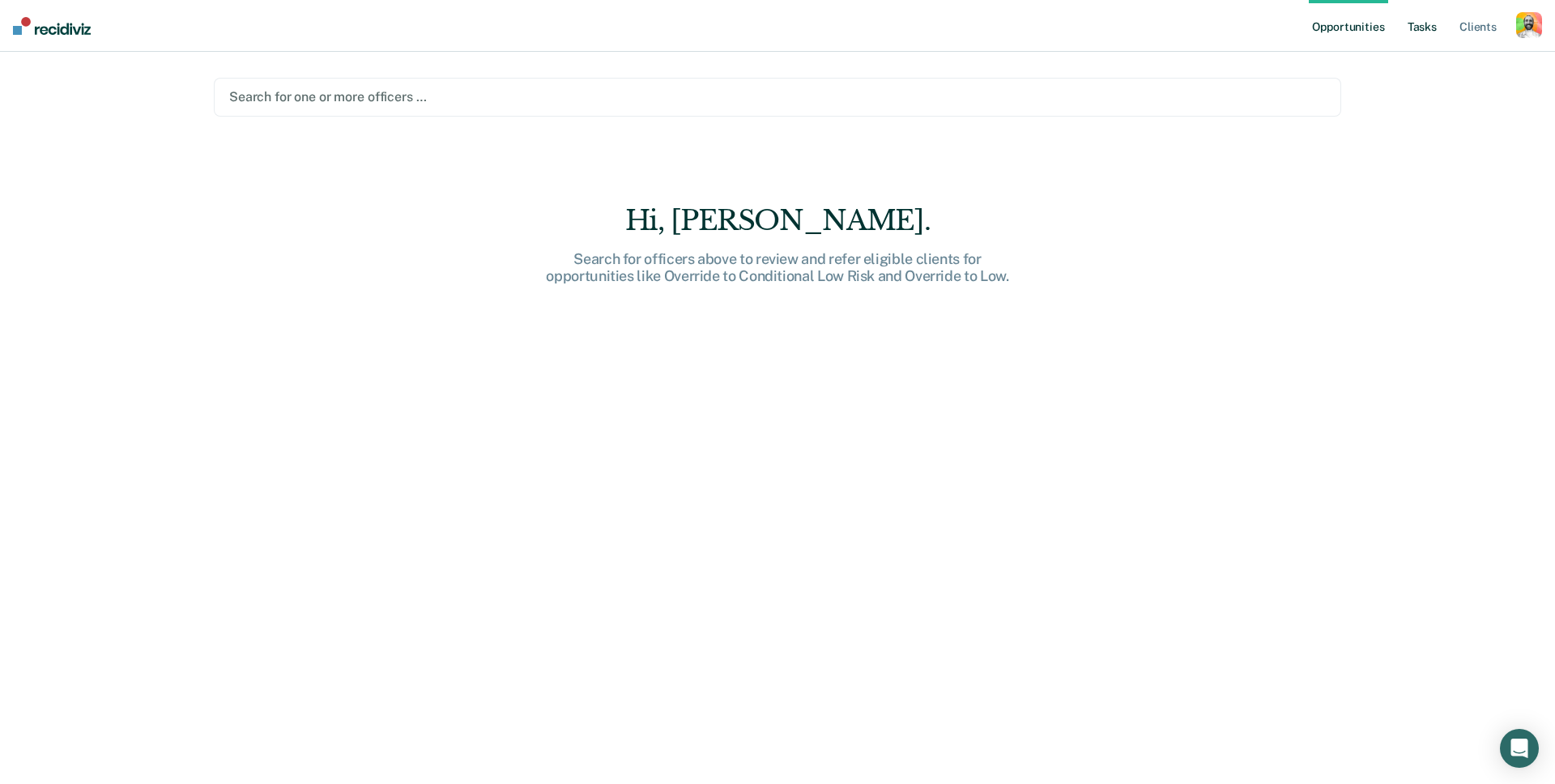
click at [1423, 23] on link "Tasks" at bounding box center [1422, 25] width 36 height 52
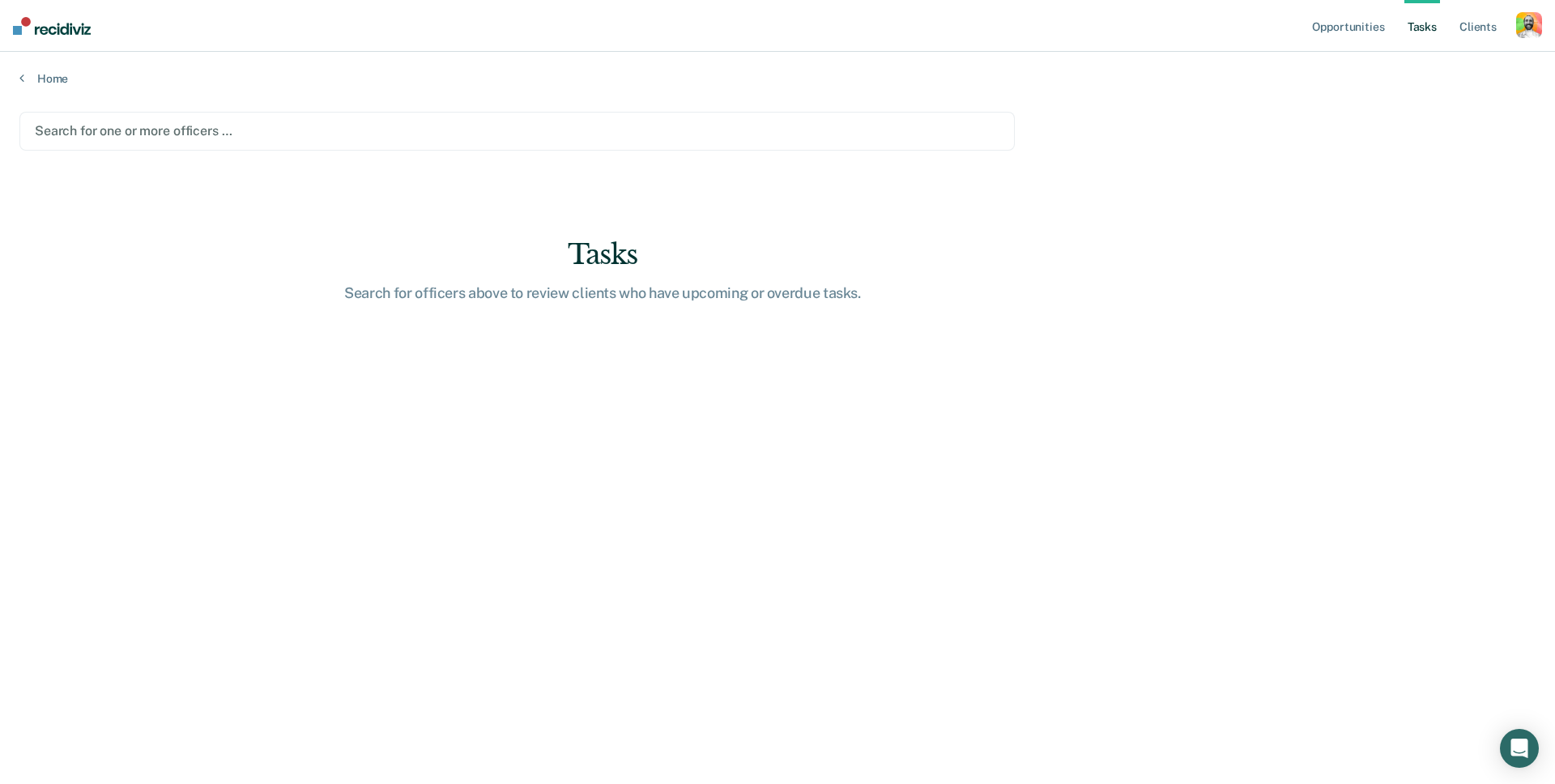
click at [270, 128] on div at bounding box center [517, 130] width 965 height 19
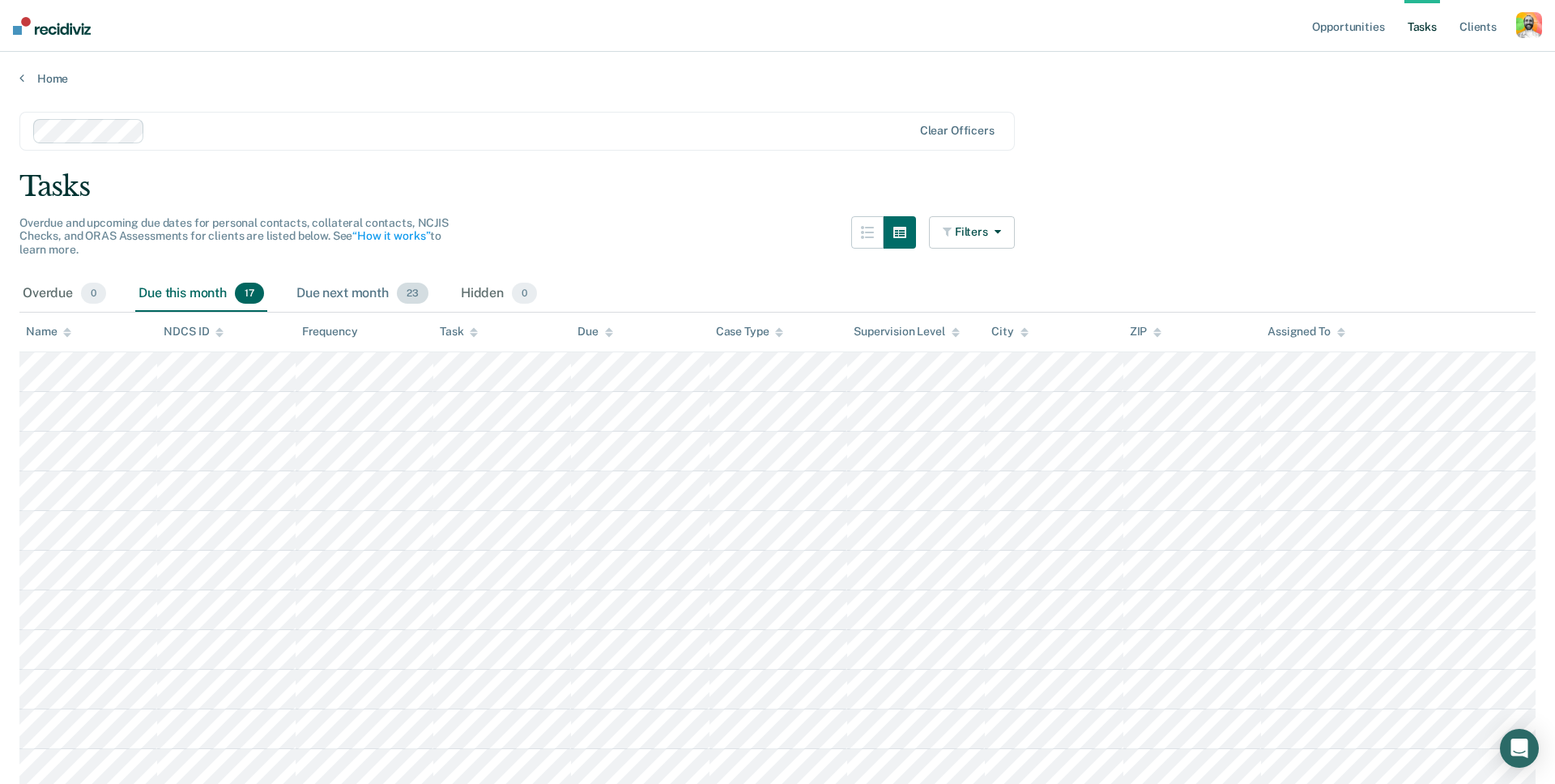
click at [362, 293] on div "Due next month 23" at bounding box center [362, 294] width 139 height 36
click at [65, 291] on div "Overdue 0" at bounding box center [64, 294] width 90 height 36
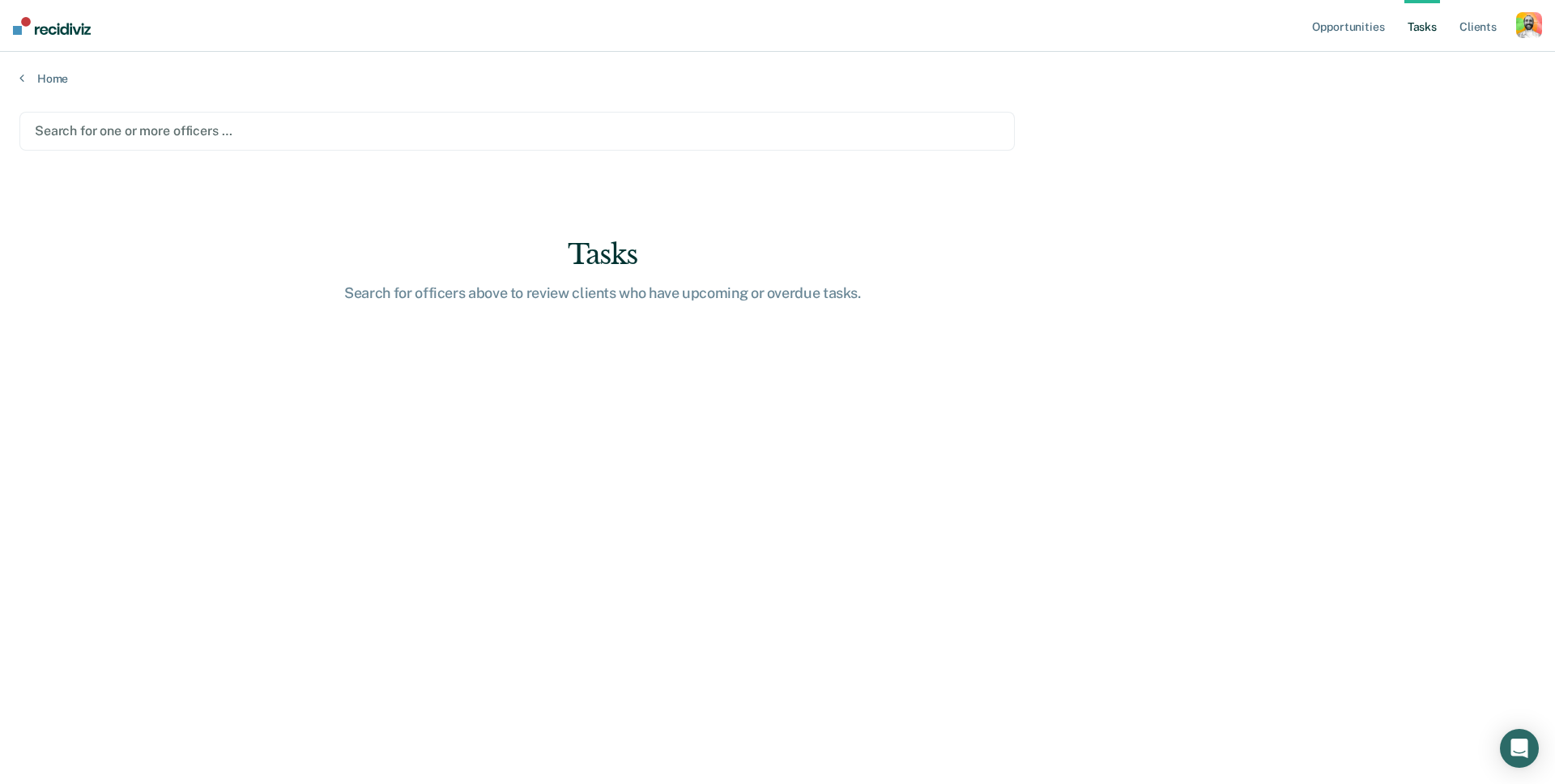
click at [164, 127] on div at bounding box center [517, 130] width 965 height 19
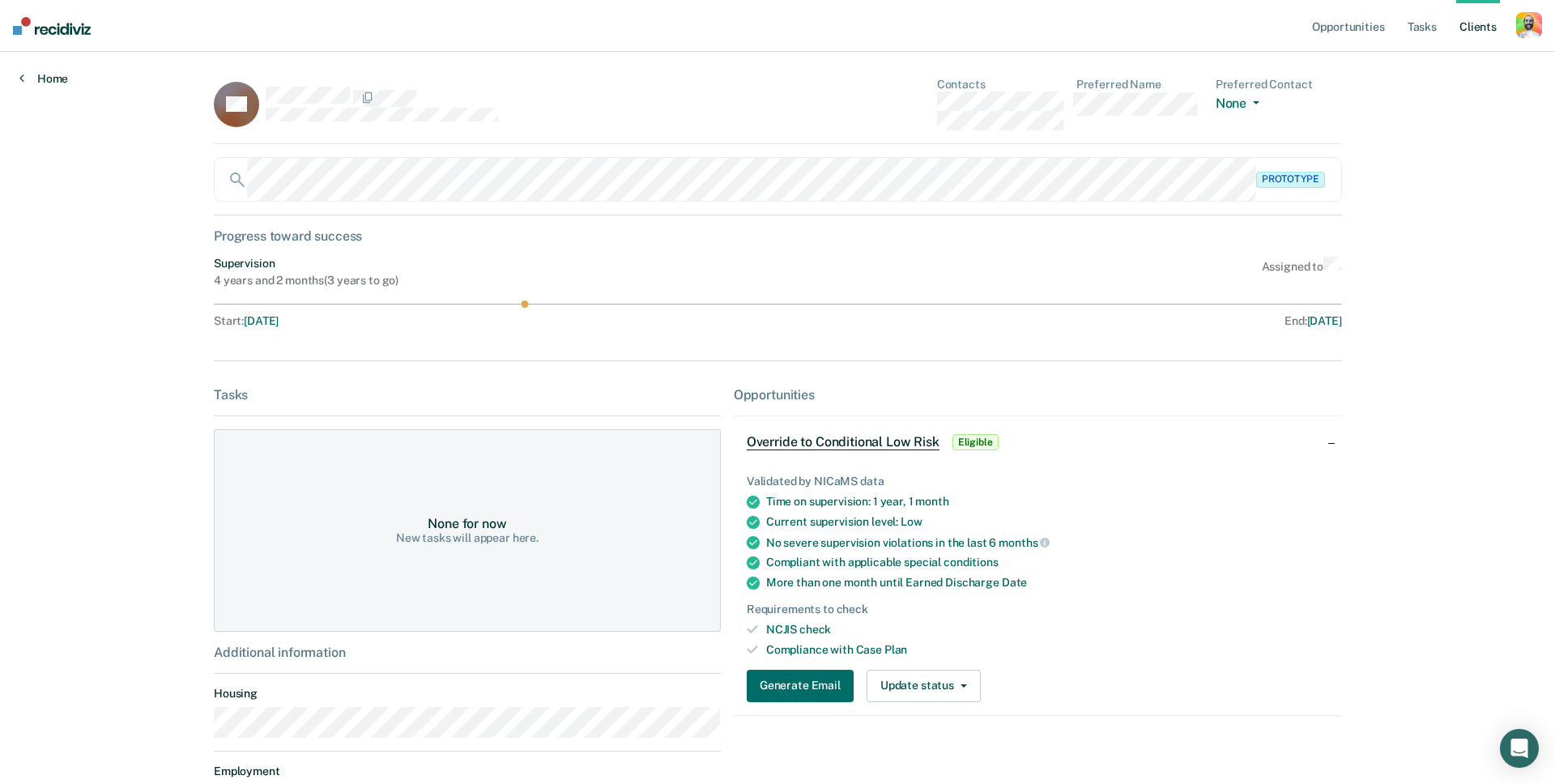
click at [53, 76] on link "Home" at bounding box center [43, 78] width 48 height 14
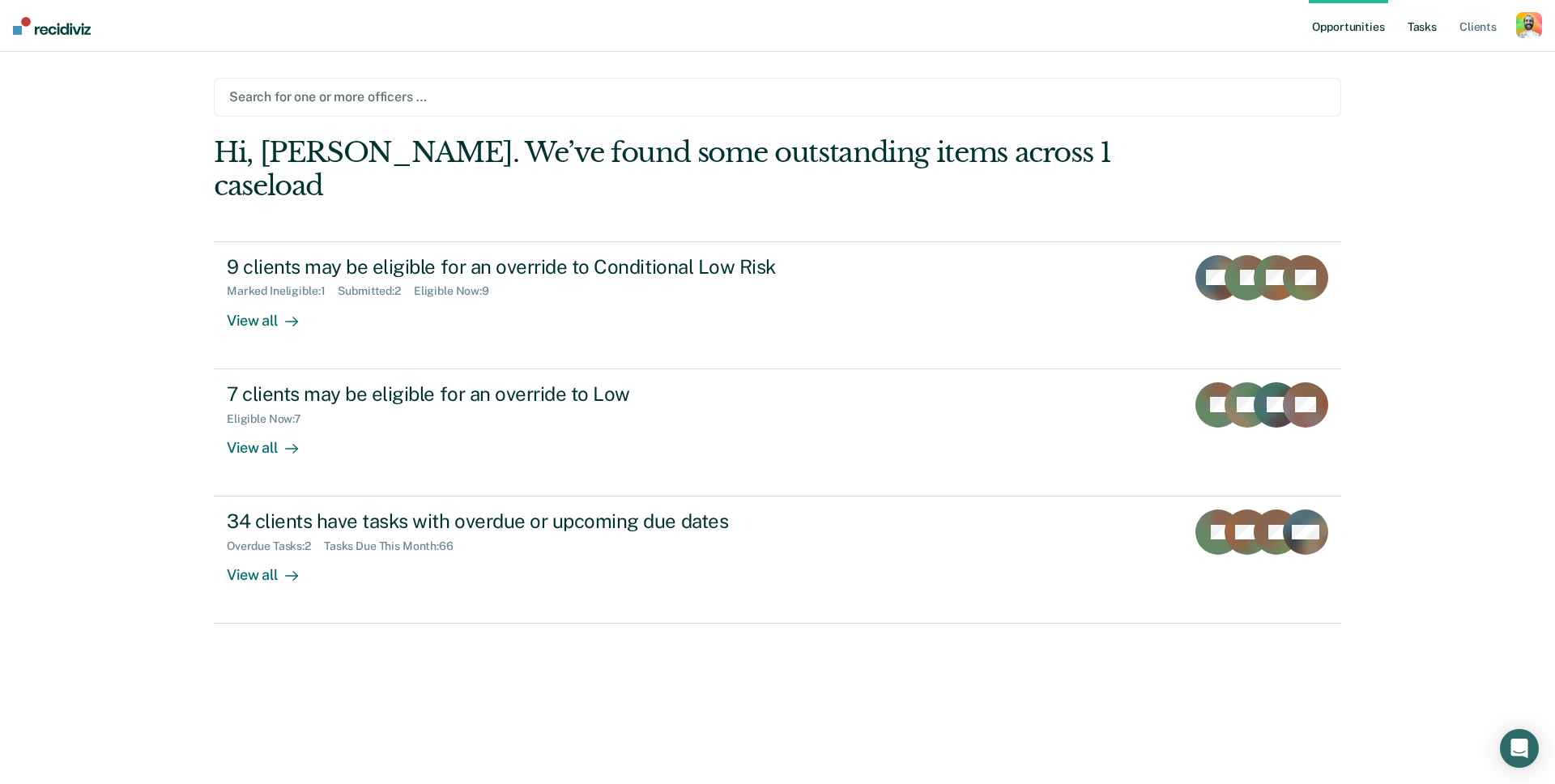
click at [1428, 16] on link "Tasks" at bounding box center [1422, 25] width 36 height 52
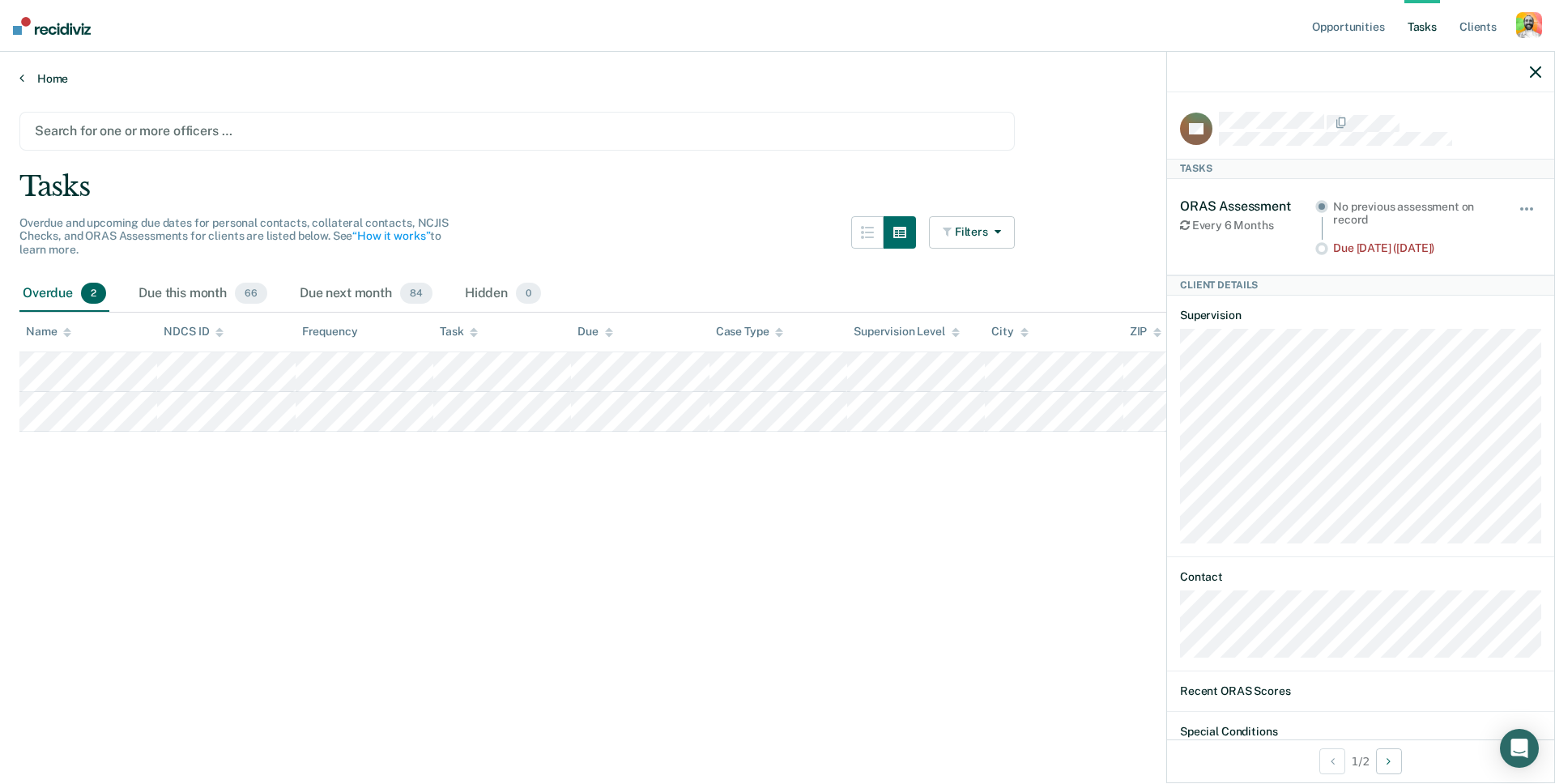
click at [46, 80] on link "Home" at bounding box center [778, 78] width 1516 height 14
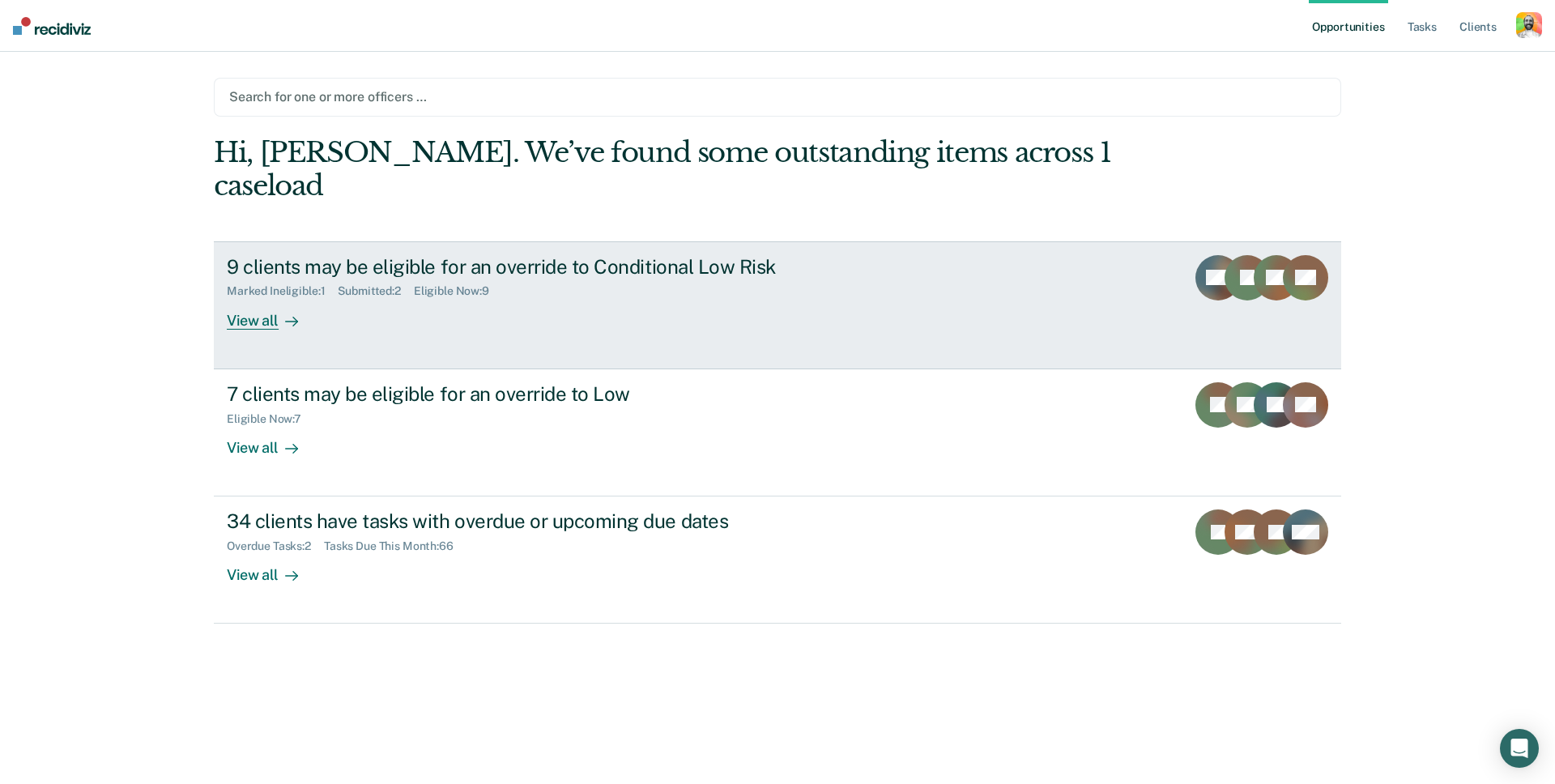
click at [380, 275] on div "9 clients may be eligible for an override to Conditional Low Risk Marked Inelig…" at bounding box center [530, 292] width 607 height 75
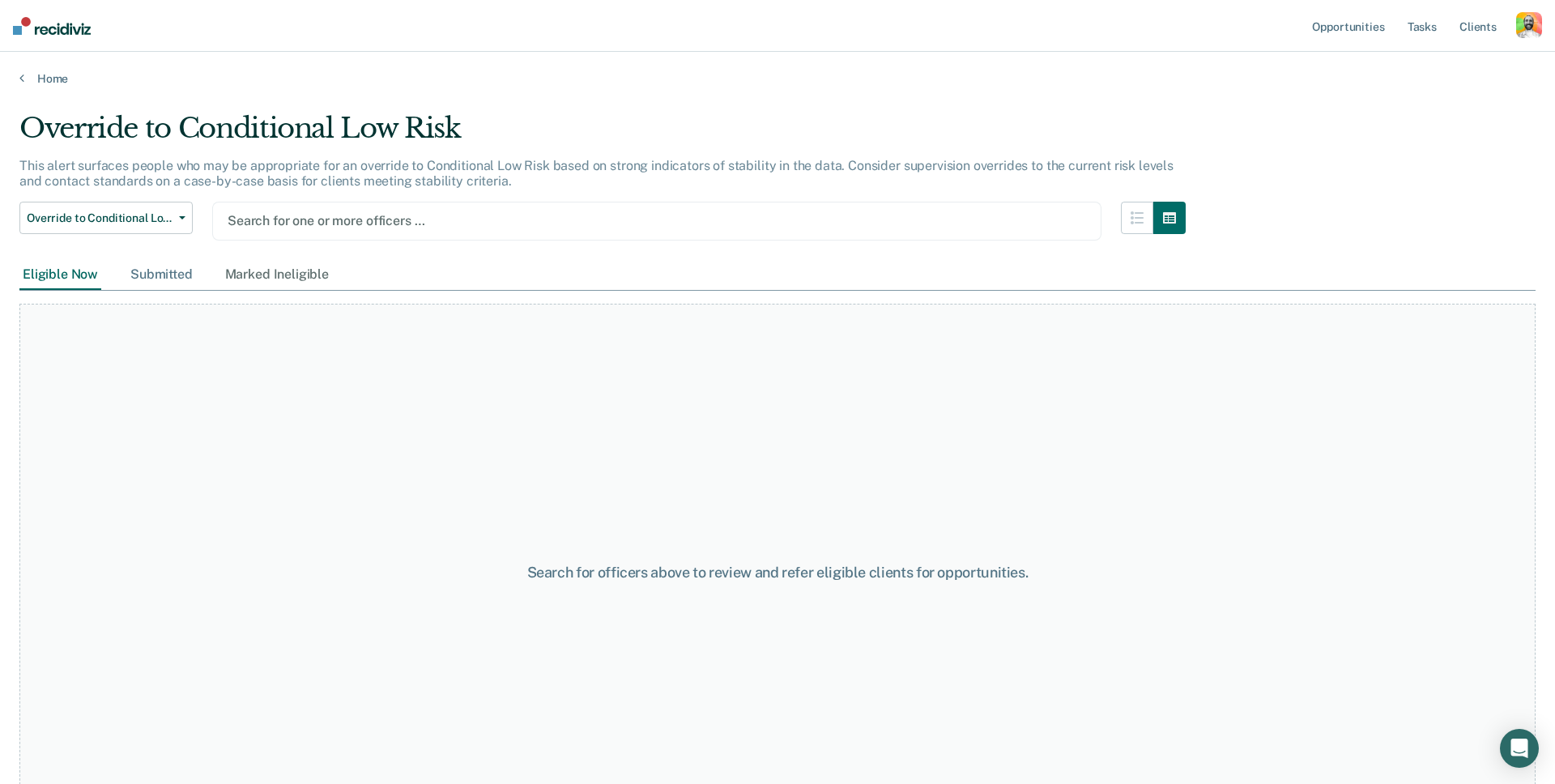
click at [170, 272] on div "Submitted" at bounding box center [161, 274] width 69 height 30
click at [91, 278] on div "Eligible Now" at bounding box center [60, 274] width 82 height 30
click at [44, 81] on link "Home" at bounding box center [778, 78] width 1516 height 14
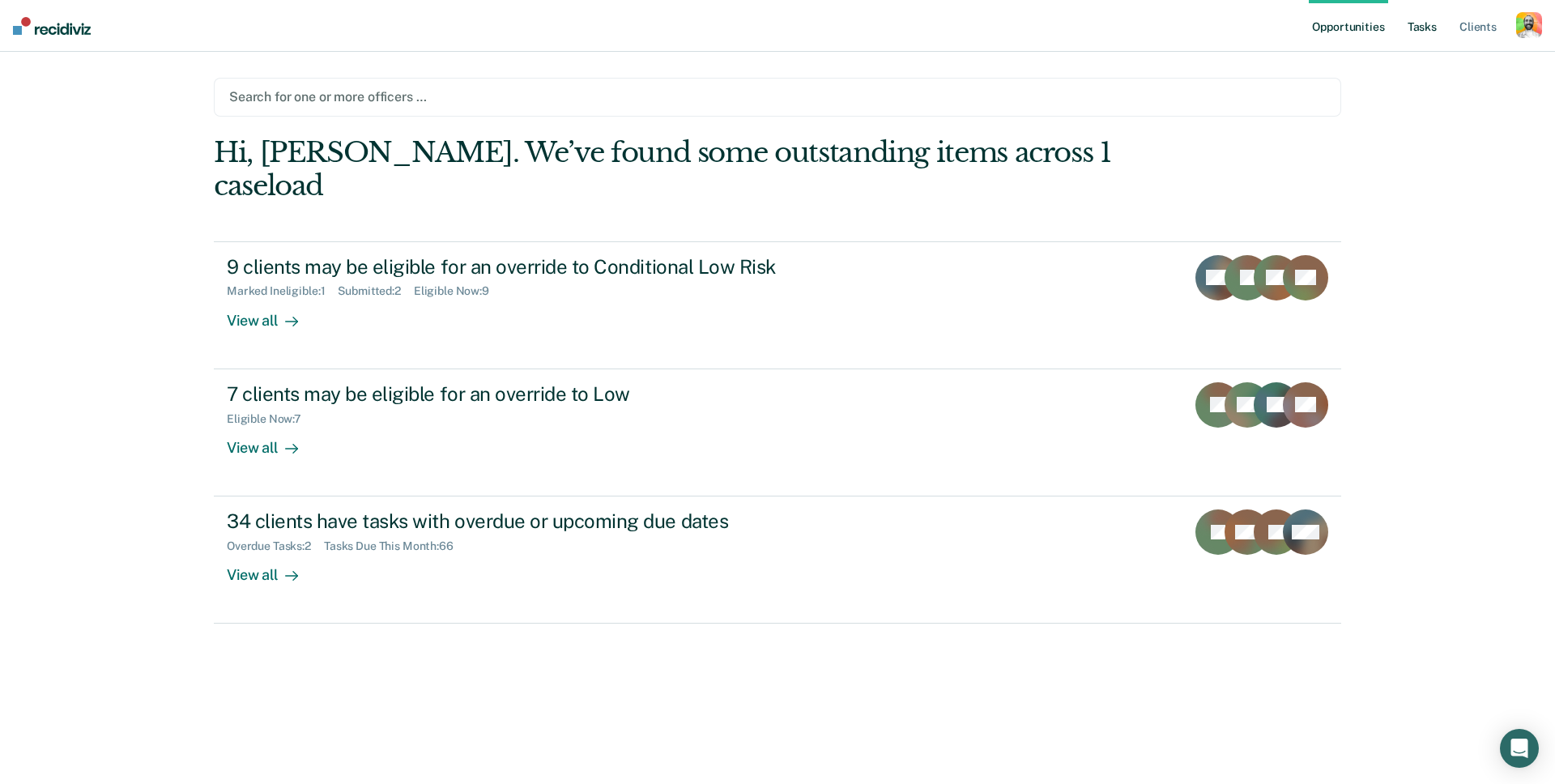
click at [1425, 26] on link "Tasks" at bounding box center [1422, 25] width 36 height 52
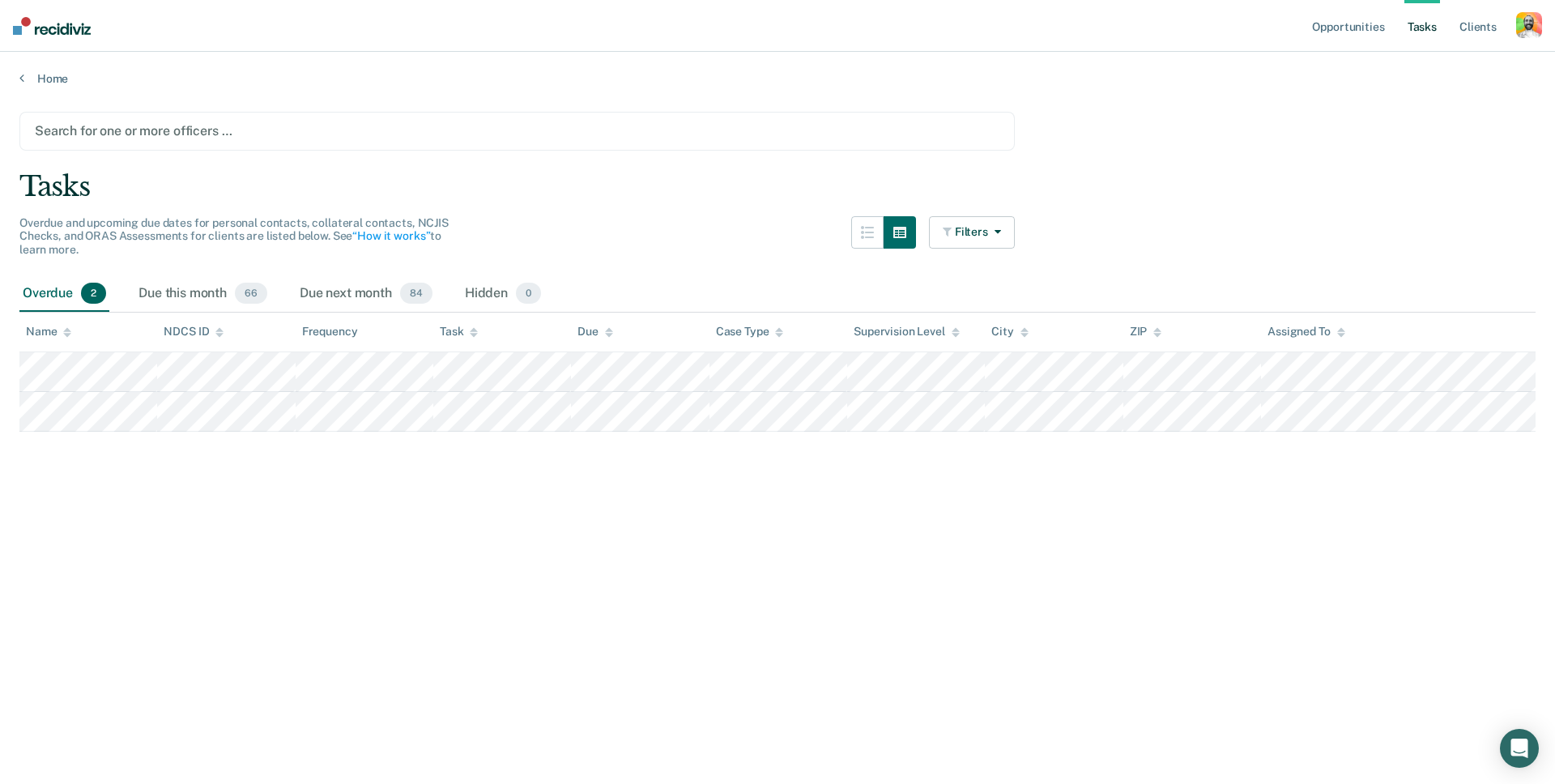
click at [119, 129] on div at bounding box center [517, 130] width 965 height 19
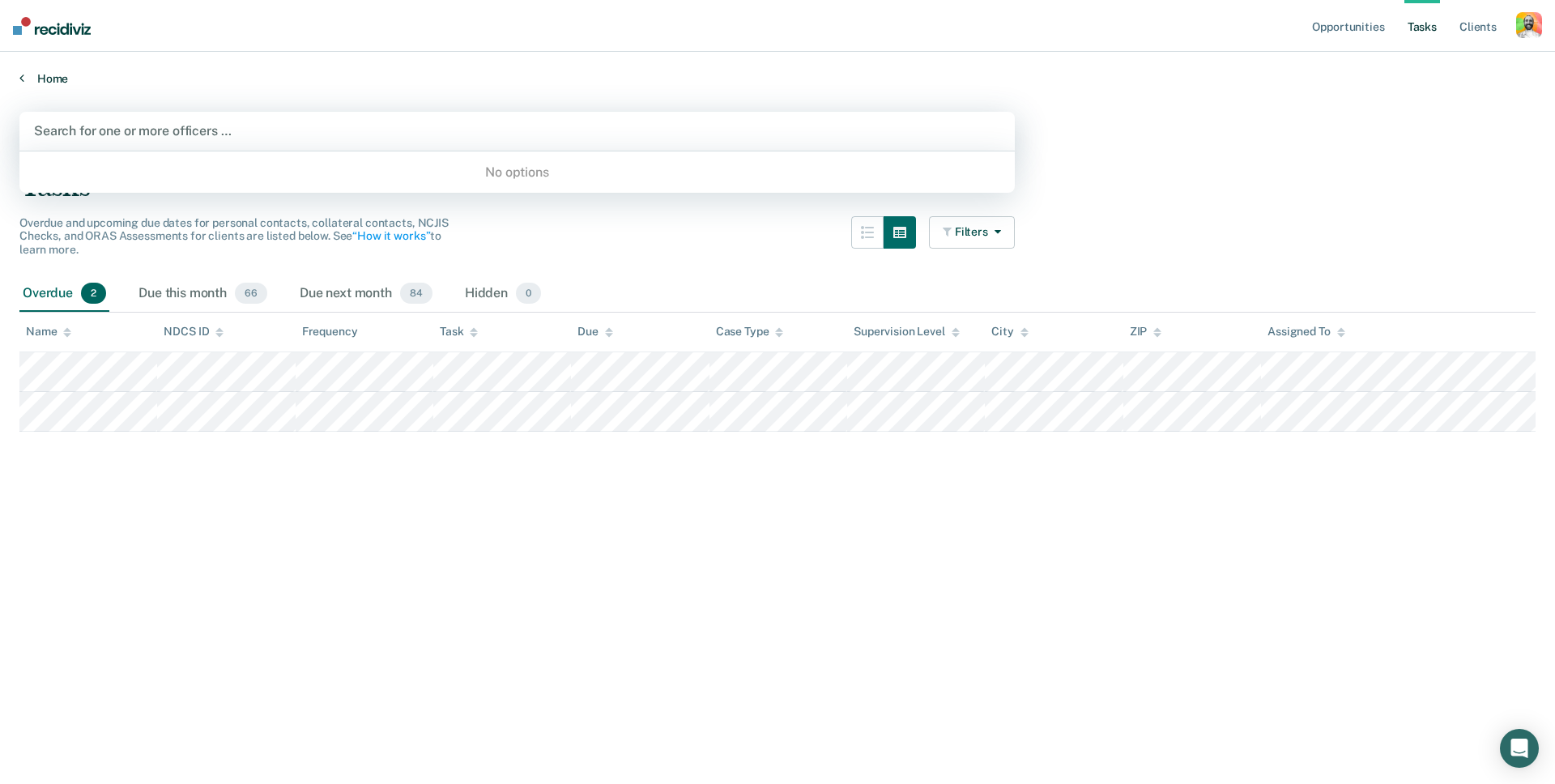
click at [41, 71] on link "Home" at bounding box center [778, 78] width 1516 height 14
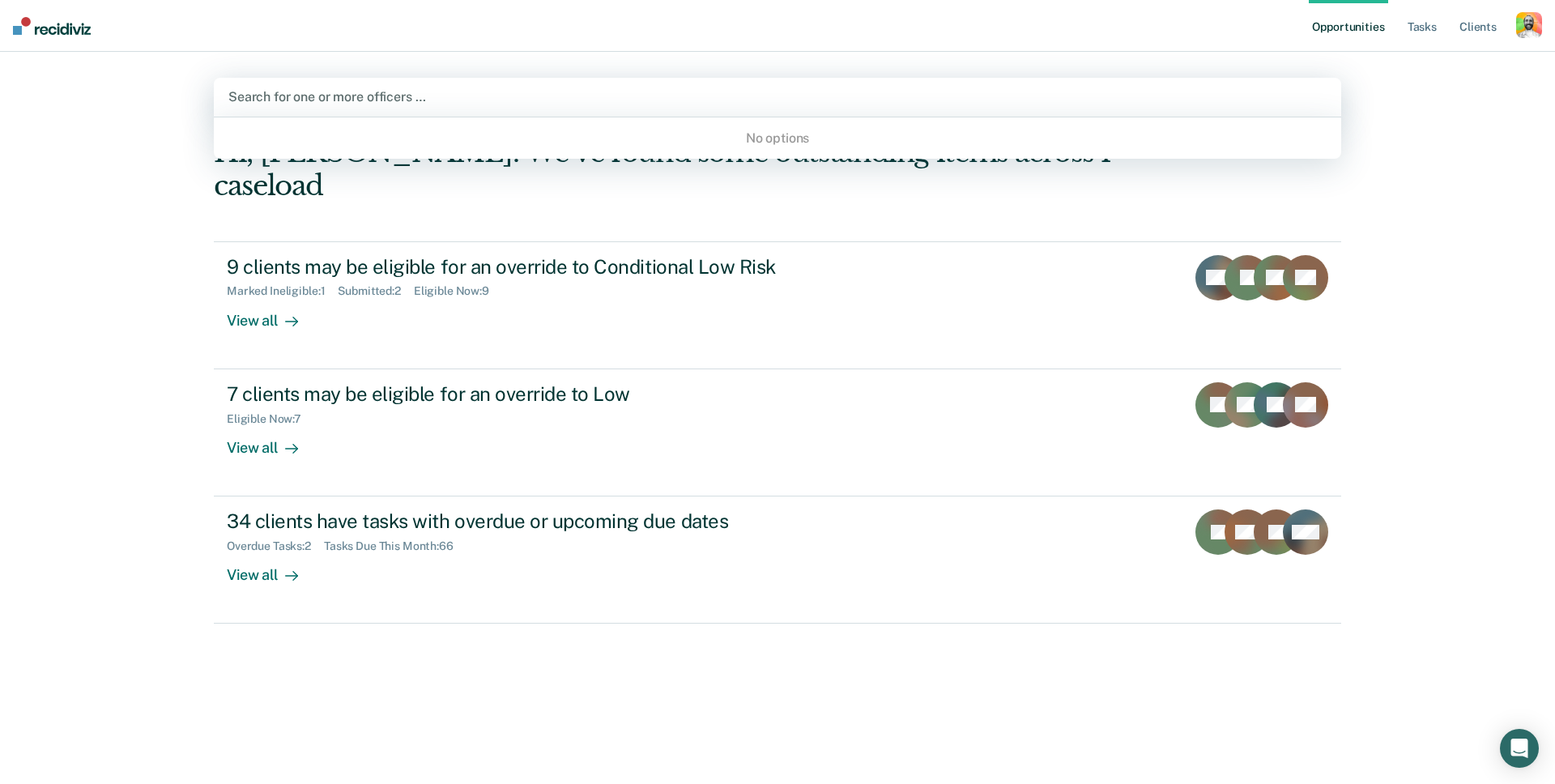
click at [445, 81] on div "Search for one or more officers …" at bounding box center [777, 97] width 1127 height 39
click at [1443, 26] on ul "Opportunities Tasks Client s" at bounding box center [1412, 25] width 208 height 52
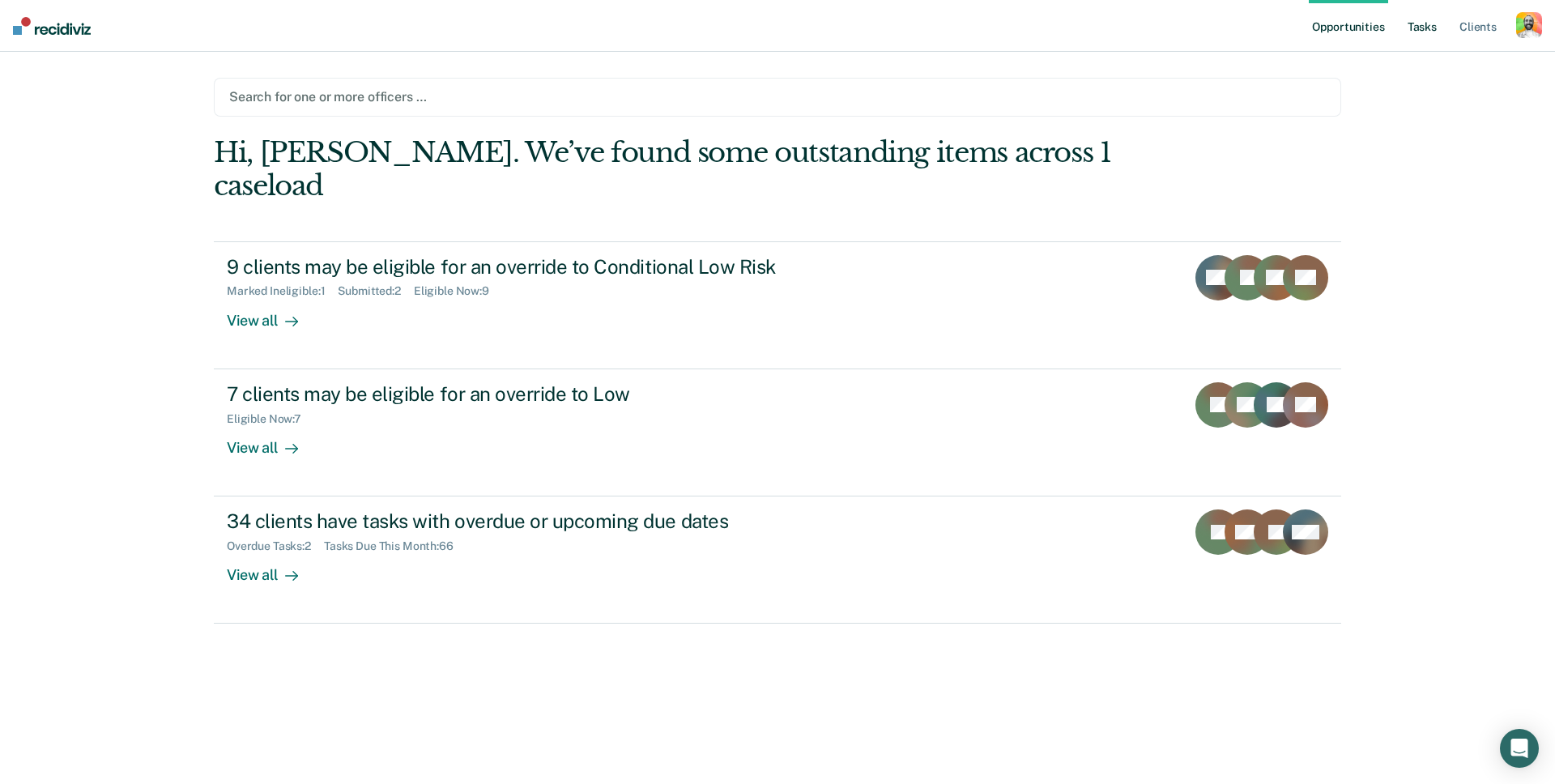
click at [1420, 28] on link "Tasks" at bounding box center [1422, 25] width 36 height 52
